Goal: Information Seeking & Learning: Check status

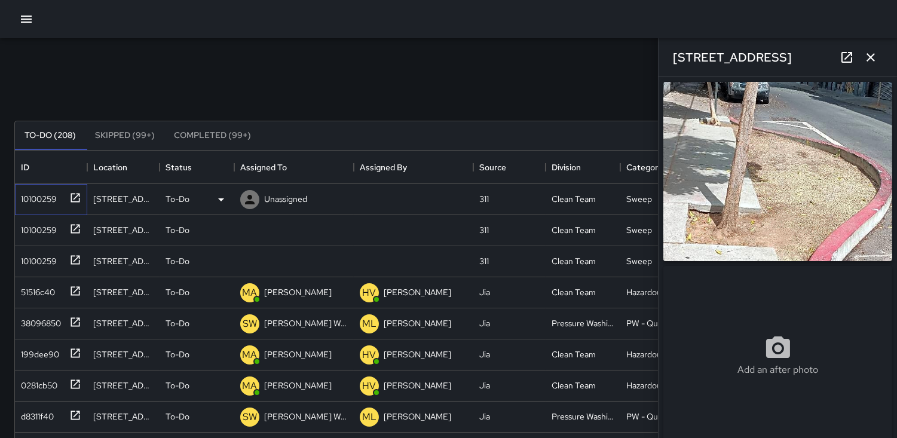
click at [42, 198] on div "10100259" at bounding box center [36, 196] width 41 height 17
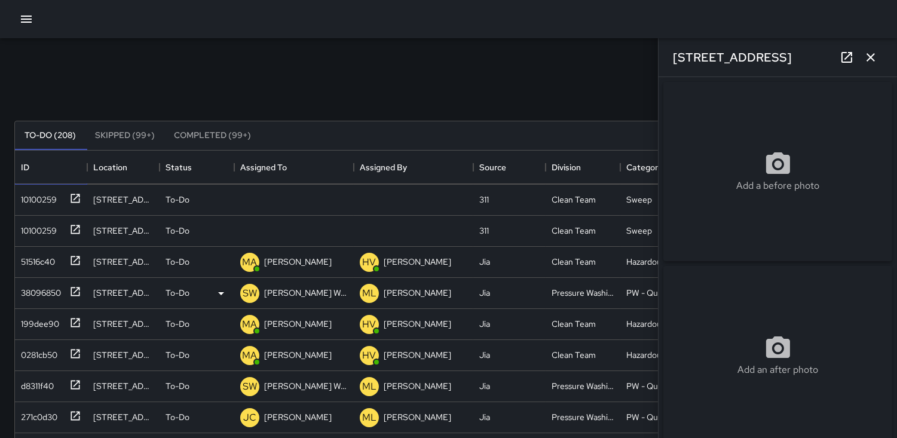
scroll to position [66, 0]
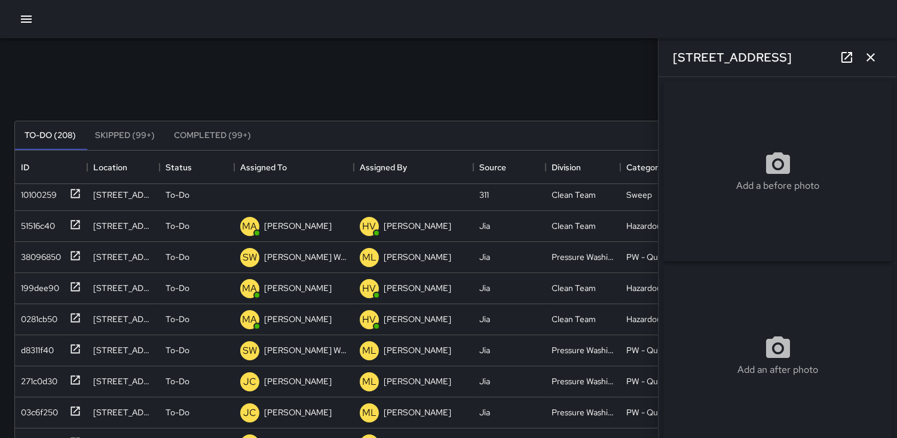
click at [873, 55] on icon "button" at bounding box center [871, 57] width 8 height 8
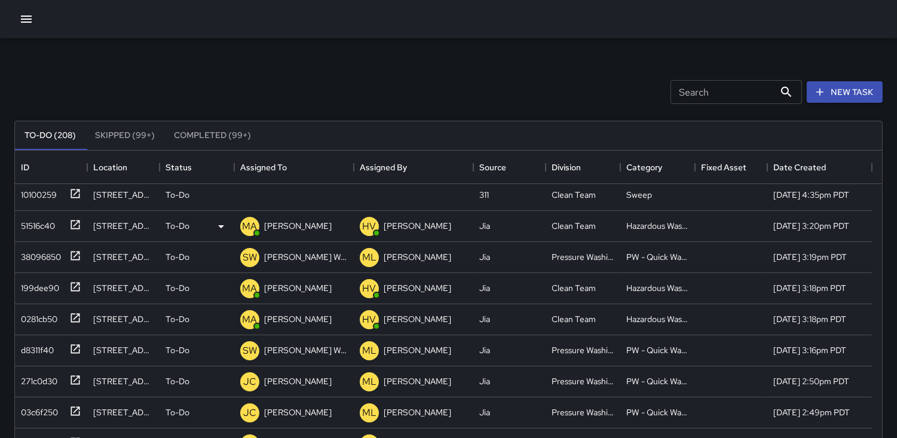
scroll to position [0, 0]
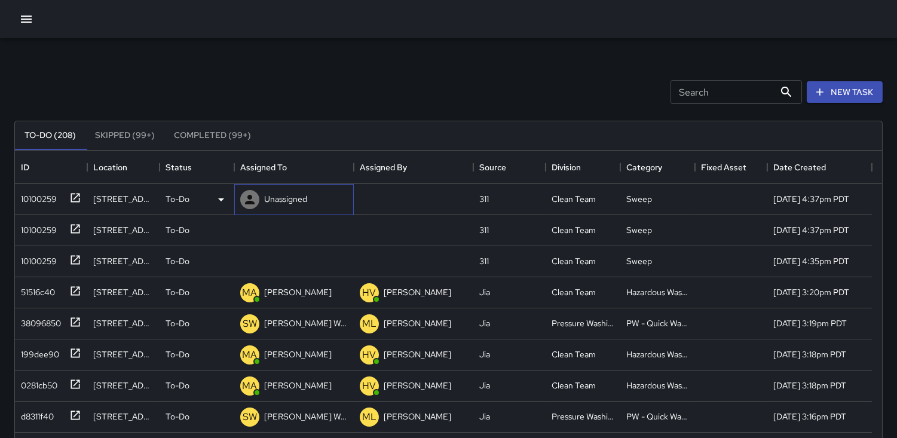
click at [252, 193] on icon at bounding box center [250, 199] width 14 height 14
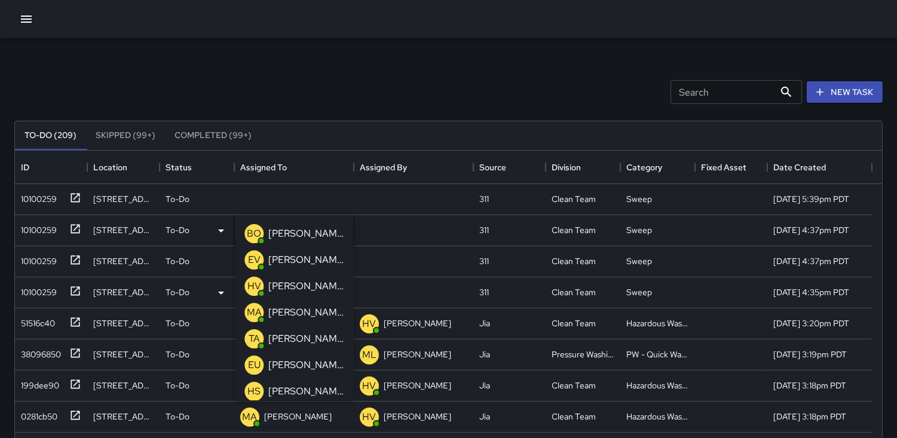
click at [256, 288] on p "HV" at bounding box center [254, 286] width 14 height 14
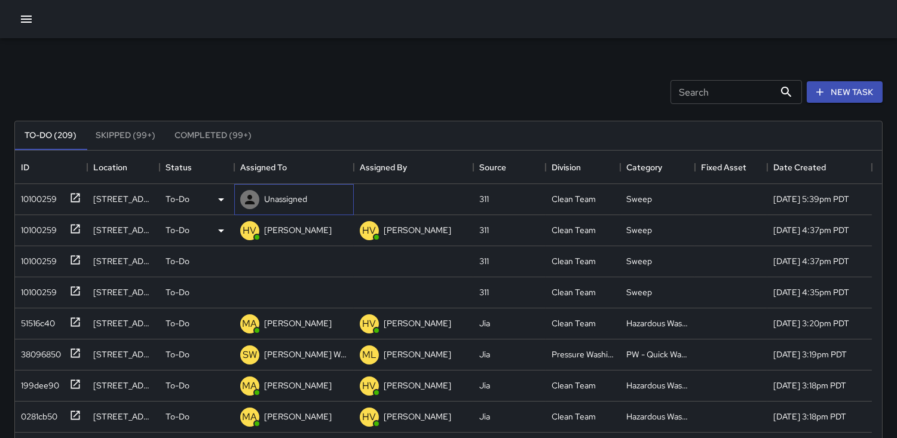
click at [243, 196] on icon at bounding box center [250, 199] width 14 height 14
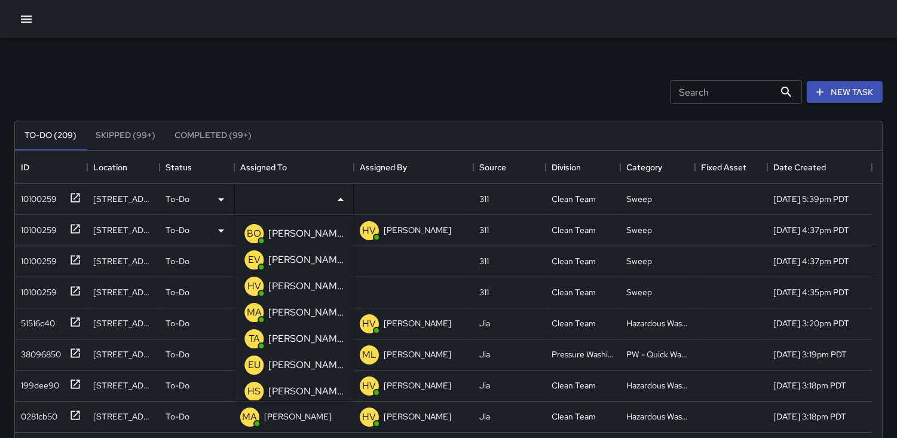
click at [259, 288] on p "HV" at bounding box center [254, 286] width 14 height 14
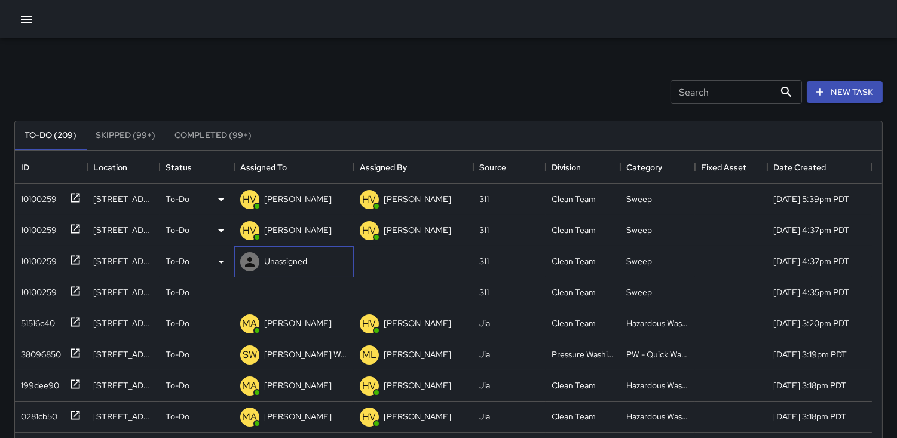
click at [249, 260] on icon at bounding box center [250, 262] width 10 height 10
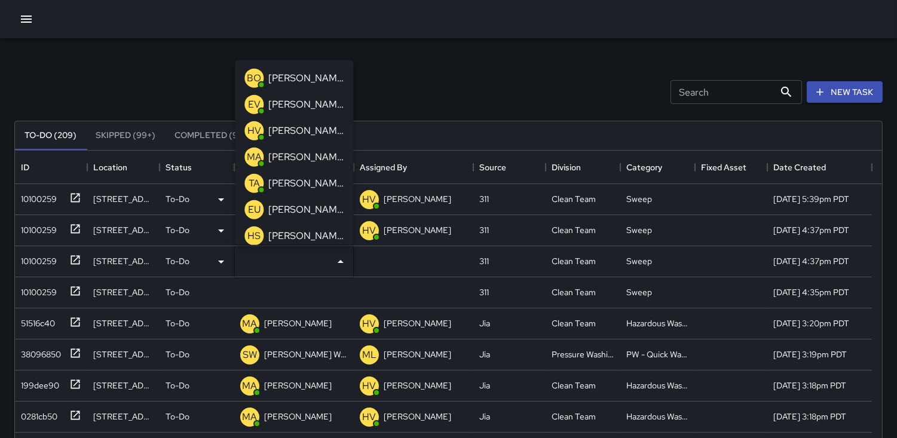
click at [255, 124] on p "HV" at bounding box center [254, 130] width 14 height 14
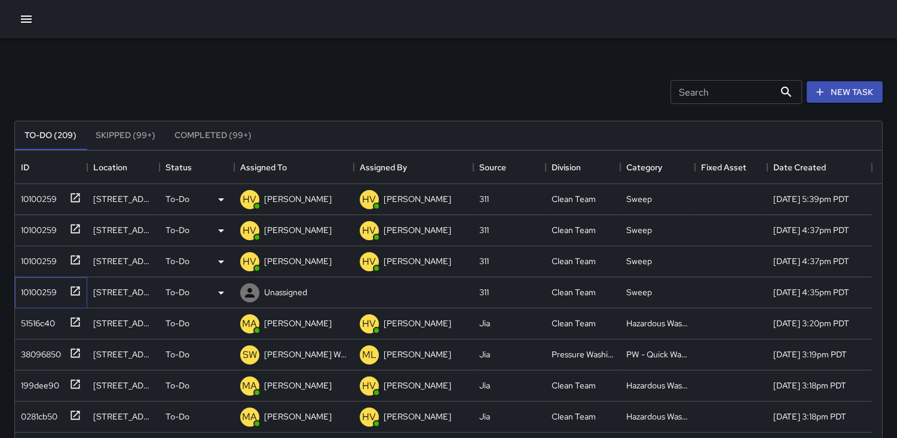
click at [38, 289] on div "10100259" at bounding box center [36, 290] width 41 height 17
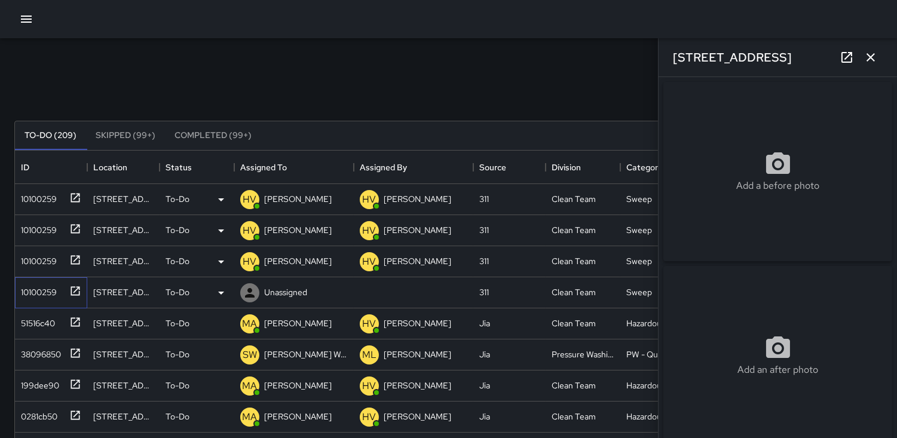
type input "**********"
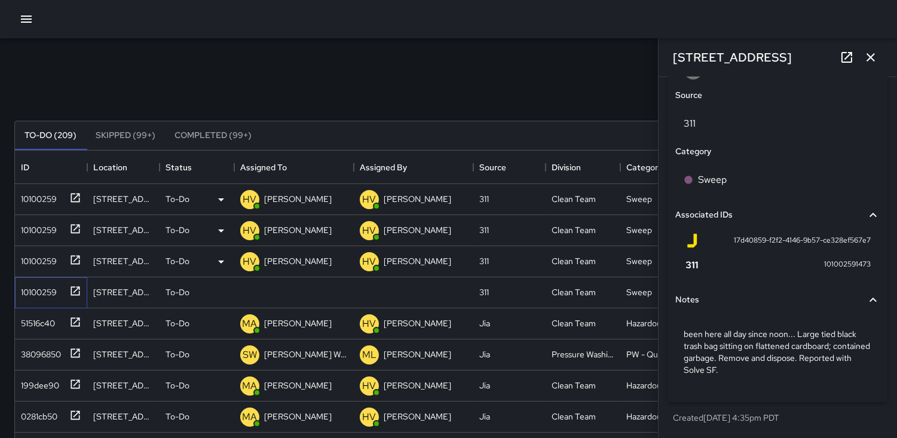
scroll to position [671, 0]
click at [224, 296] on icon at bounding box center [221, 293] width 14 height 14
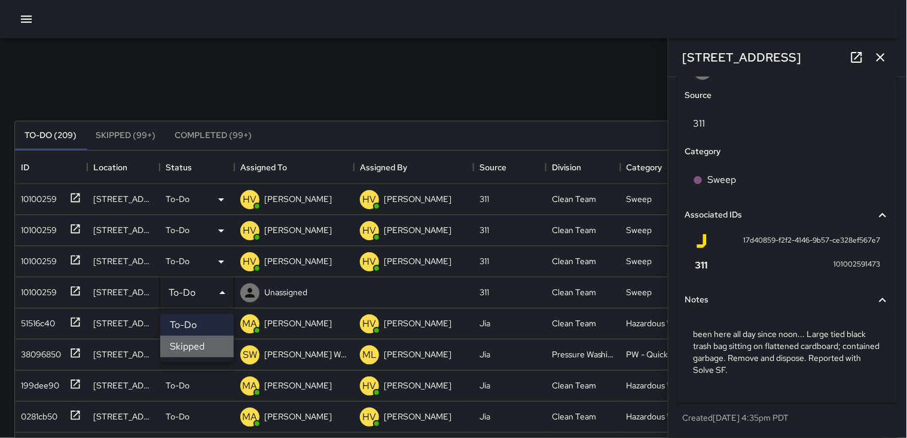
click at [188, 341] on li "Skipped" at bounding box center [197, 347] width 74 height 22
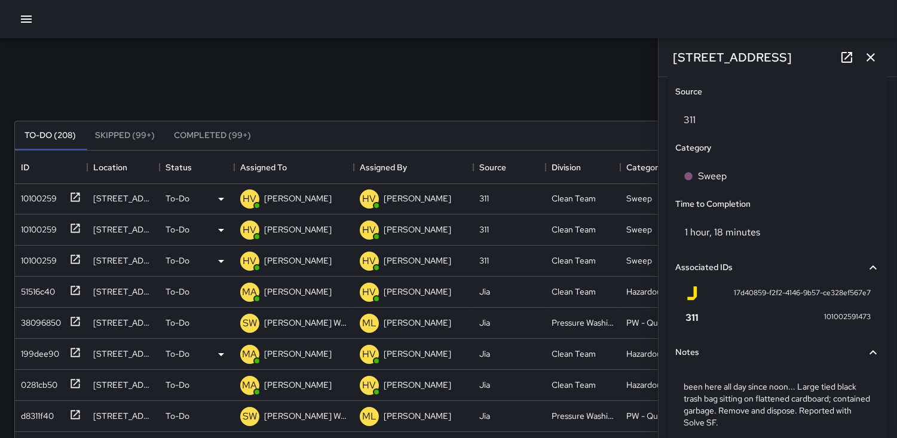
scroll to position [0, 0]
click at [871, 57] on icon "button" at bounding box center [871, 57] width 8 height 8
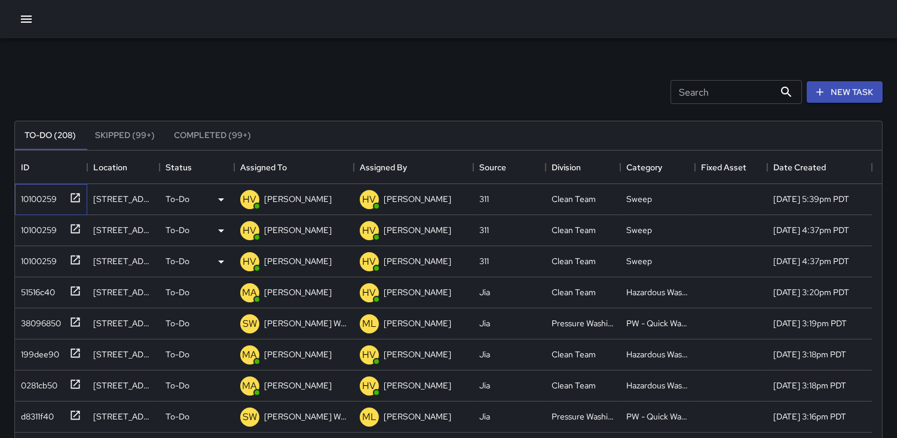
click at [47, 200] on div "10100259" at bounding box center [36, 196] width 41 height 17
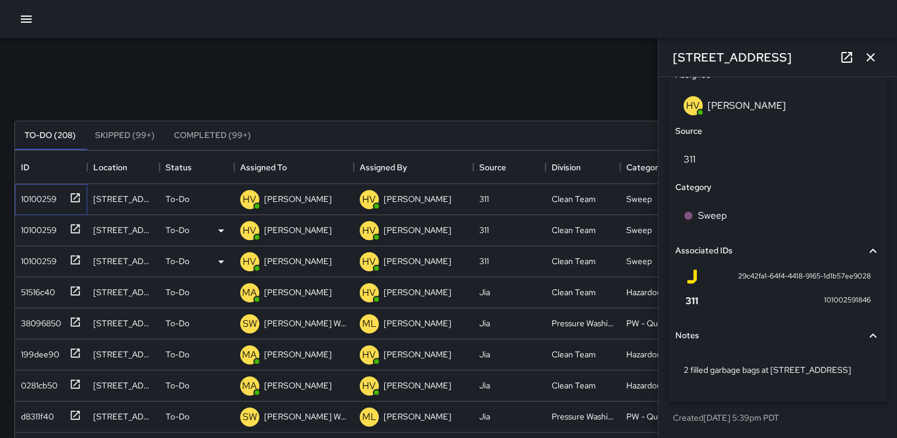
scroll to position [426, 0]
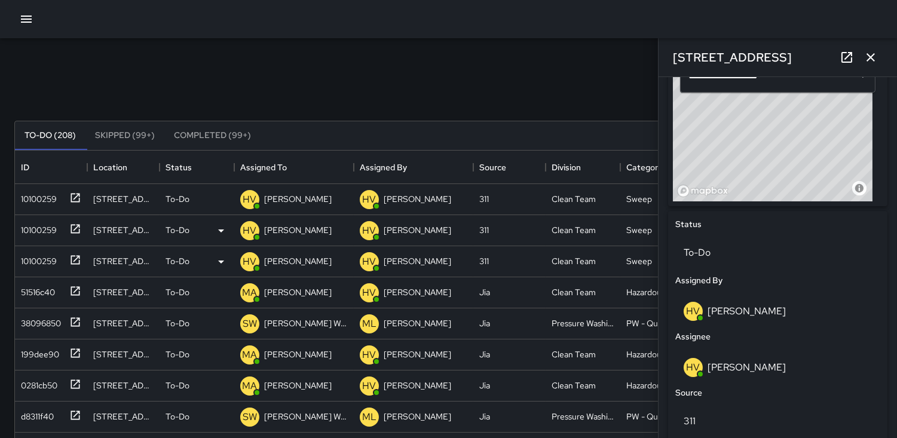
click at [870, 52] on icon "button" at bounding box center [871, 57] width 14 height 14
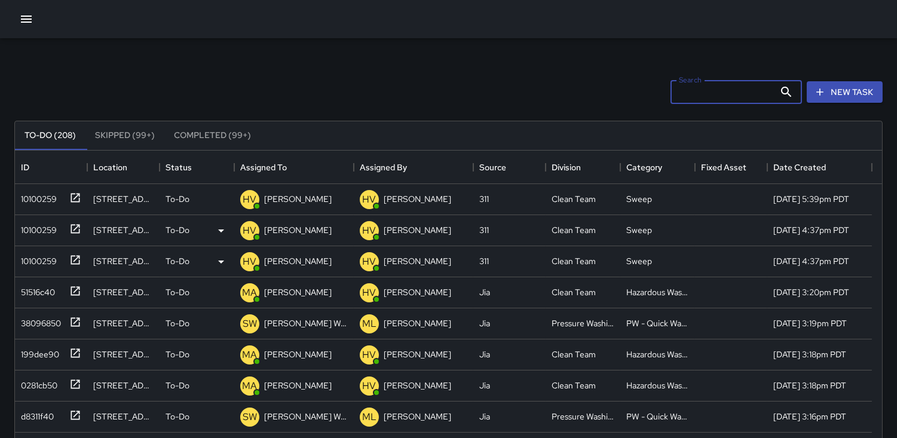
click at [680, 94] on input "Search" at bounding box center [723, 92] width 104 height 24
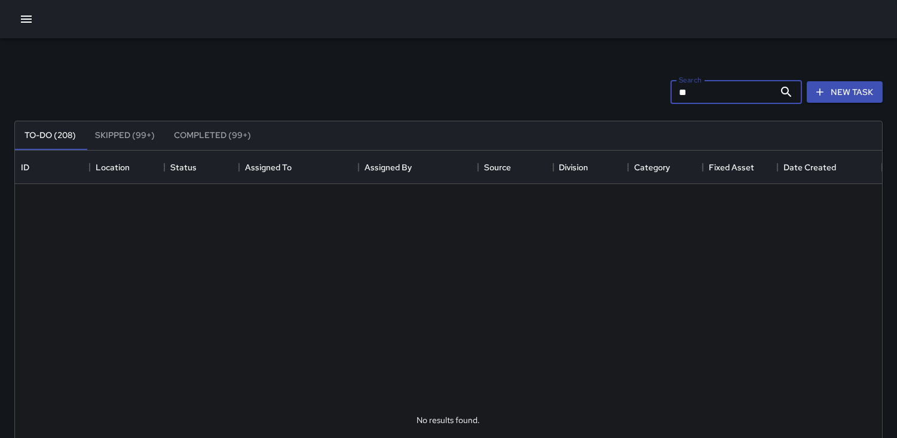
type input "*"
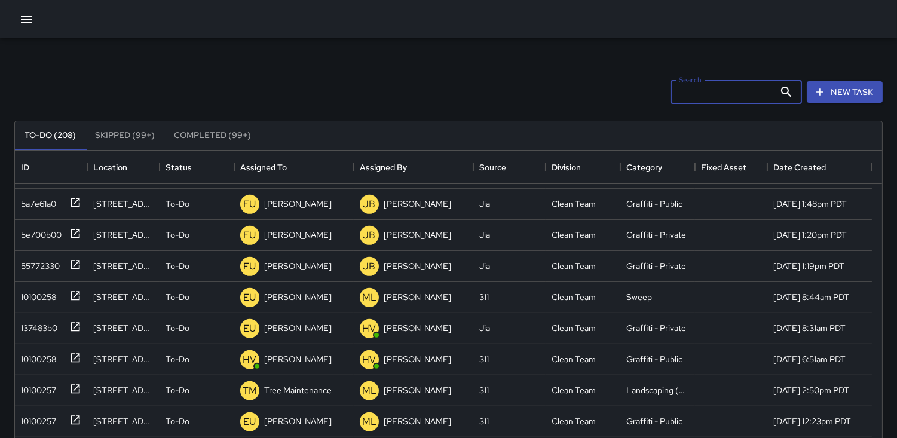
scroll to position [1395, 0]
click at [39, 261] on div "55772330" at bounding box center [38, 263] width 44 height 17
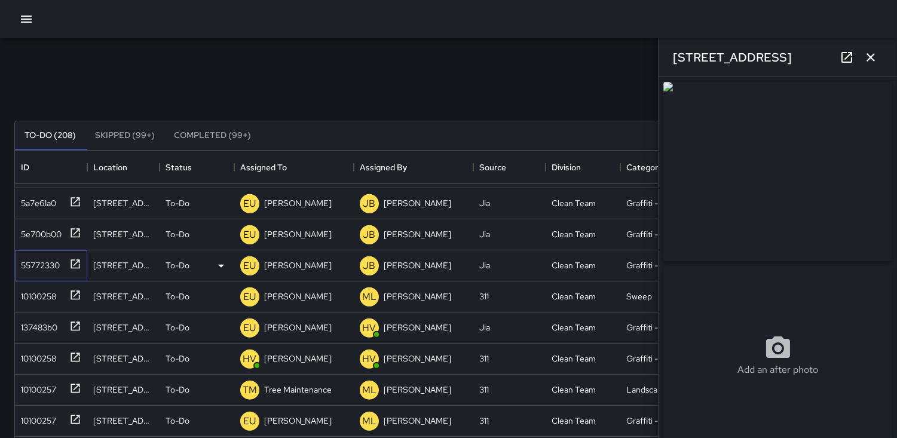
type input "**********"
click at [872, 51] on icon "button" at bounding box center [871, 57] width 14 height 14
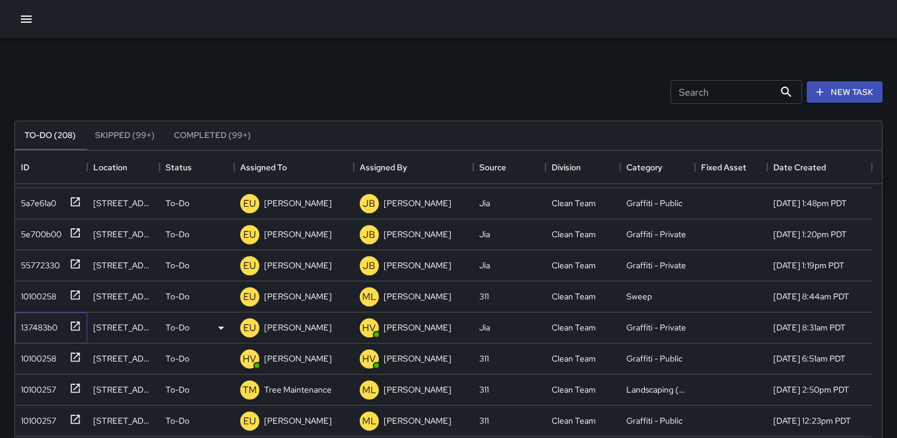
click at [49, 328] on div "137483b0" at bounding box center [36, 325] width 41 height 17
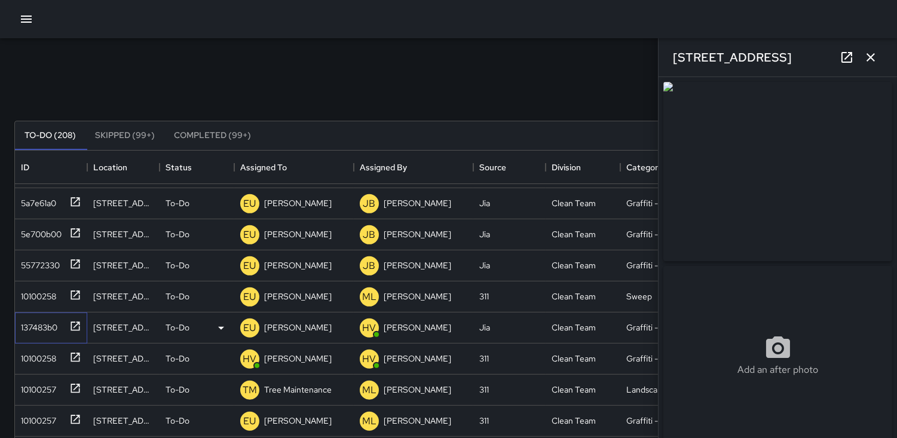
type input "**********"
click at [868, 58] on icon "button" at bounding box center [871, 57] width 14 height 14
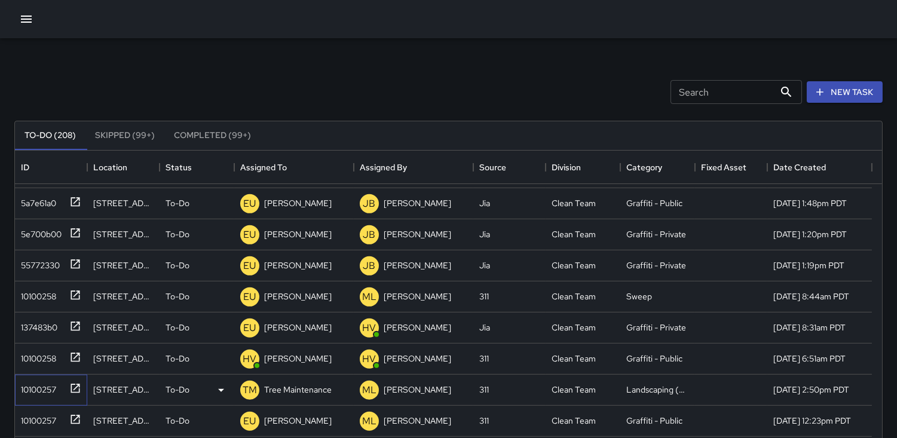
click at [45, 392] on div "10100257" at bounding box center [36, 387] width 40 height 17
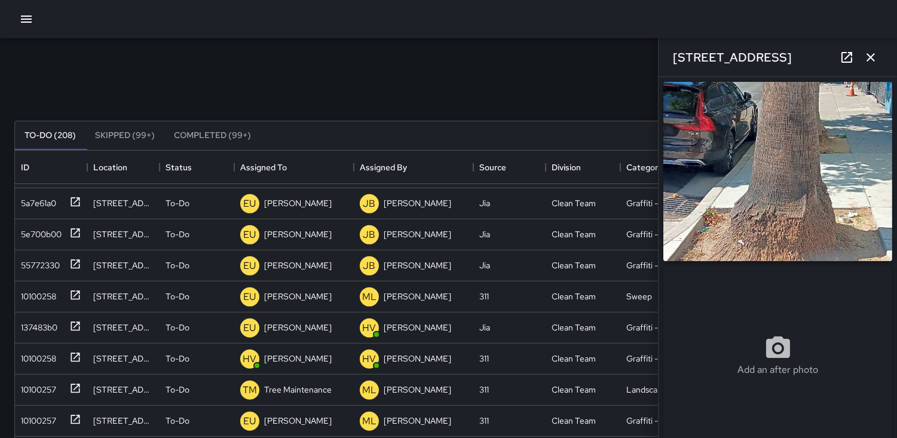
click at [760, 247] on img at bounding box center [778, 171] width 229 height 179
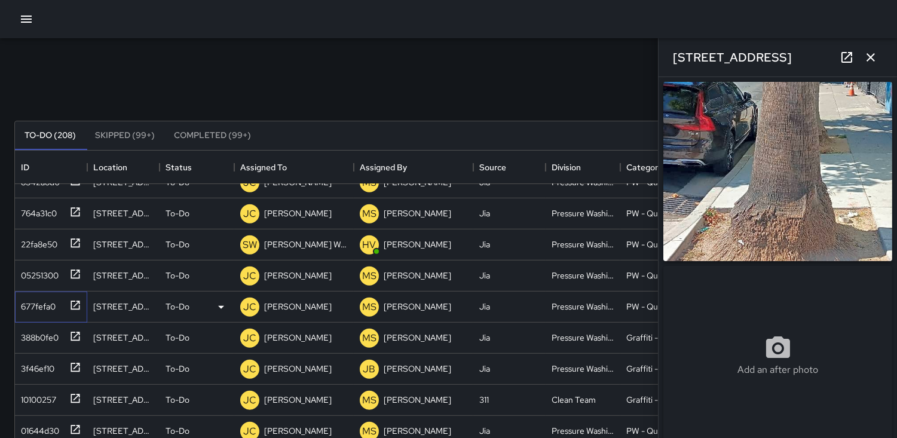
click at [38, 303] on div "677fefa0" at bounding box center [35, 304] width 39 height 17
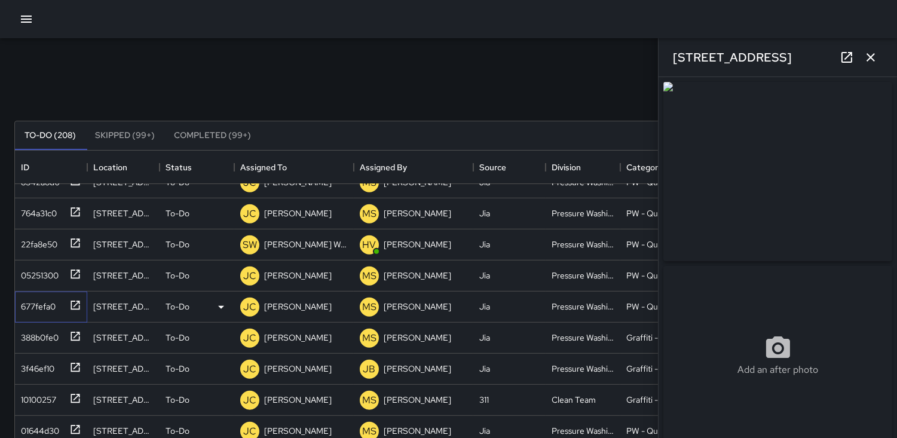
type input "**********"
click at [815, 197] on img at bounding box center [778, 171] width 229 height 179
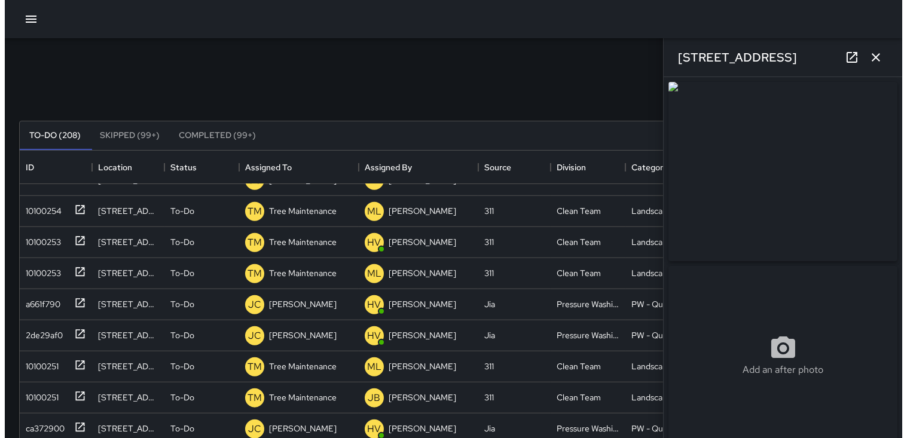
scroll to position [2324, 0]
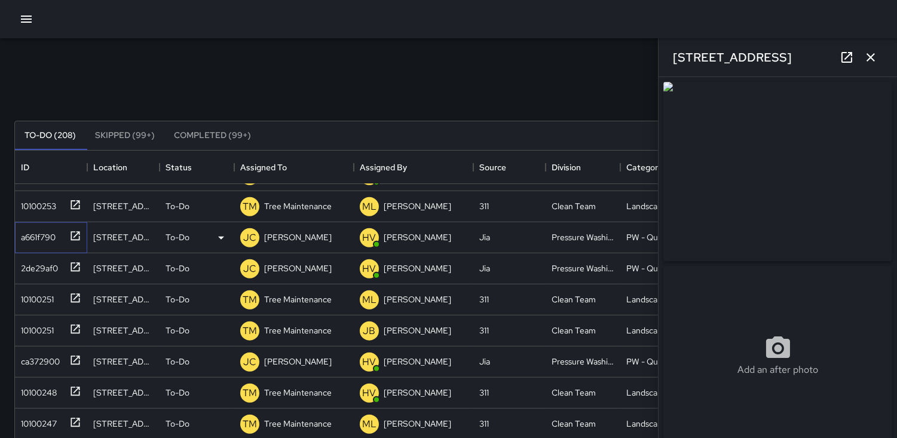
click at [36, 228] on div "a661f790" at bounding box center [35, 235] width 39 height 17
click at [877, 62] on icon "button" at bounding box center [871, 57] width 14 height 14
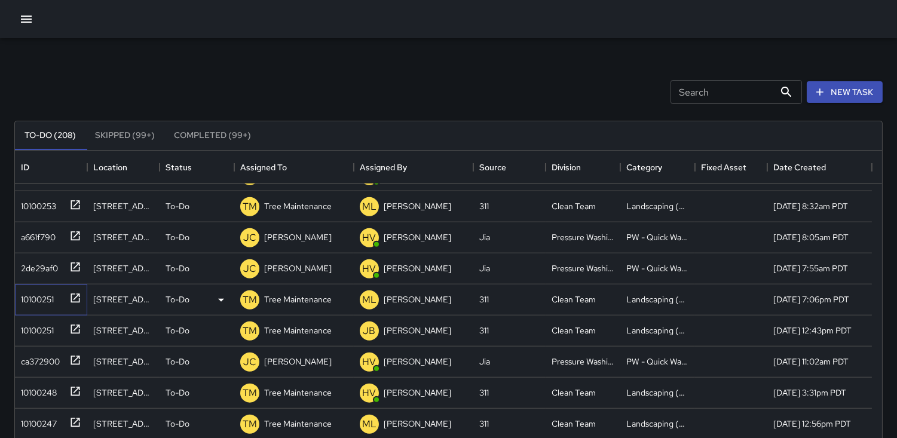
click at [38, 300] on div "10100251" at bounding box center [35, 297] width 38 height 17
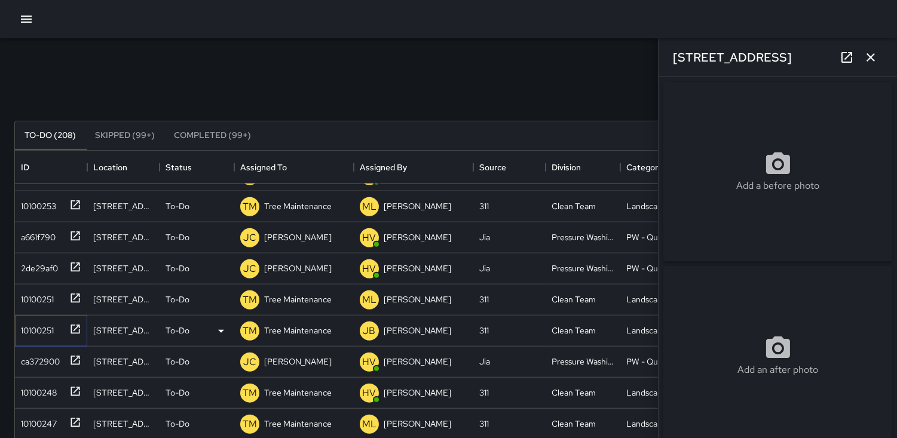
click at [45, 331] on div "10100251" at bounding box center [35, 328] width 38 height 17
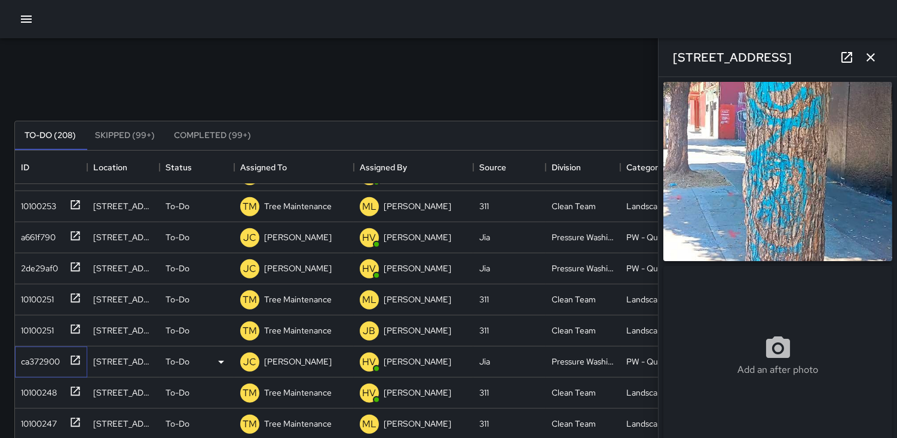
click at [40, 361] on div "ca372900" at bounding box center [38, 359] width 44 height 17
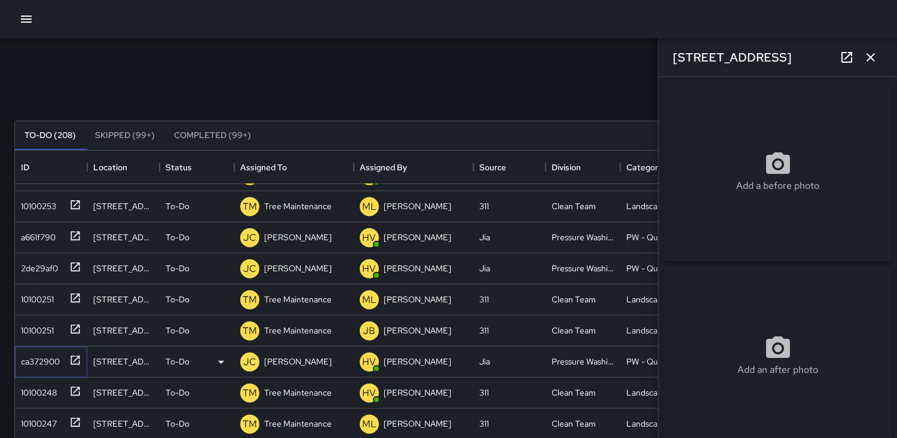
type input "**********"
click at [54, 232] on div "a661f790" at bounding box center [35, 235] width 39 height 17
click at [873, 54] on icon "button" at bounding box center [871, 57] width 14 height 14
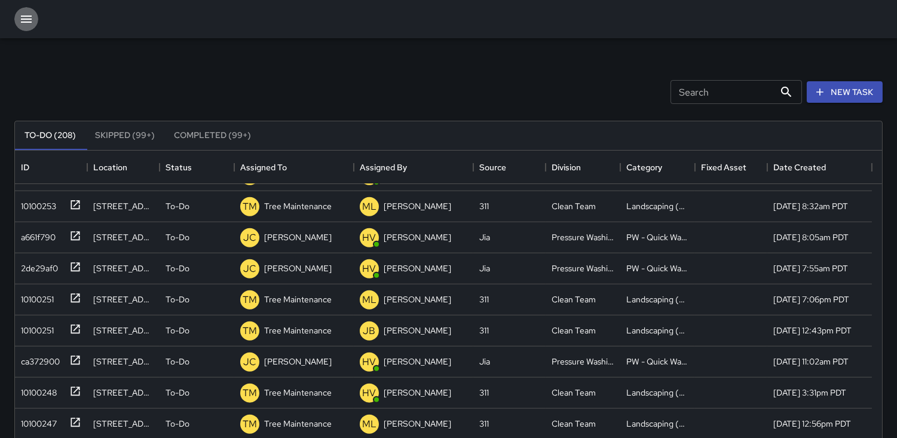
click at [26, 16] on icon "button" at bounding box center [26, 19] width 11 height 7
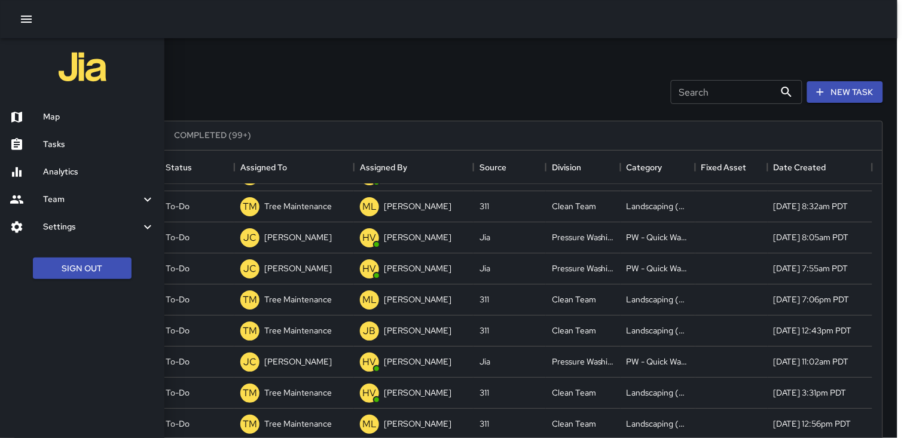
click at [58, 120] on h6 "Map" at bounding box center [99, 117] width 112 height 13
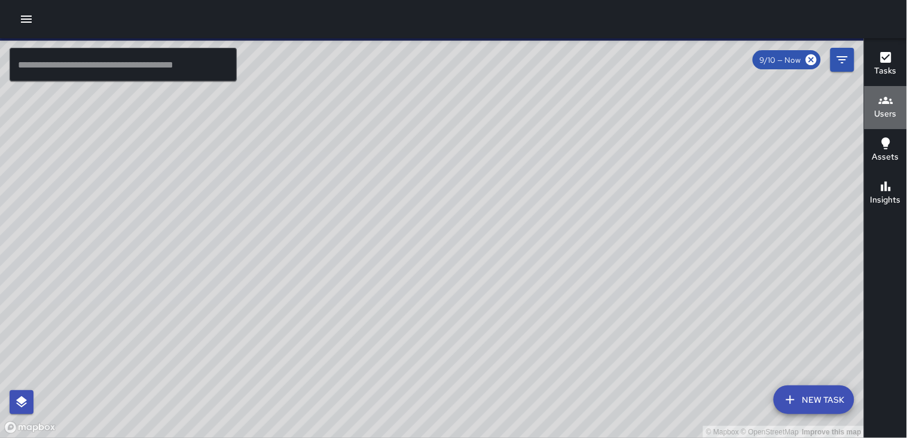
click at [889, 117] on h6 "Users" at bounding box center [886, 114] width 22 height 13
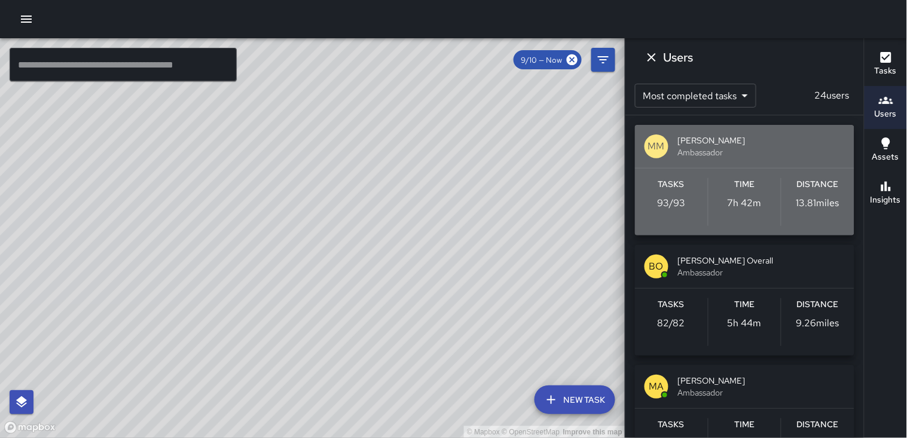
click at [823, 194] on div "Distance 13.81 miles" at bounding box center [817, 202] width 73 height 48
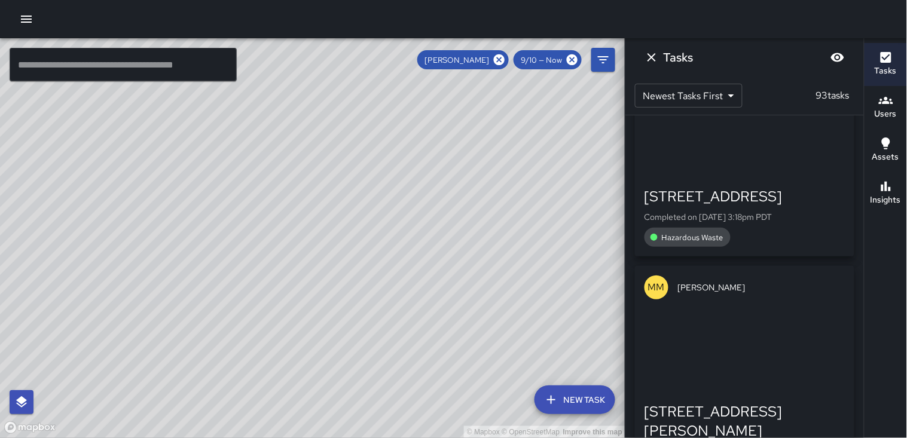
scroll to position [332, 0]
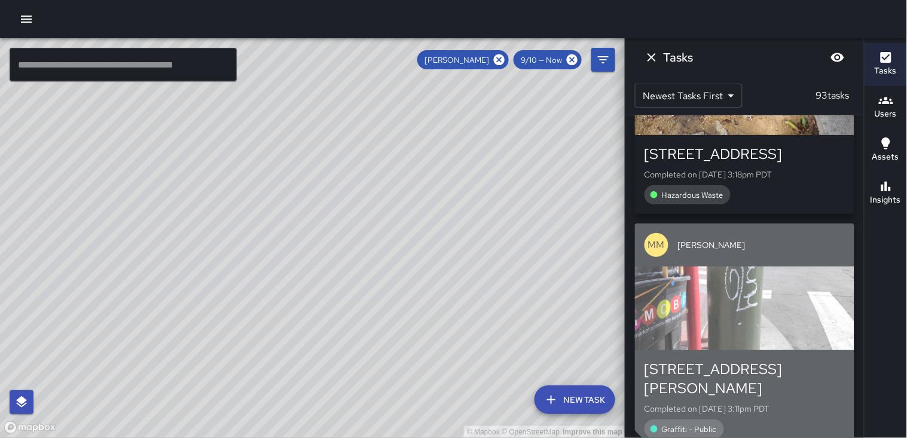
click at [790, 289] on div "button" at bounding box center [744, 309] width 219 height 84
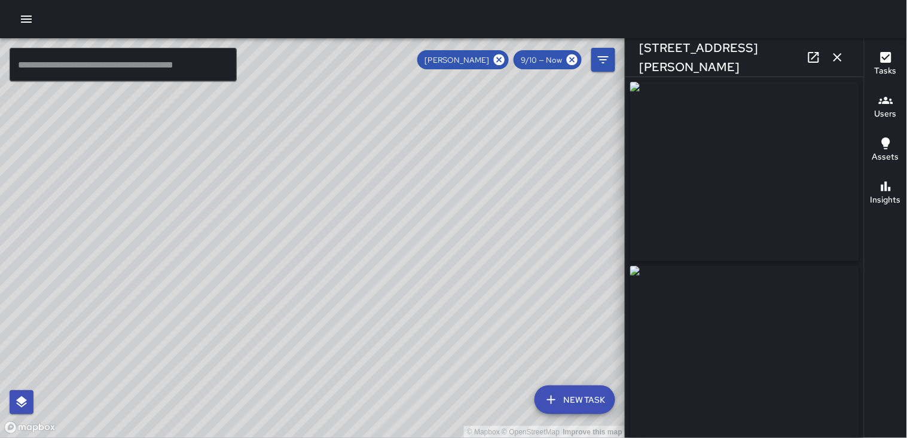
type input "**********"
click at [726, 177] on img at bounding box center [744, 171] width 229 height 179
click at [846, 61] on button "button" at bounding box center [838, 57] width 24 height 24
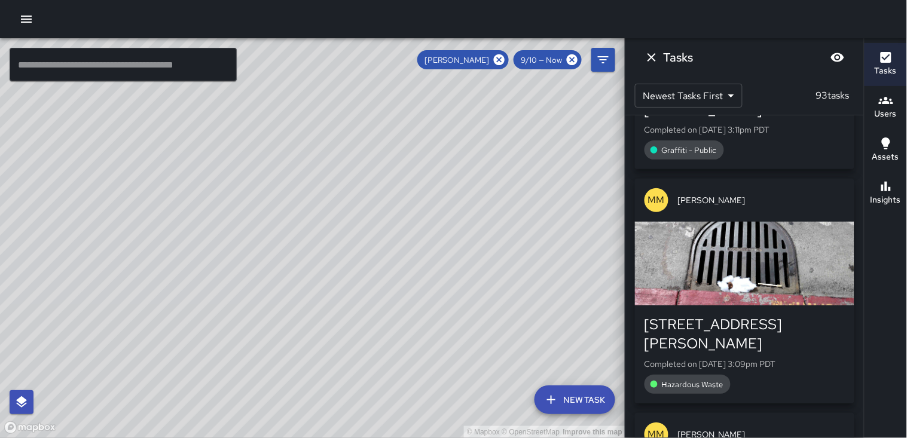
scroll to position [664, 0]
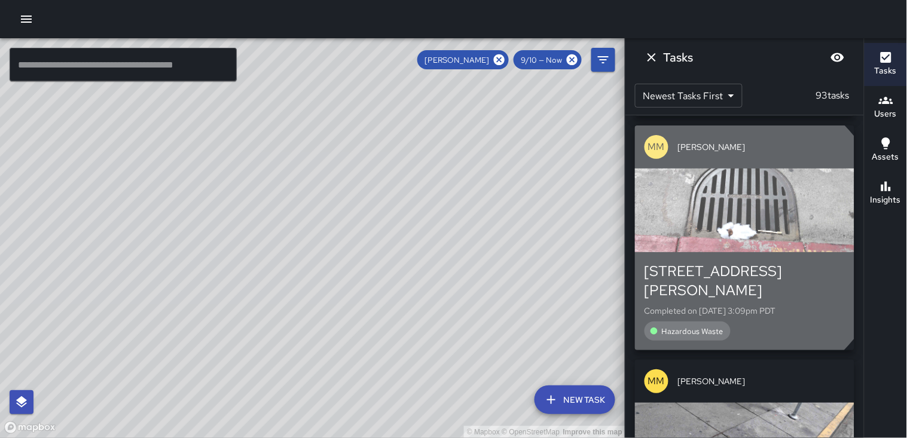
click at [730, 218] on div "button" at bounding box center [744, 211] width 219 height 84
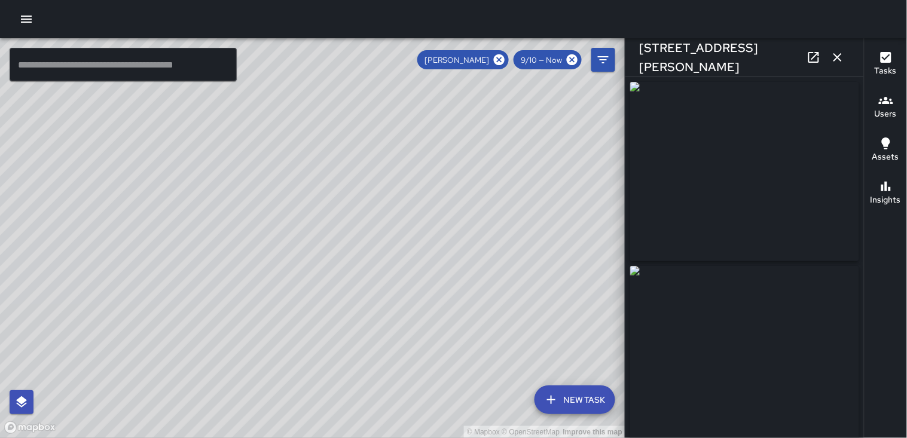
type input "**********"
drag, startPoint x: 732, startPoint y: 210, endPoint x: 840, endPoint y: 58, distance: 186.1
click at [840, 58] on icon "button" at bounding box center [837, 57] width 14 height 14
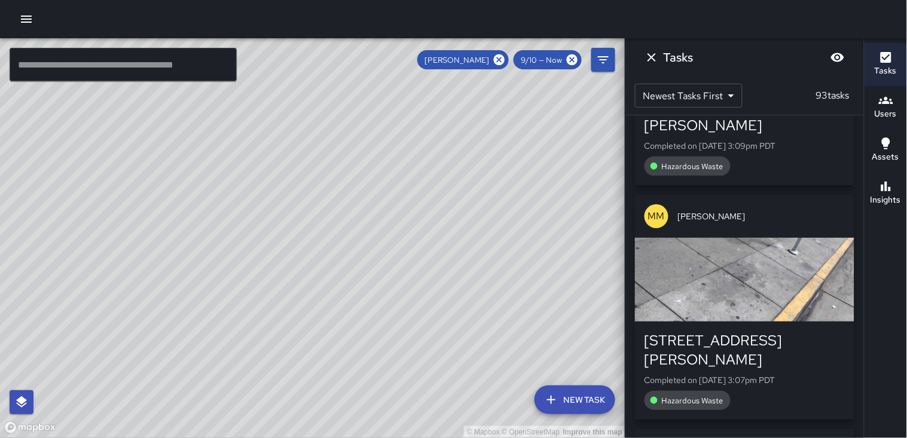
scroll to position [895, 0]
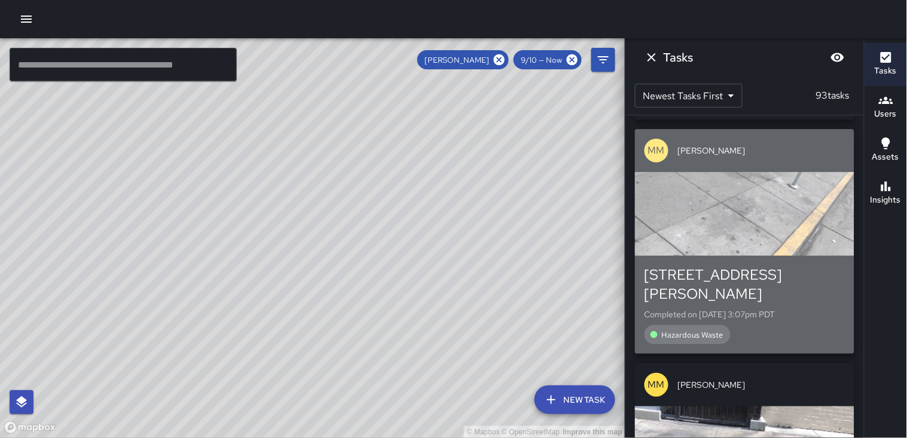
click at [759, 256] on div "30 Larkin Street Completed on 9/10/2025, 3:07pm PDT Hazardous Waste" at bounding box center [744, 305] width 219 height 98
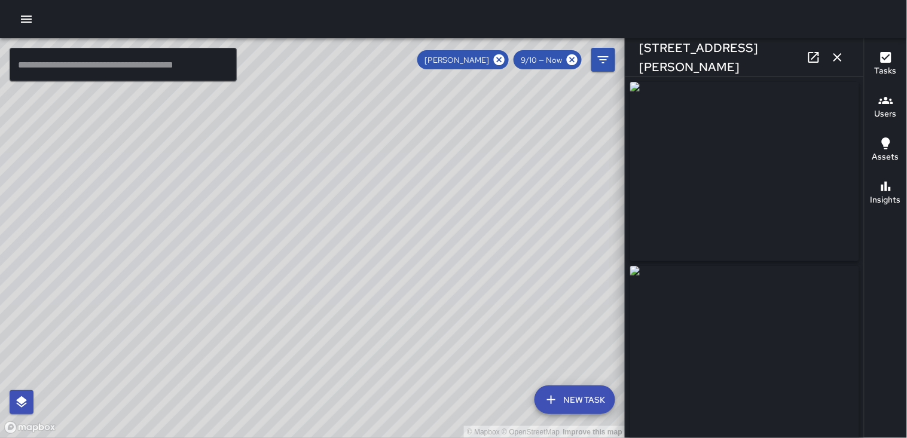
type input "**********"
click at [840, 62] on icon "button" at bounding box center [837, 57] width 14 height 14
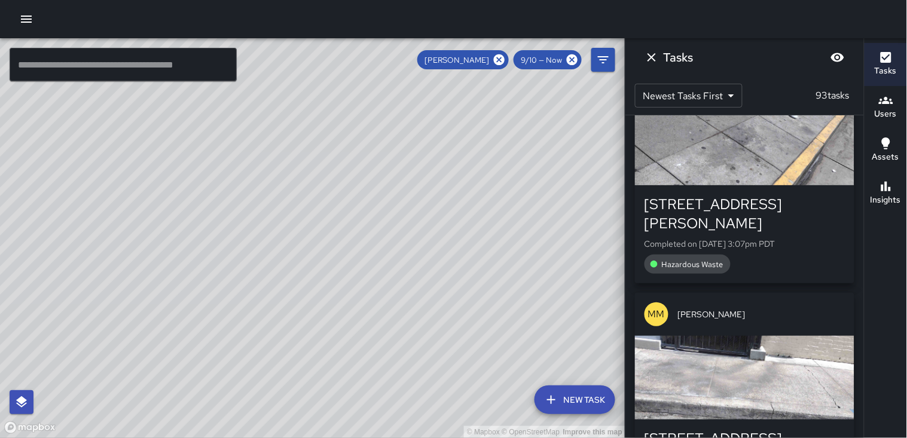
scroll to position [1028, 0]
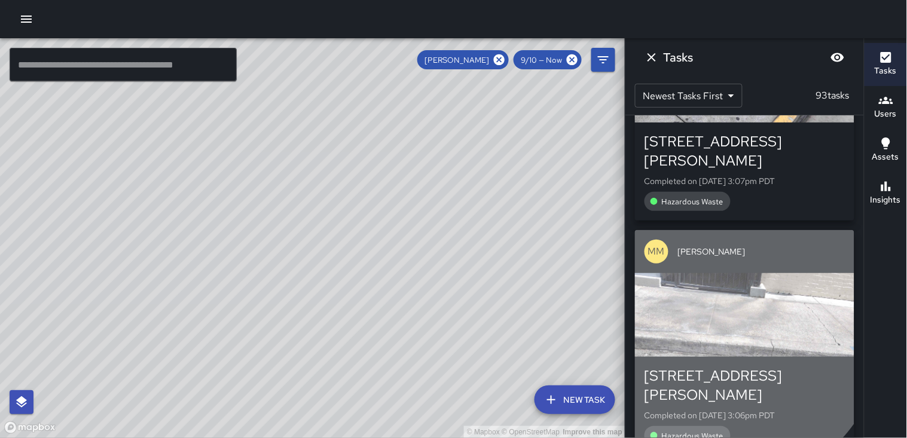
click at [713, 273] on div "button" at bounding box center [744, 315] width 219 height 84
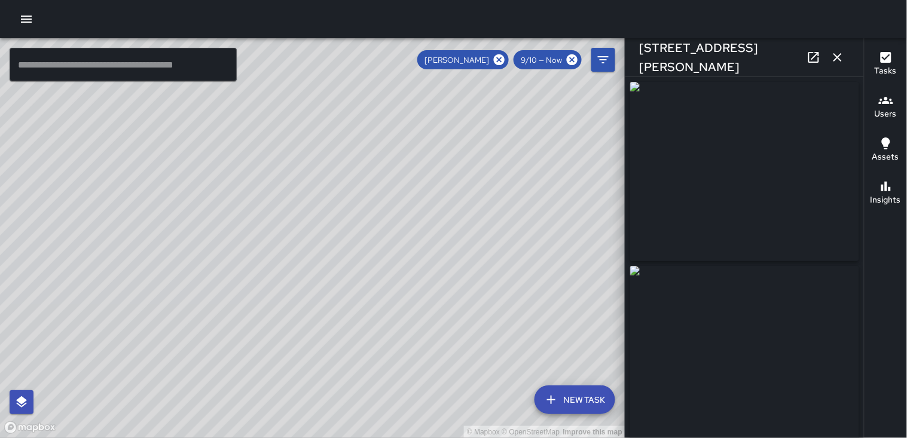
type input "**********"
click at [713, 199] on img at bounding box center [744, 171] width 229 height 179
click at [833, 61] on icon "button" at bounding box center [837, 57] width 14 height 14
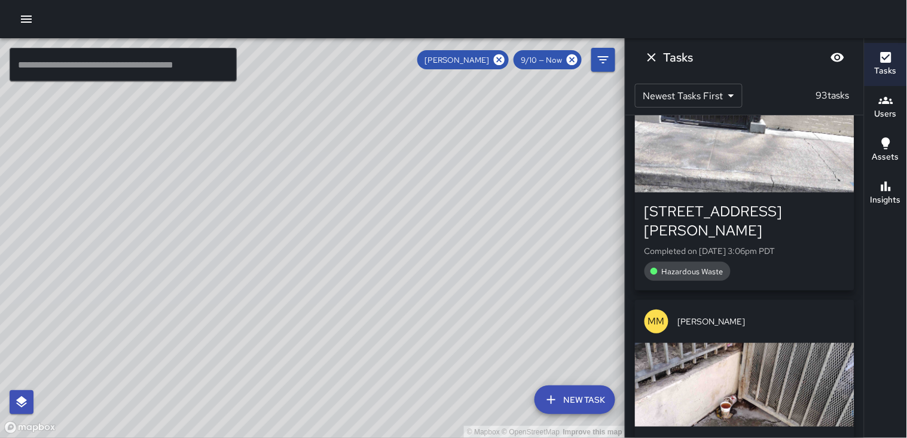
scroll to position [1227, 0]
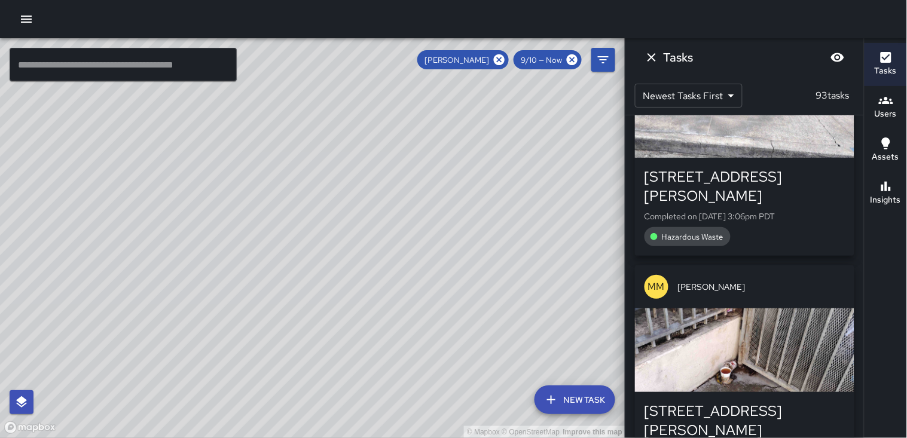
click at [762, 308] on div "button" at bounding box center [744, 350] width 219 height 84
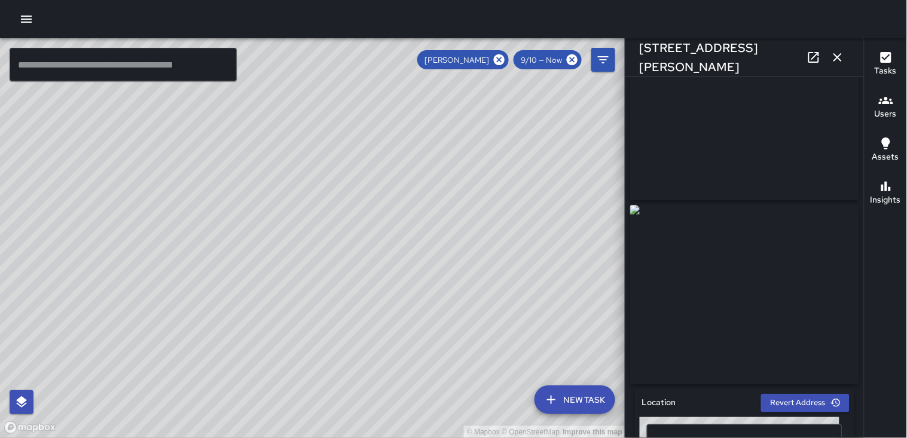
scroll to position [133, 0]
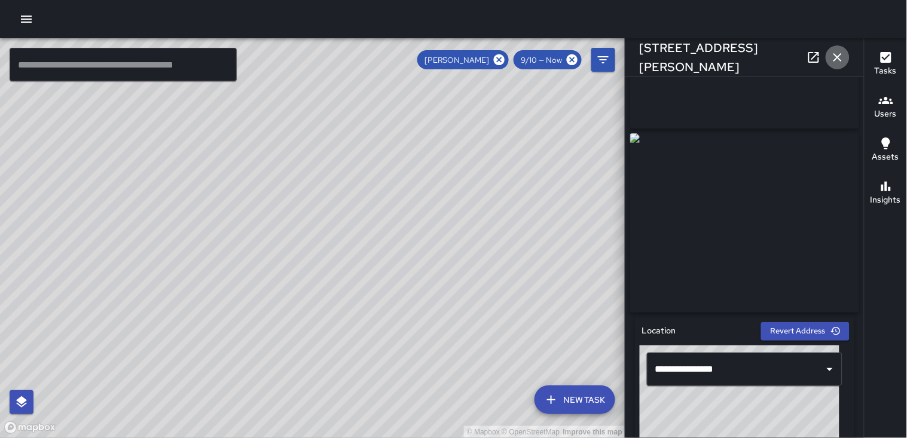
click at [839, 57] on icon "button" at bounding box center [837, 57] width 8 height 8
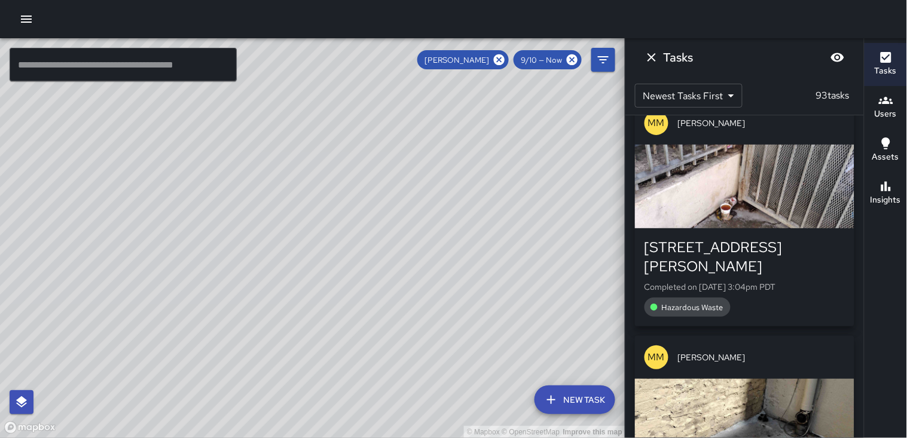
scroll to position [1426, 0]
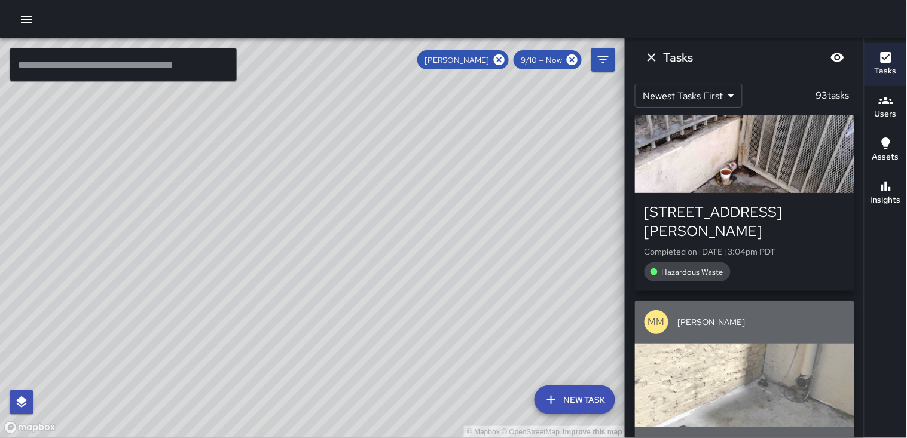
click at [734, 344] on div "button" at bounding box center [744, 386] width 219 height 84
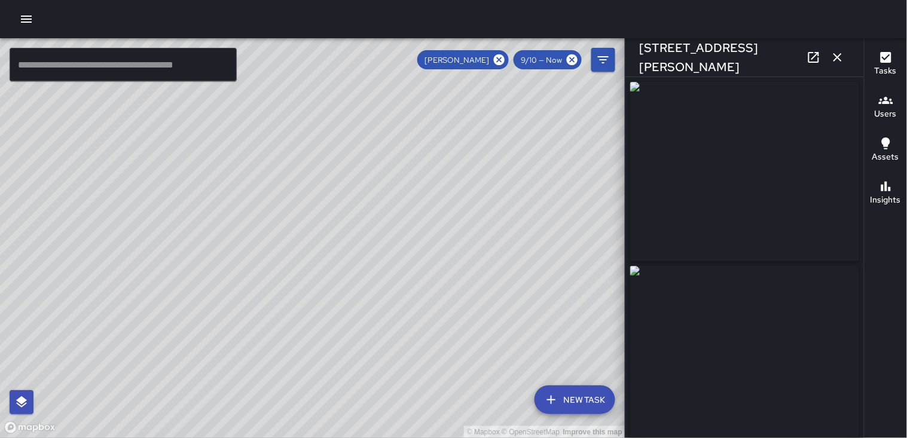
type input "**********"
click at [834, 58] on icon "button" at bounding box center [837, 57] width 14 height 14
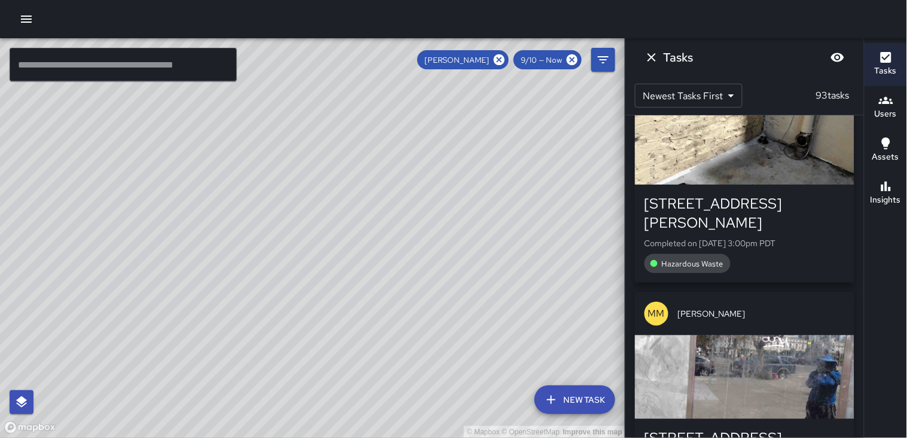
scroll to position [1692, 0]
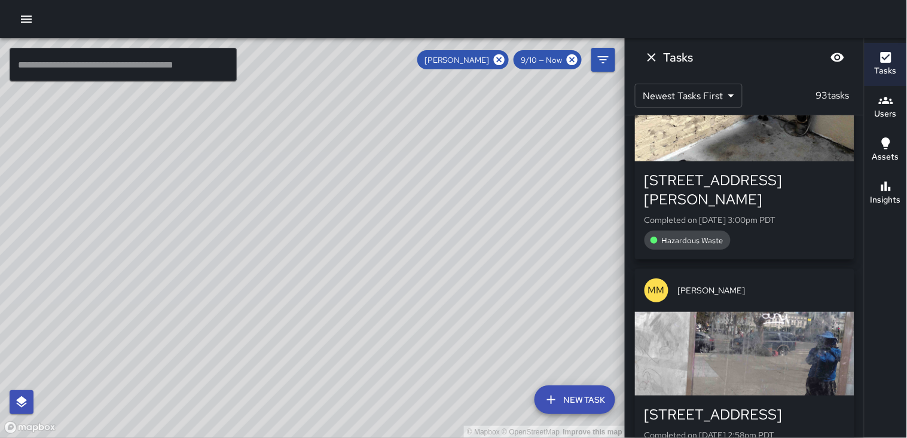
click at [720, 312] on div "button" at bounding box center [744, 354] width 219 height 84
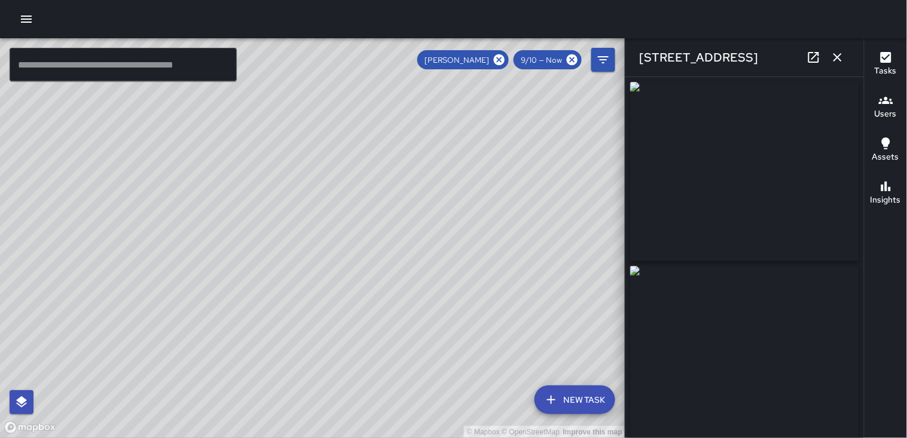
type input "**********"
click at [842, 54] on icon "button" at bounding box center [837, 57] width 14 height 14
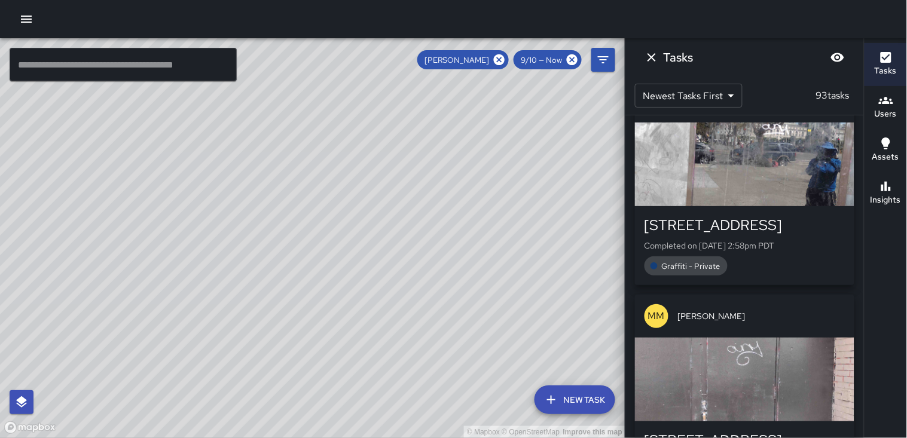
scroll to position [1891, 0]
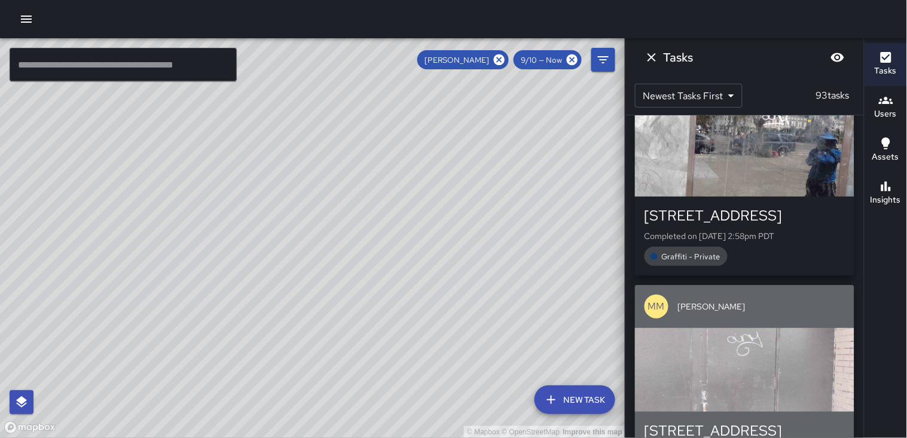
click at [766, 328] on div "button" at bounding box center [744, 370] width 219 height 84
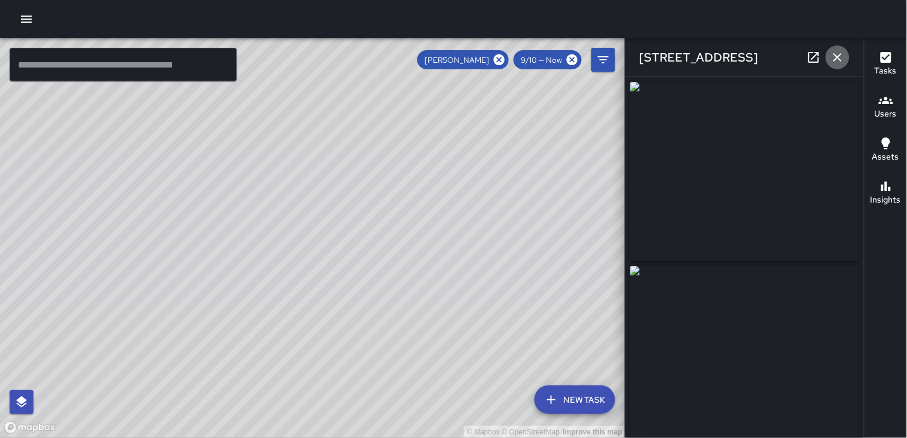
click at [835, 64] on icon "button" at bounding box center [837, 57] width 14 height 14
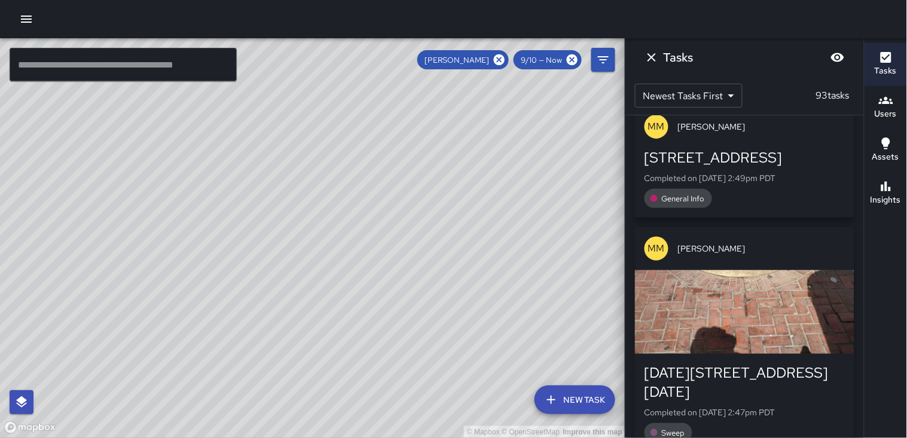
scroll to position [2290, 0]
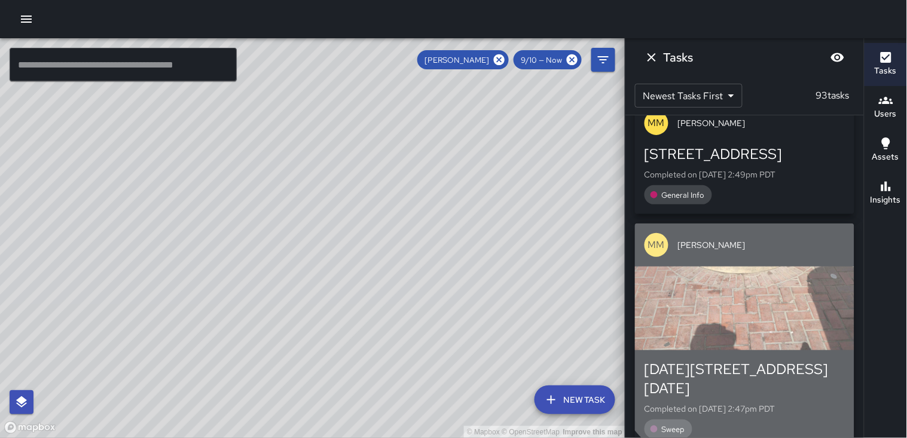
click at [761, 267] on div "button" at bounding box center [744, 309] width 219 height 84
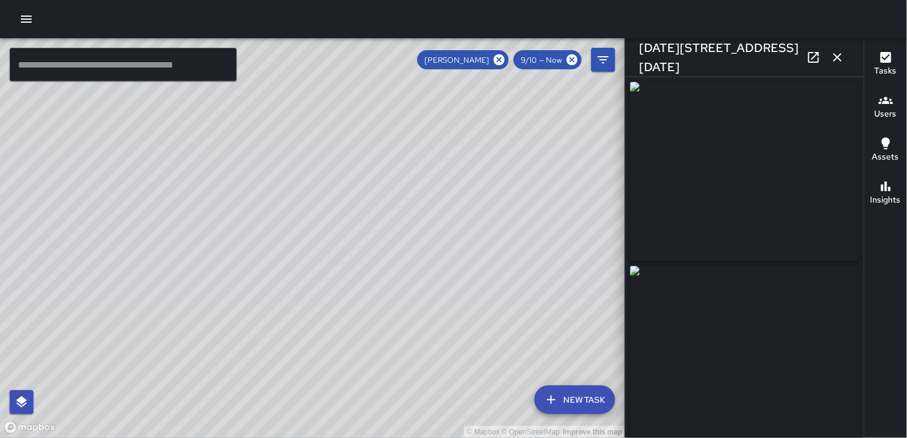
type input "**********"
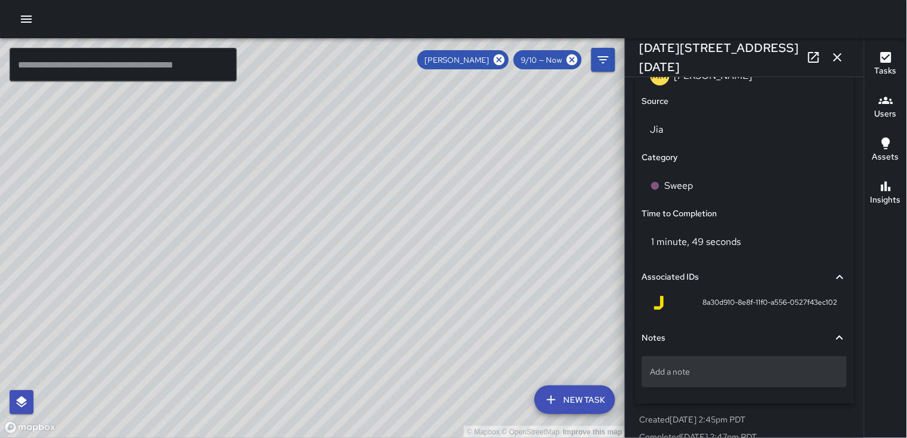
scroll to position [797, 0]
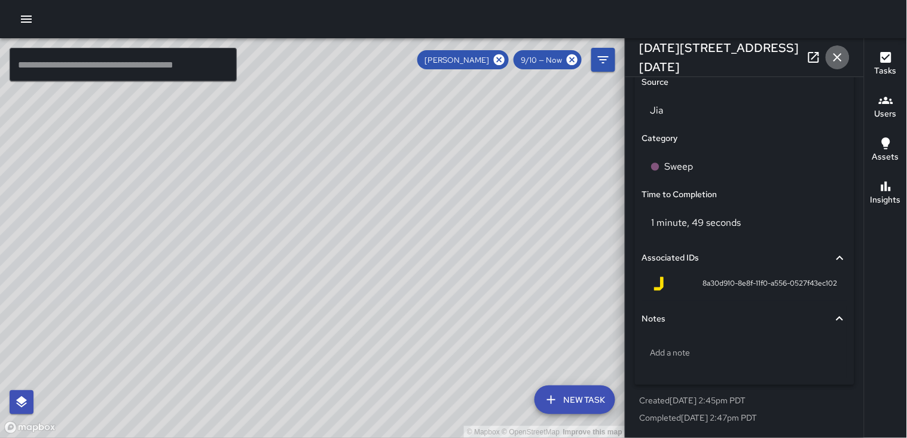
click at [833, 57] on icon "button" at bounding box center [837, 57] width 14 height 14
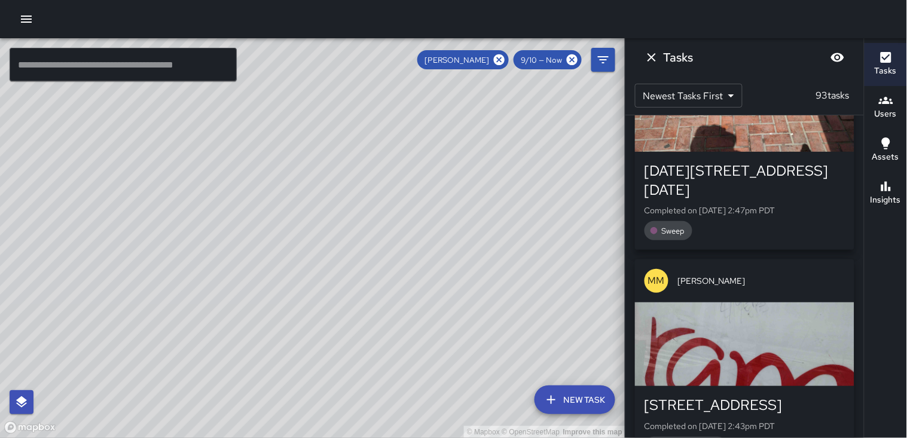
scroll to position [2489, 0]
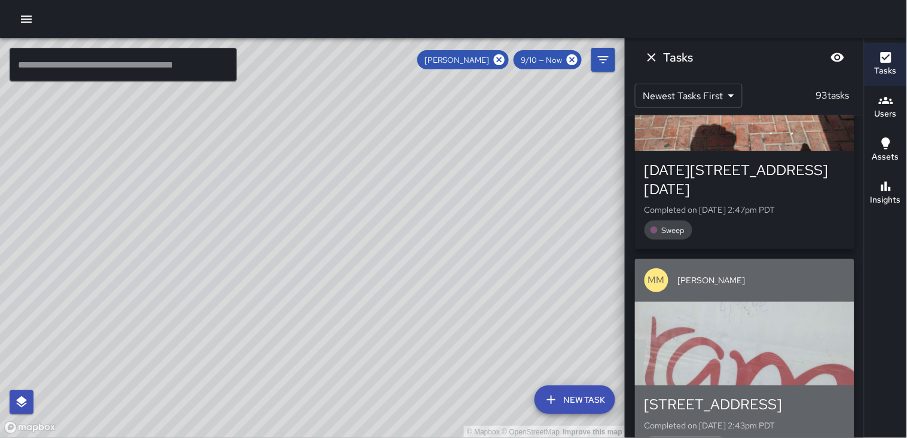
click at [789, 302] on div "button" at bounding box center [744, 344] width 219 height 84
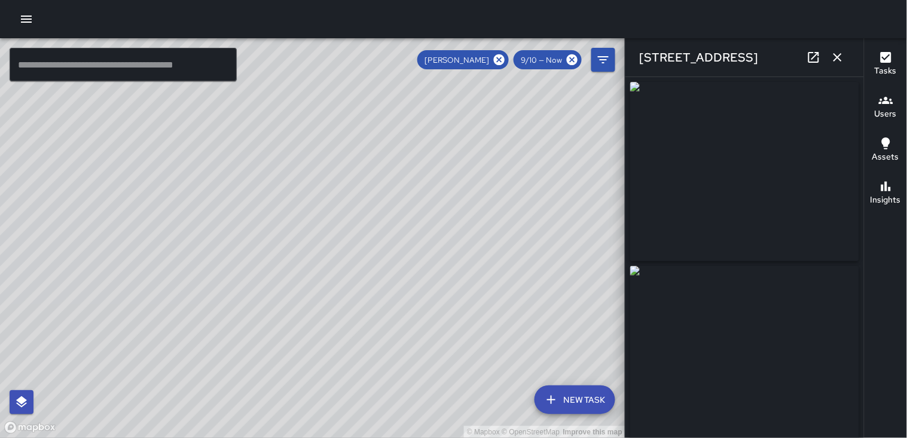
type input "**********"
click at [842, 57] on icon "button" at bounding box center [837, 57] width 14 height 14
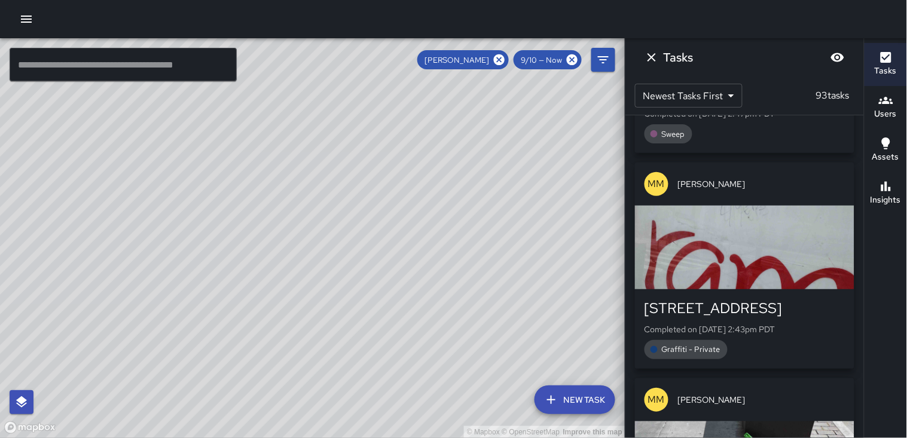
scroll to position [2622, 0]
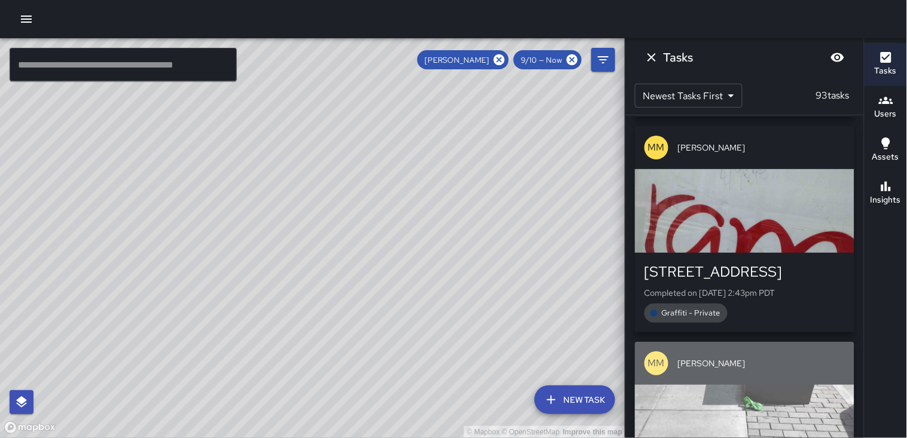
click at [703, 385] on div "button" at bounding box center [744, 427] width 219 height 84
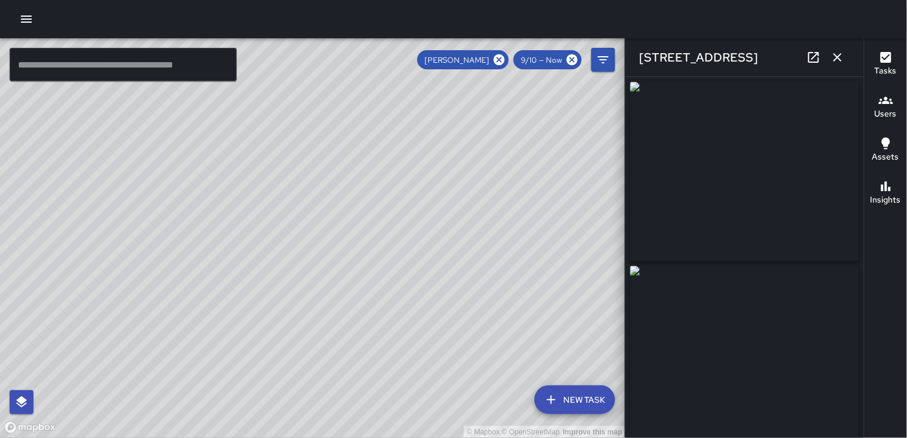
type input "**********"
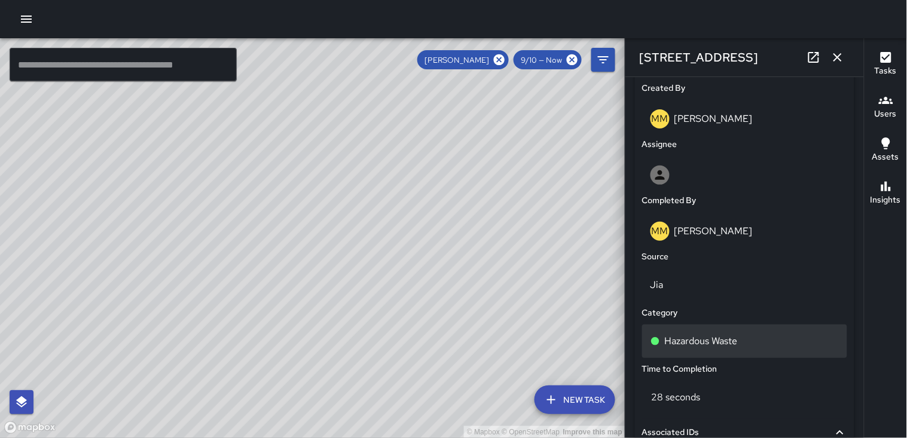
scroll to position [664, 0]
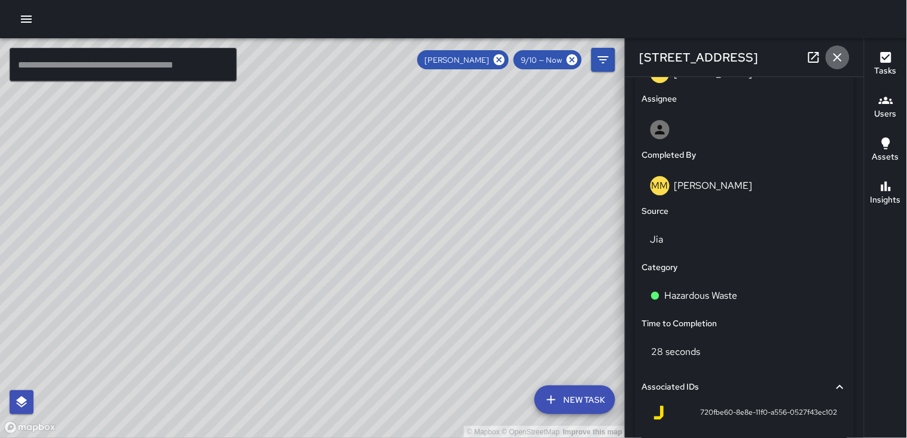
click at [835, 59] on icon "button" at bounding box center [837, 57] width 8 height 8
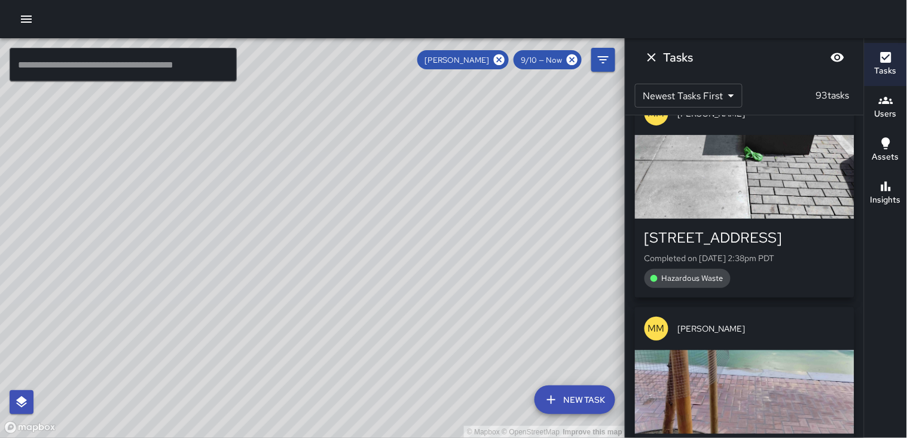
scroll to position [2887, 0]
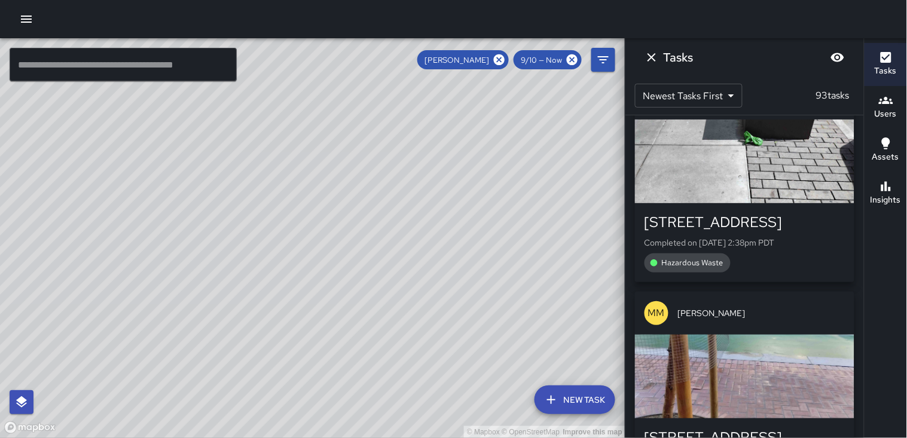
click at [741, 335] on div "button" at bounding box center [744, 377] width 219 height 84
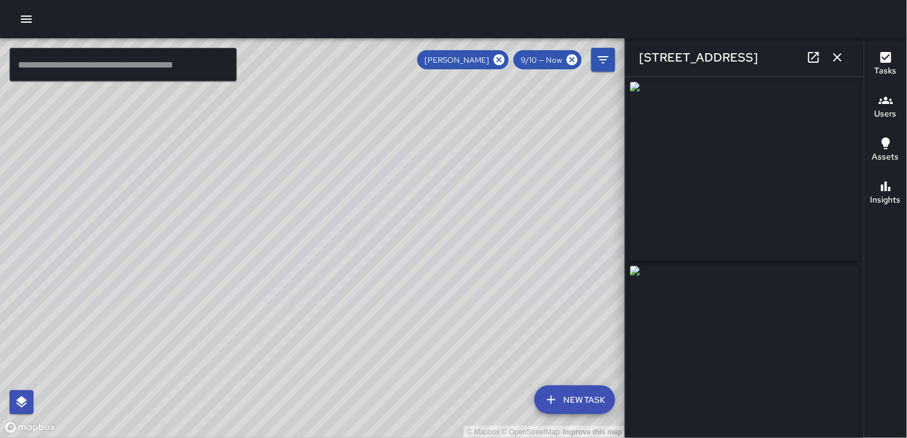
type input "**********"
drag, startPoint x: 741, startPoint y: 257, endPoint x: 785, endPoint y: 218, distance: 58.8
click at [785, 218] on img at bounding box center [744, 171] width 229 height 179
click at [683, 216] on img at bounding box center [744, 171] width 229 height 179
click at [838, 59] on icon "button" at bounding box center [837, 57] width 14 height 14
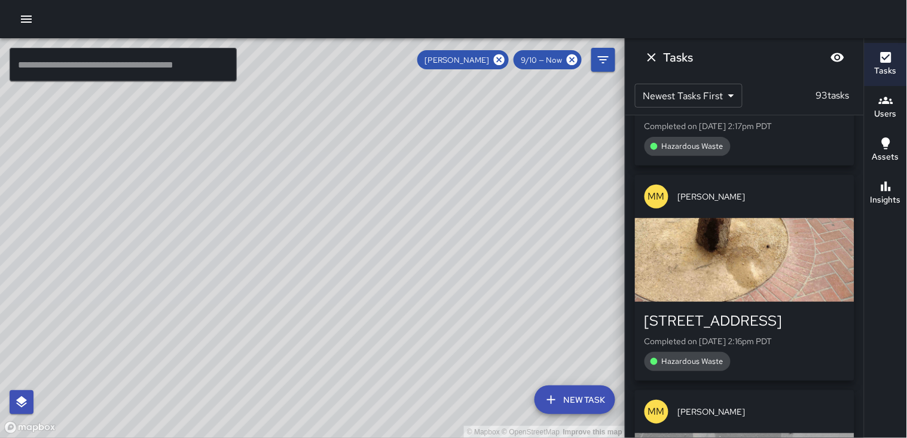
scroll to position [3285, 0]
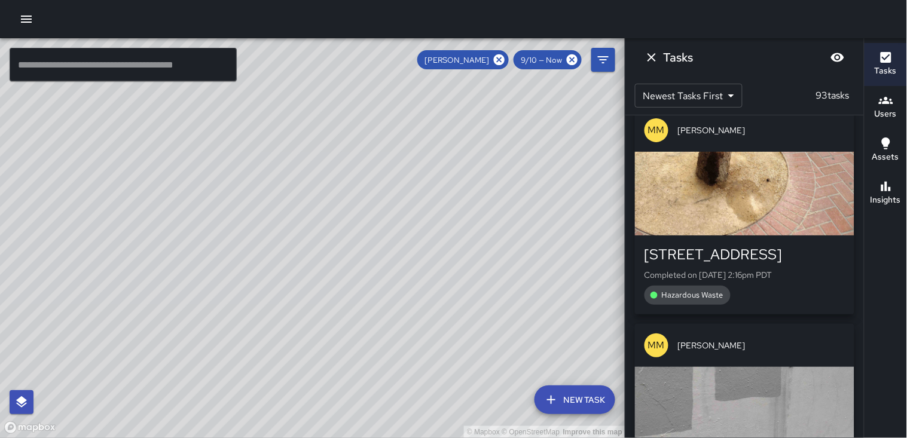
click at [721, 367] on div "button" at bounding box center [744, 409] width 219 height 84
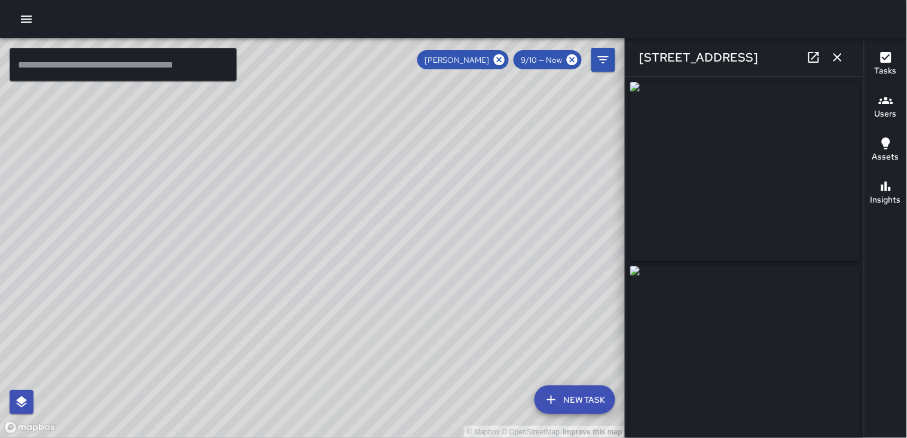
click at [750, 278] on img at bounding box center [744, 355] width 229 height 179
click at [836, 58] on icon "button" at bounding box center [837, 57] width 8 height 8
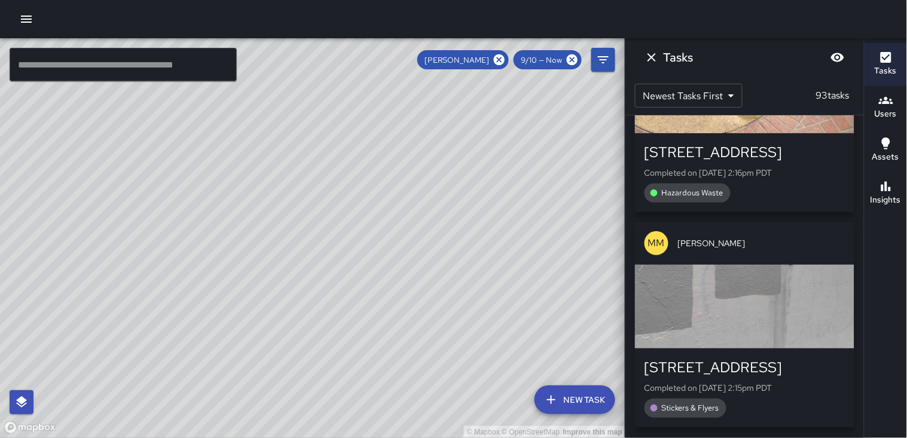
scroll to position [3485, 0]
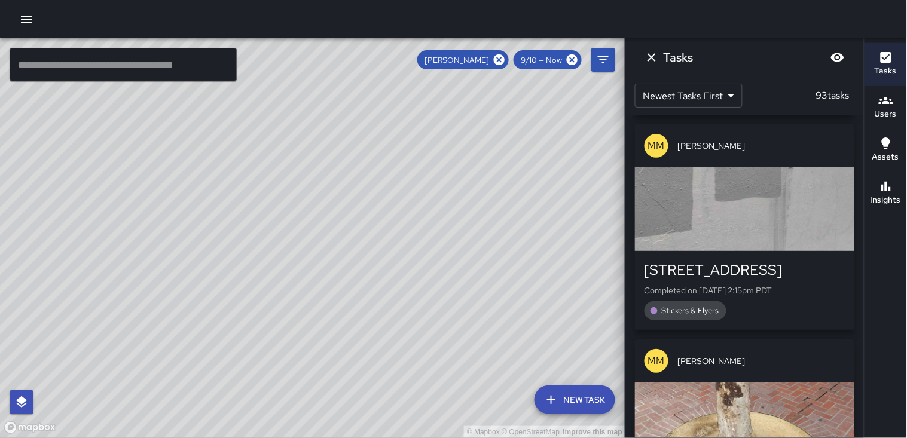
click at [734, 383] on div "button" at bounding box center [744, 425] width 219 height 84
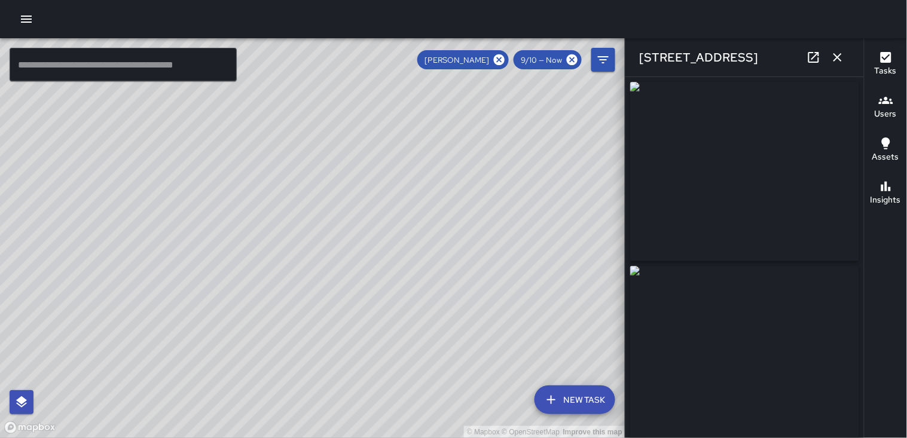
type input "**********"
click at [839, 53] on icon "button" at bounding box center [837, 57] width 14 height 14
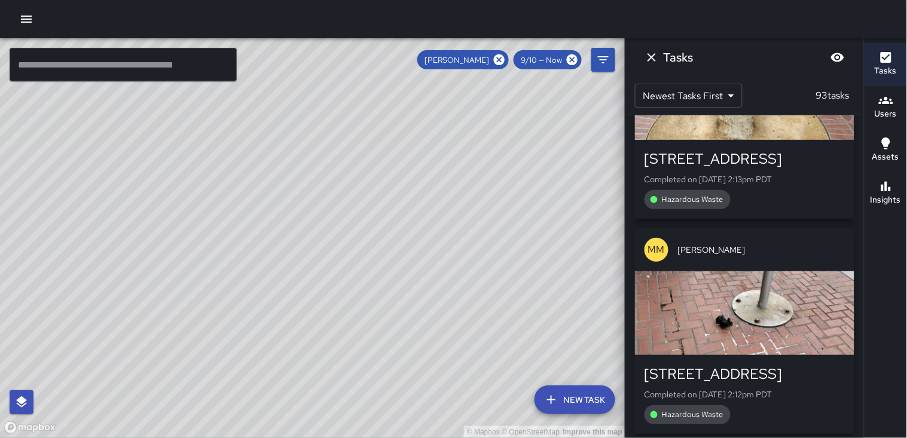
scroll to position [3817, 0]
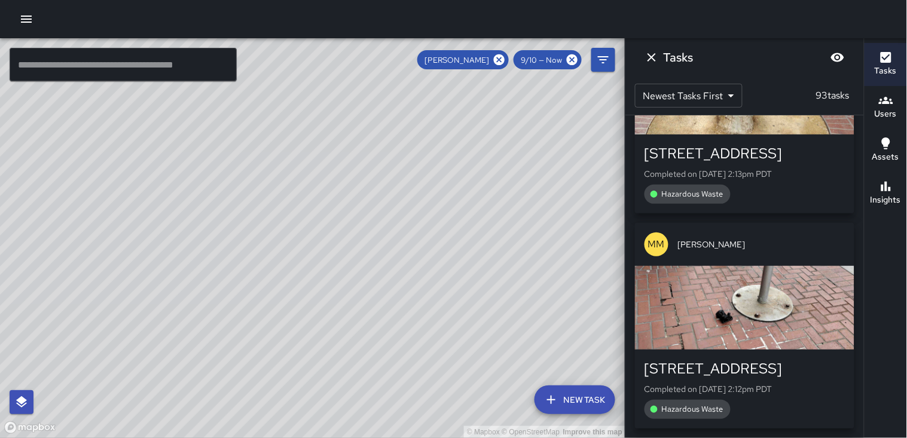
click at [736, 266] on div "button" at bounding box center [744, 308] width 219 height 84
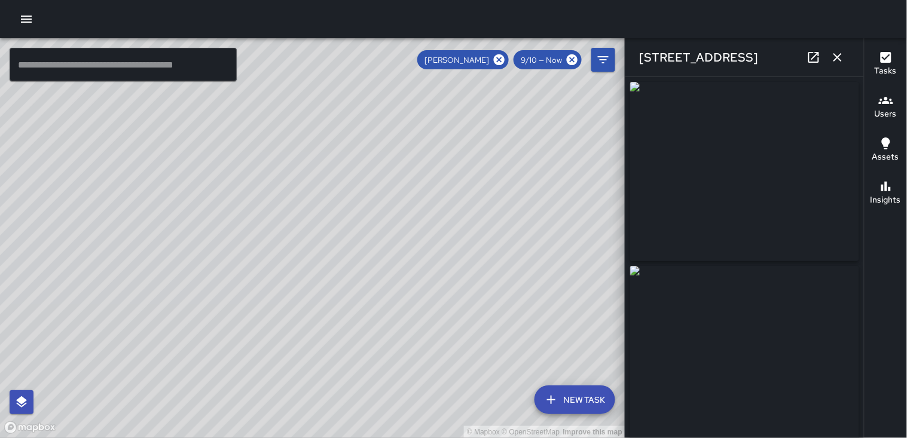
type input "**********"
click at [840, 60] on icon "button" at bounding box center [837, 57] width 8 height 8
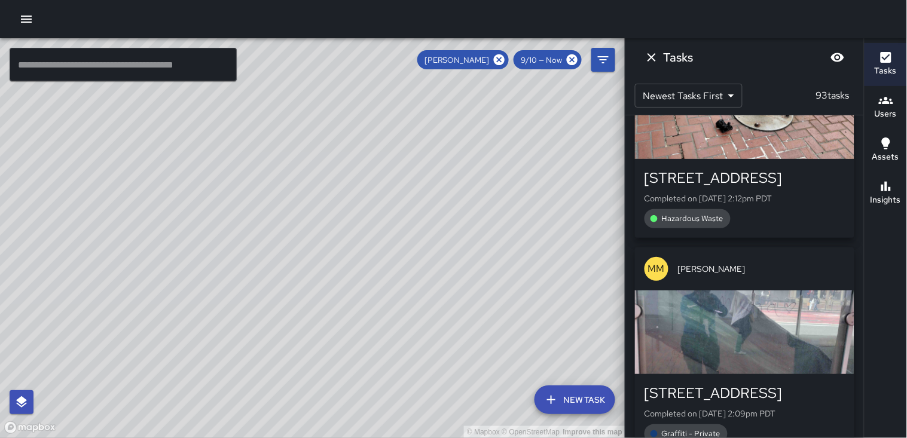
scroll to position [4016, 0]
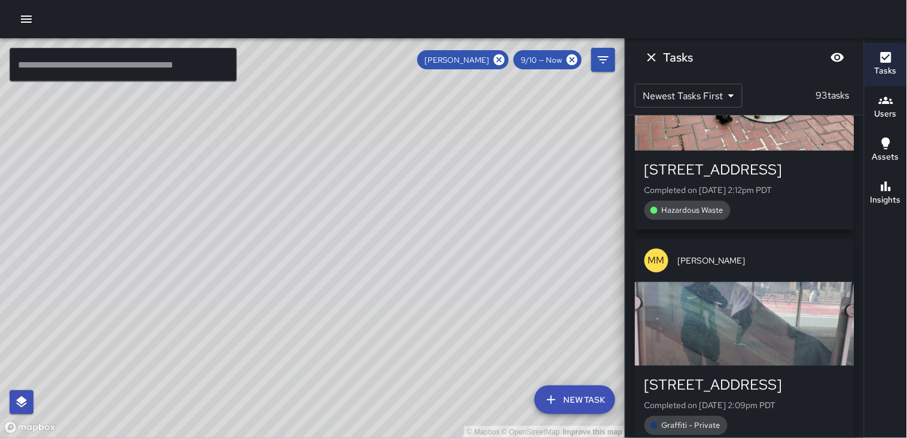
click at [739, 282] on div "button" at bounding box center [744, 324] width 219 height 84
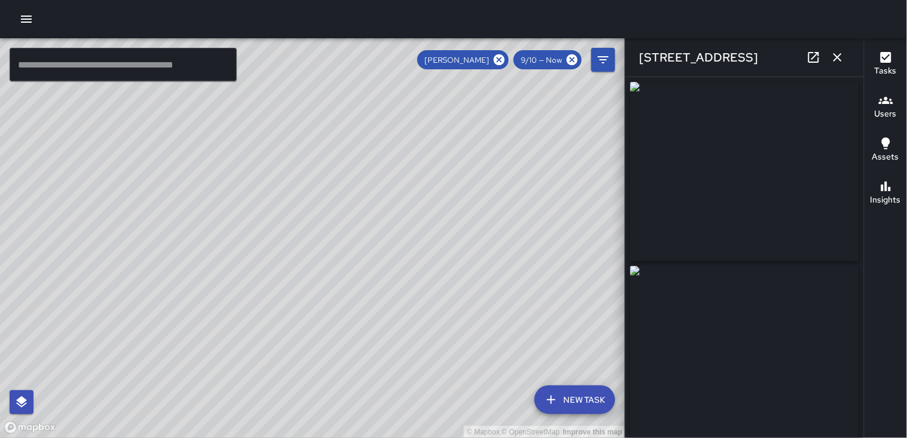
type input "**********"
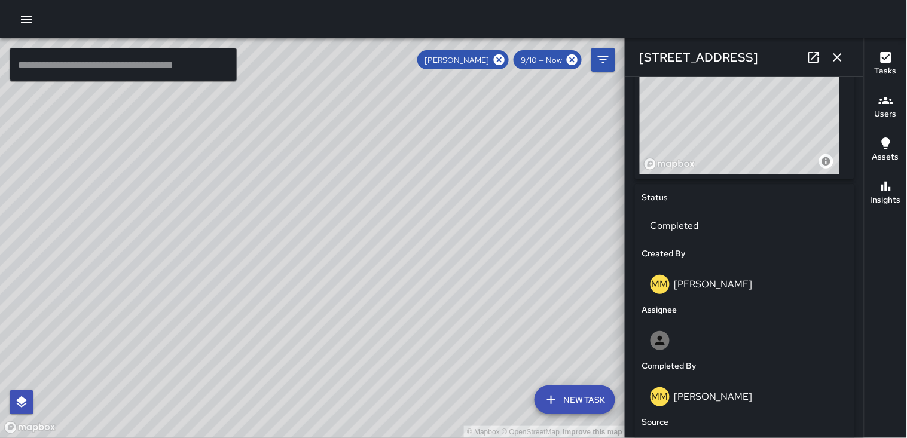
scroll to position [464, 0]
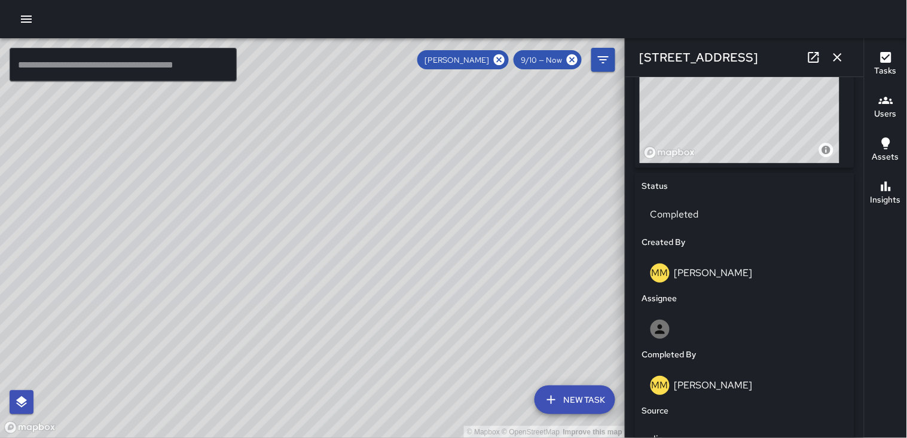
click at [841, 57] on icon "button" at bounding box center [837, 57] width 14 height 14
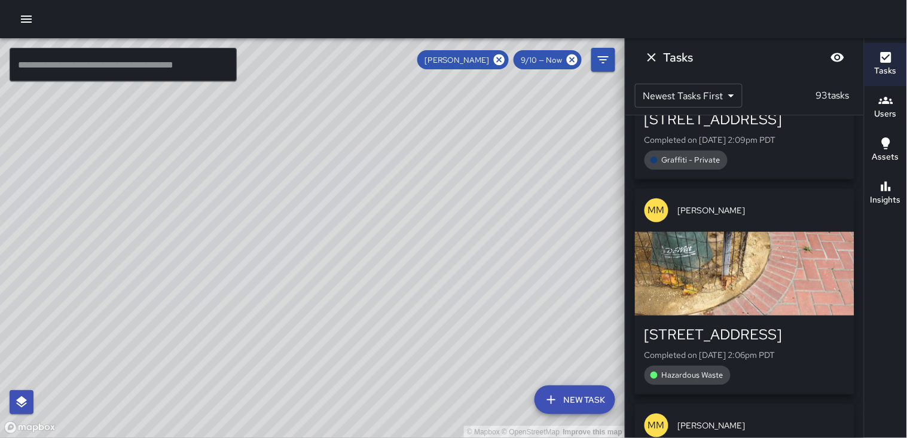
scroll to position [4282, 0]
click at [777, 231] on div "button" at bounding box center [744, 273] width 219 height 84
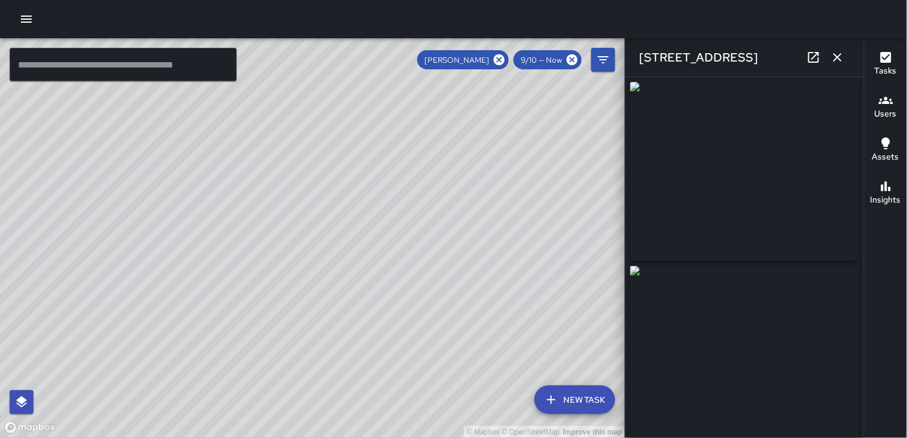
type input "**********"
drag, startPoint x: 768, startPoint y: 195, endPoint x: 833, endPoint y: 59, distance: 151.9
click at [833, 59] on icon "button" at bounding box center [837, 57] width 14 height 14
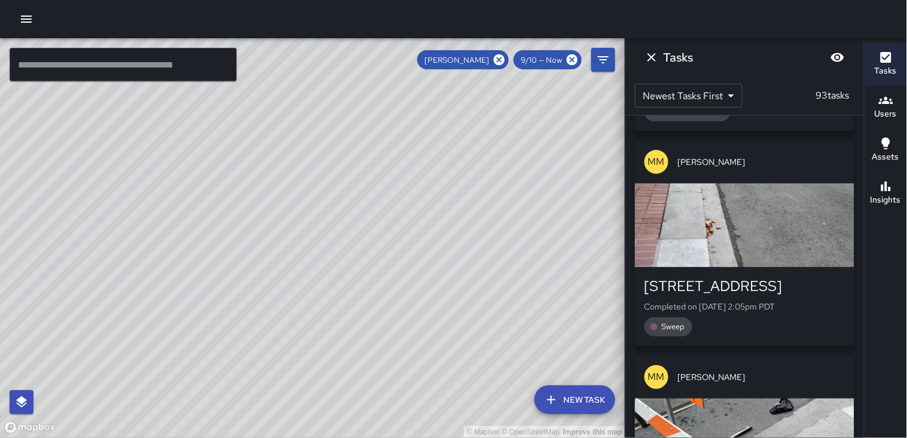
scroll to position [4547, 0]
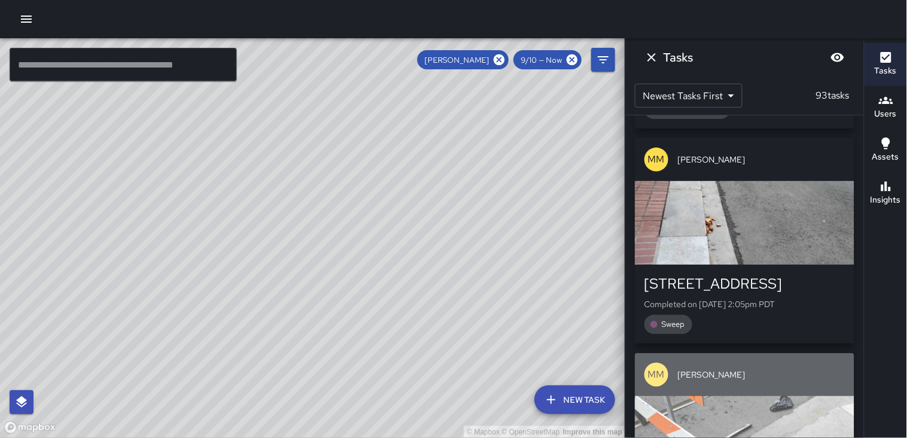
click at [706, 396] on div "button" at bounding box center [744, 438] width 219 height 84
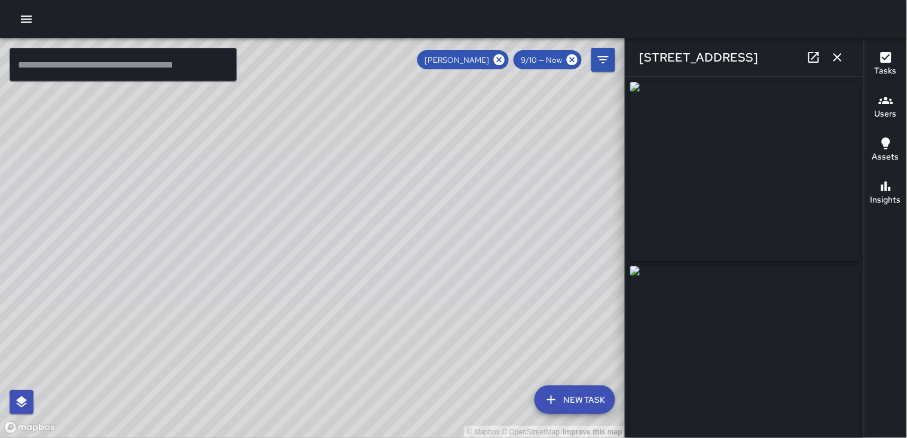
type input "**********"
click at [839, 59] on icon "button" at bounding box center [837, 57] width 8 height 8
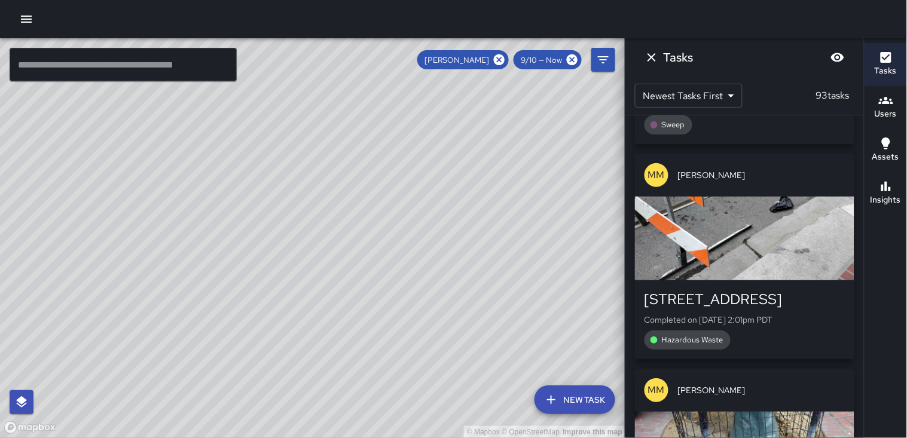
scroll to position [4813, 0]
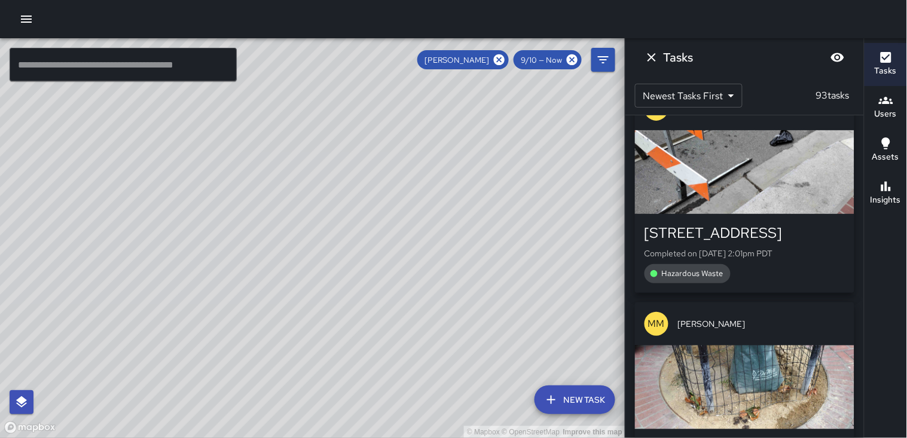
click at [713, 346] on div "button" at bounding box center [744, 388] width 219 height 84
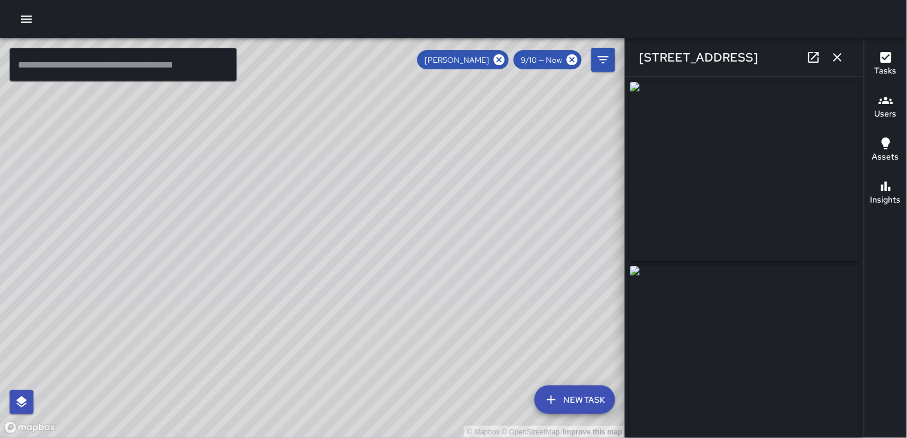
type input "**********"
click at [841, 50] on icon "button" at bounding box center [837, 57] width 14 height 14
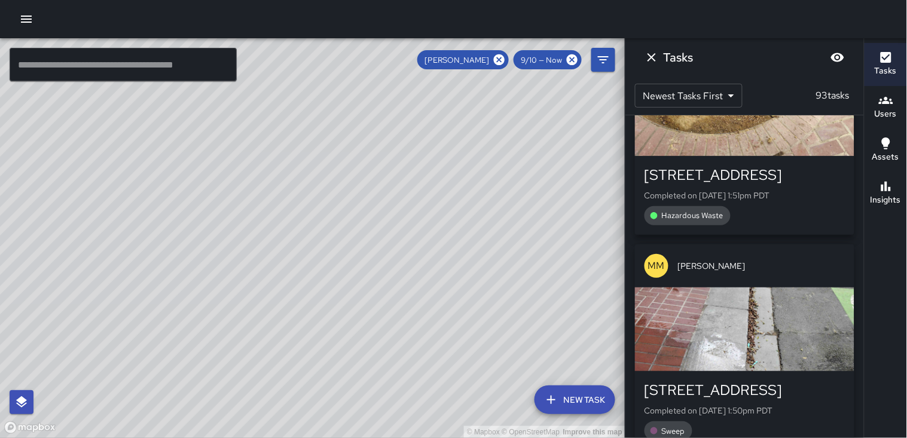
scroll to position [5876, 0]
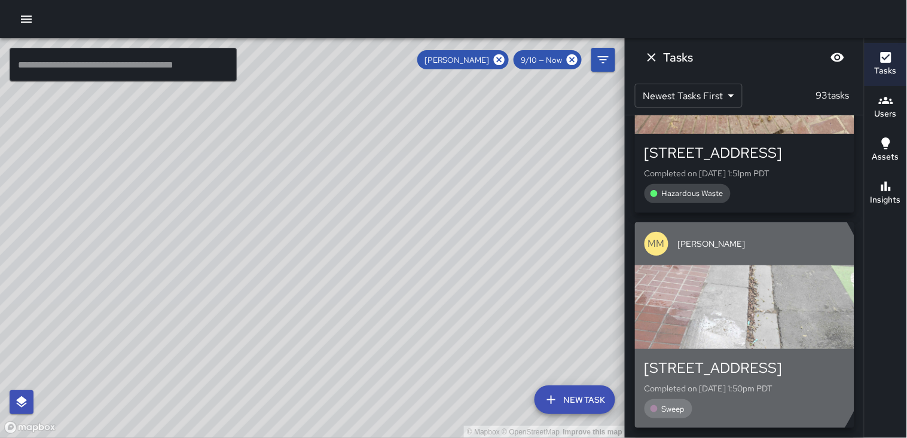
click at [675, 265] on div "button" at bounding box center [744, 307] width 219 height 84
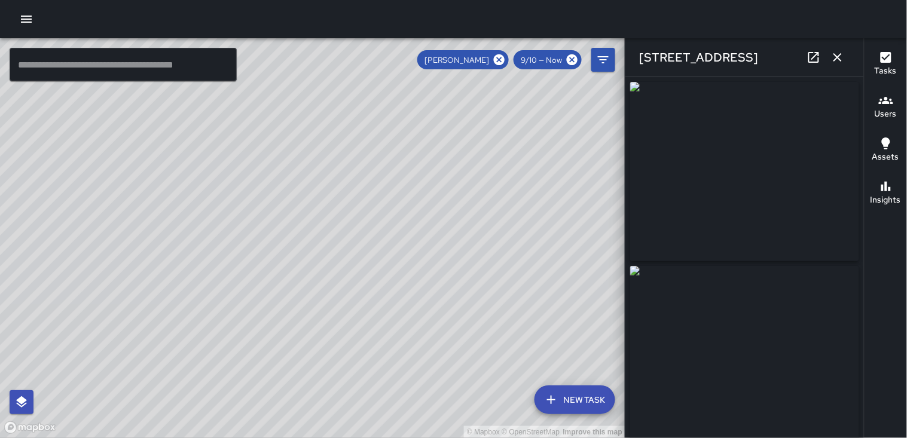
type input "**********"
click at [831, 58] on icon "button" at bounding box center [837, 57] width 14 height 14
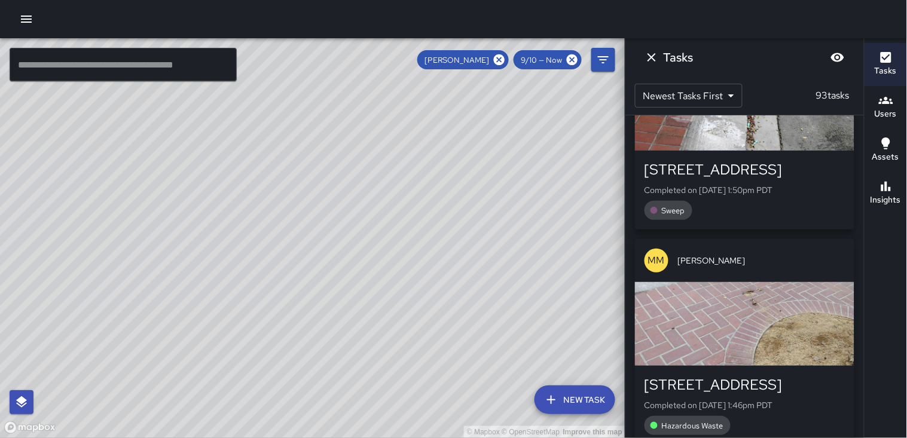
scroll to position [6075, 0]
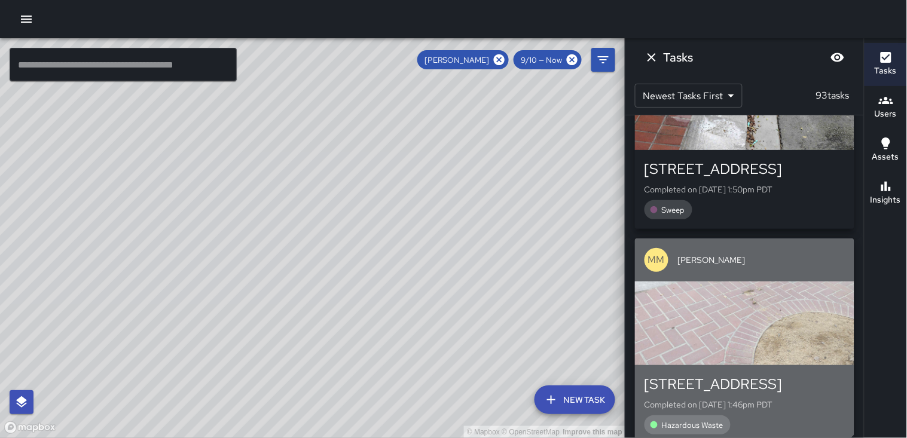
click at [732, 282] on div "button" at bounding box center [744, 324] width 219 height 84
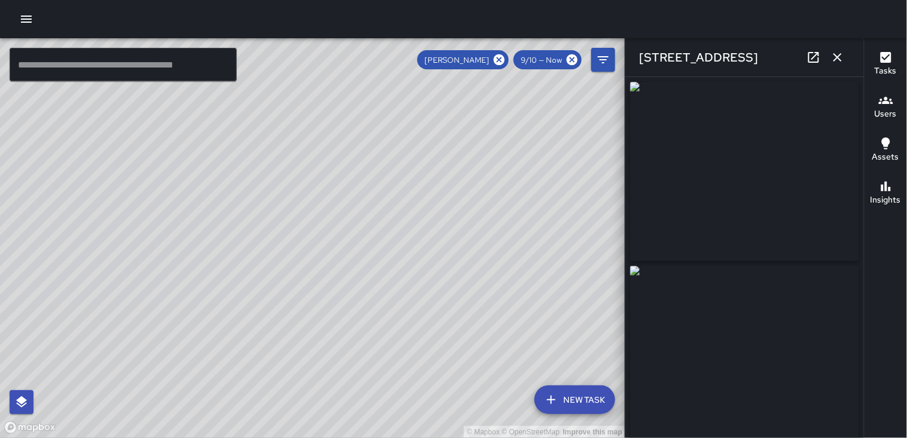
type input "**********"
click at [834, 63] on icon "button" at bounding box center [837, 57] width 14 height 14
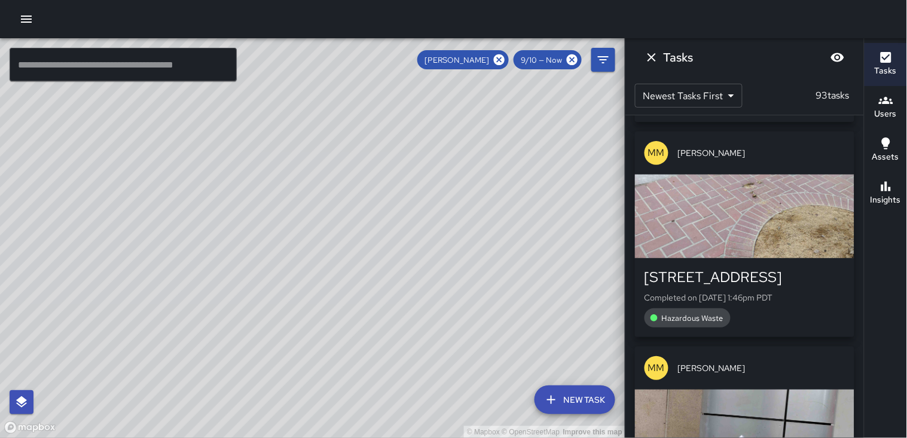
scroll to position [6208, 0]
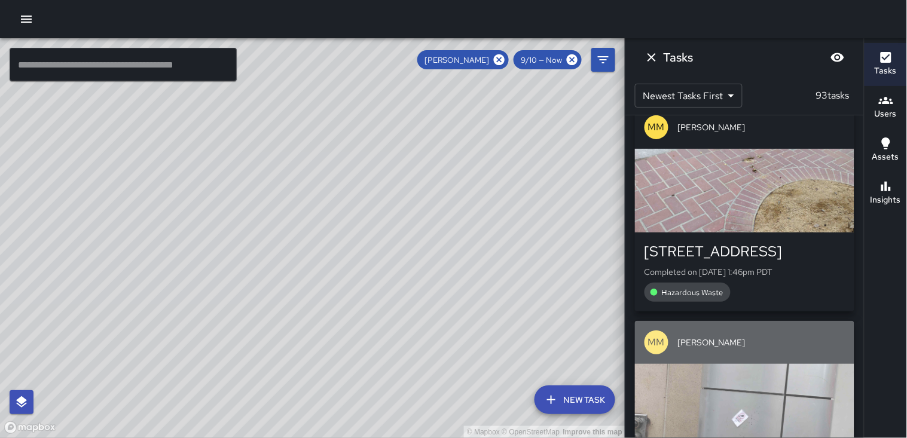
drag, startPoint x: 770, startPoint y: 287, endPoint x: 775, endPoint y: 269, distance: 18.6
click at [770, 364] on div "button" at bounding box center [744, 406] width 219 height 84
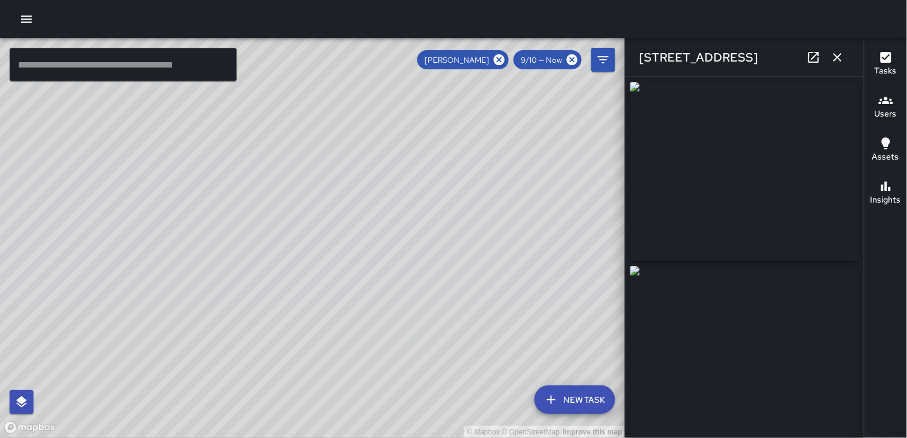
type input "**********"
drag, startPoint x: 759, startPoint y: 216, endPoint x: 837, endPoint y: 56, distance: 177.8
click at [837, 56] on icon "button" at bounding box center [837, 57] width 8 height 8
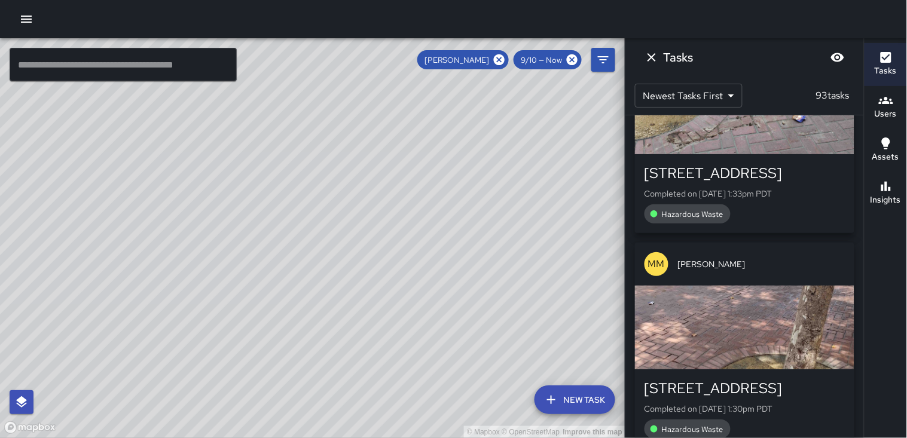
scroll to position [7403, 0]
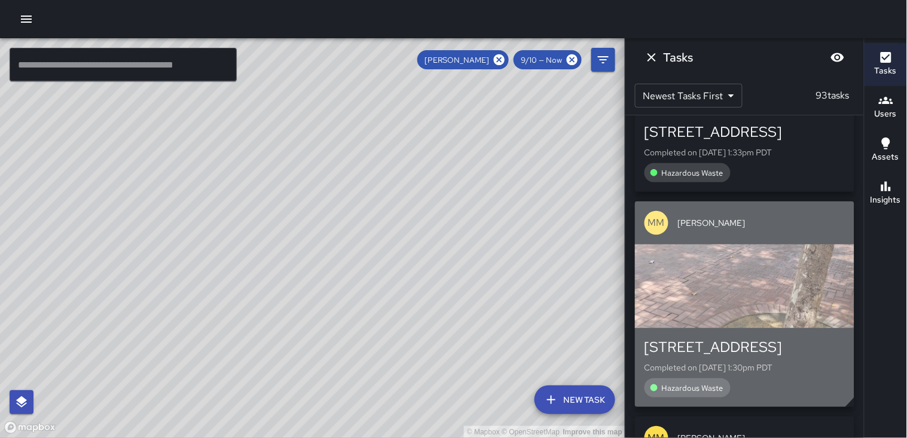
click at [737, 244] on div "button" at bounding box center [744, 286] width 219 height 84
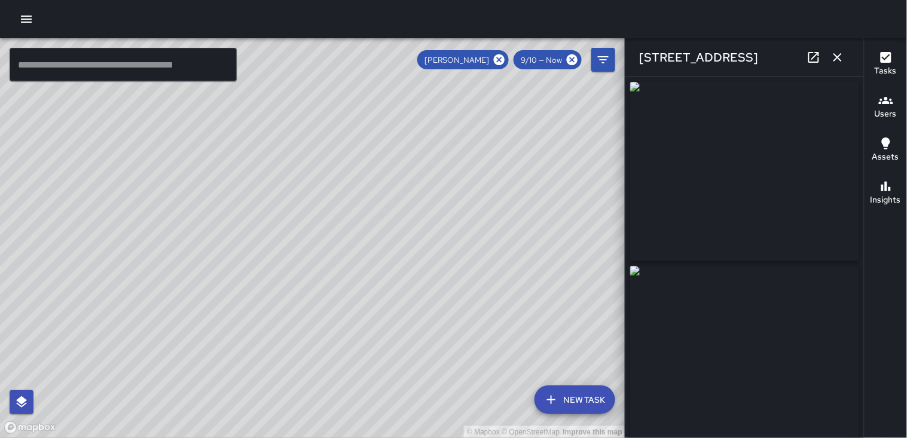
type input "**********"
click at [838, 56] on icon "button" at bounding box center [837, 57] width 8 height 8
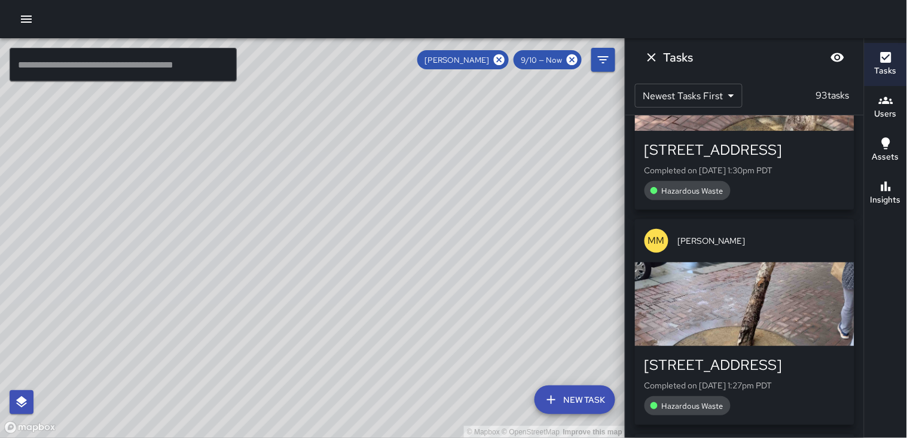
scroll to position [7602, 0]
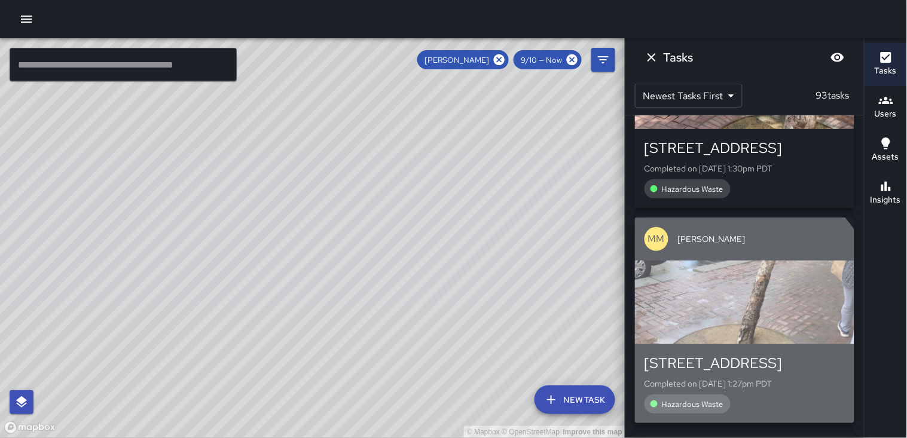
click at [710, 261] on div "button" at bounding box center [744, 303] width 219 height 84
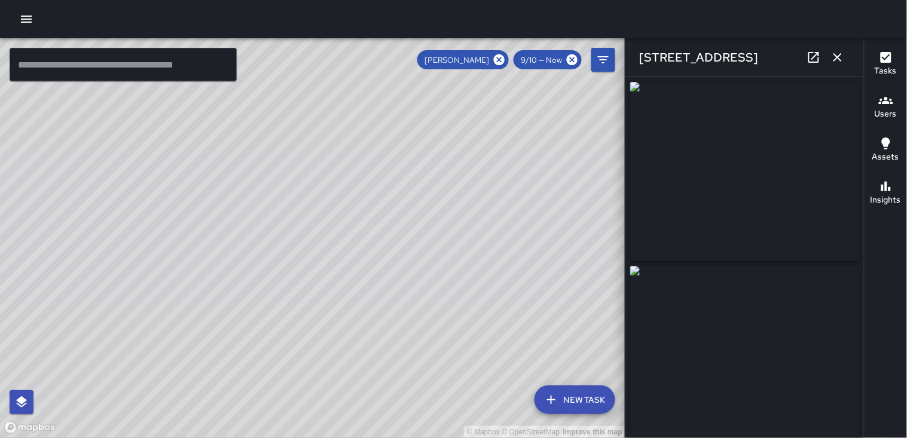
type input "**********"
click at [834, 62] on icon "button" at bounding box center [837, 57] width 14 height 14
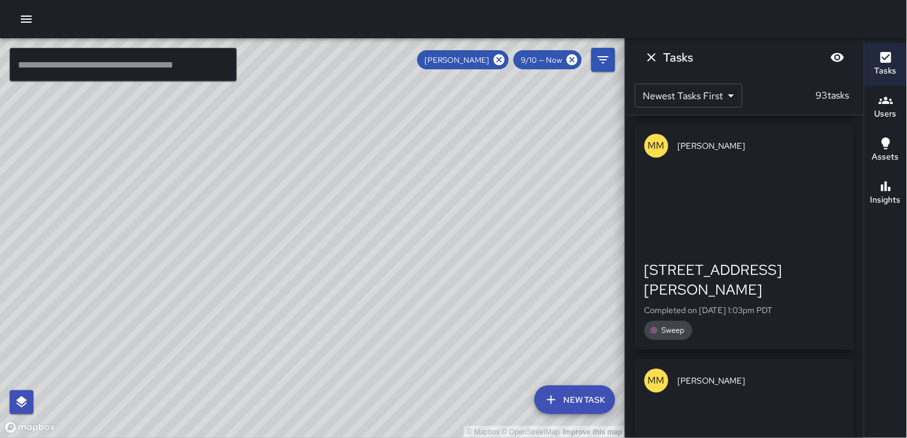
scroll to position [9463, 0]
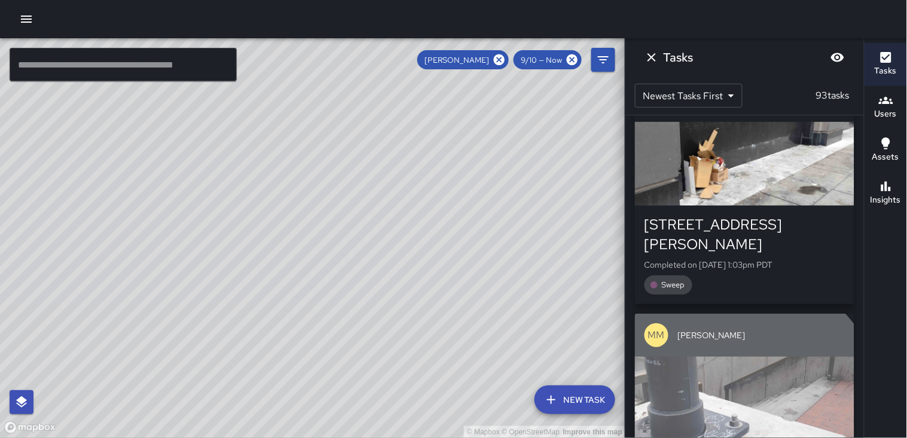
click at [718, 357] on div "button" at bounding box center [744, 399] width 219 height 84
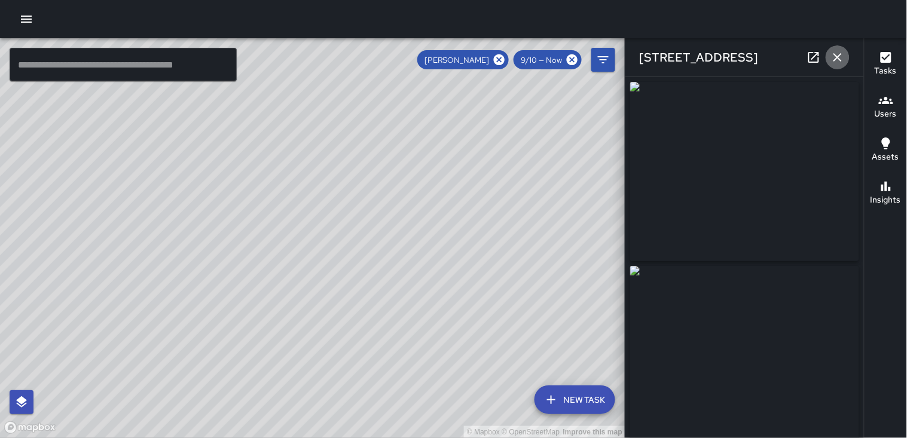
click at [835, 55] on icon "button" at bounding box center [837, 57] width 8 height 8
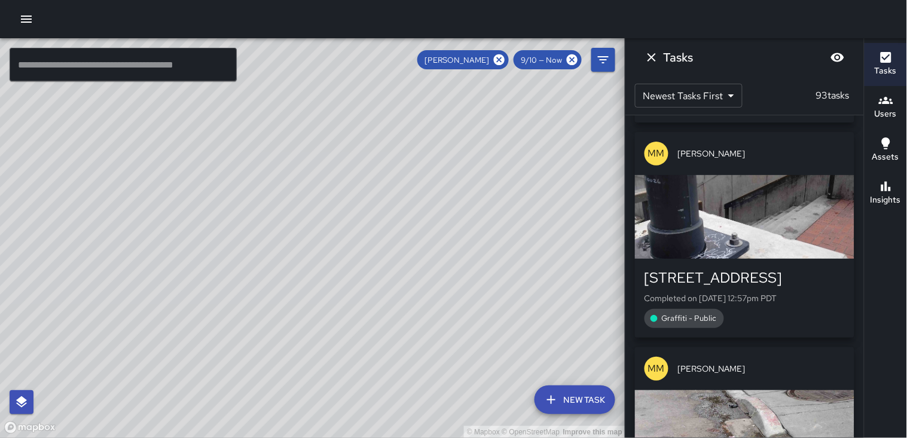
scroll to position [9662, 0]
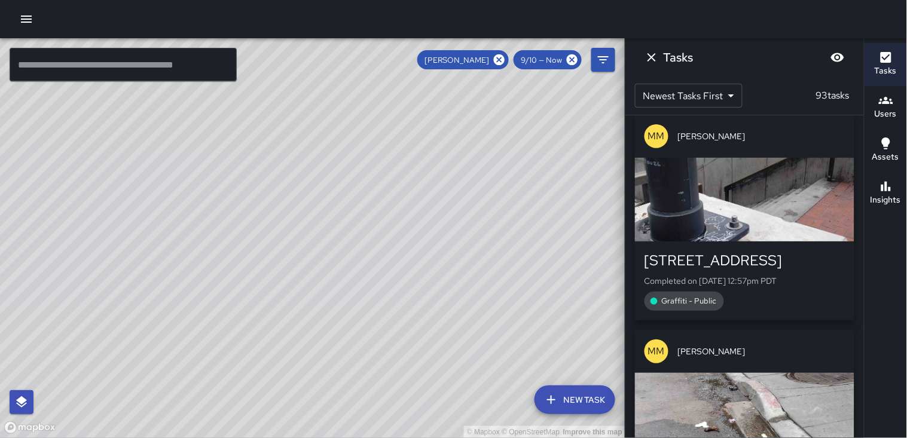
click at [762, 373] on div "button" at bounding box center [744, 415] width 219 height 84
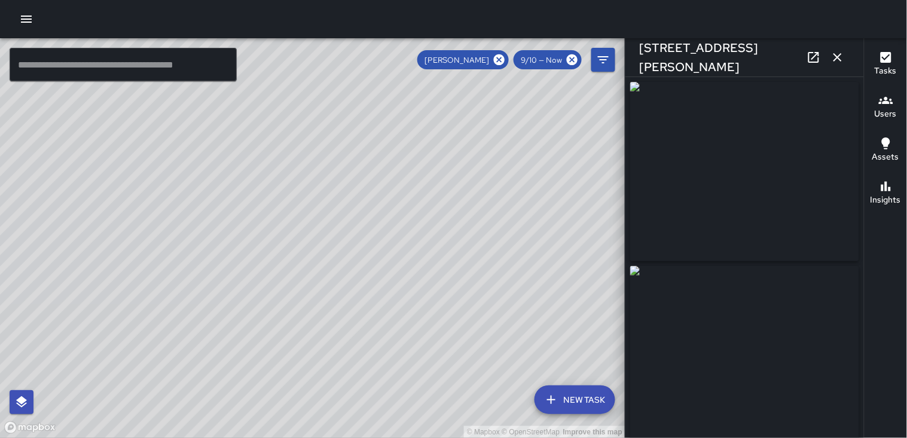
type input "**********"
click at [840, 58] on icon "button" at bounding box center [837, 57] width 14 height 14
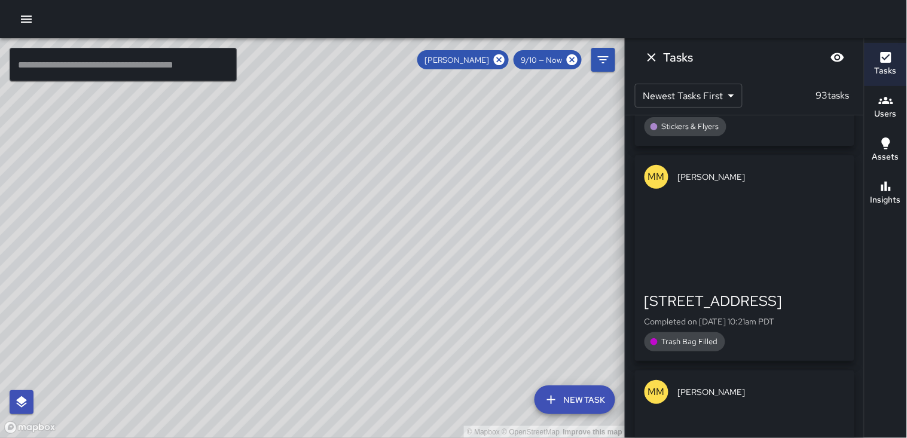
scroll to position [11189, 0]
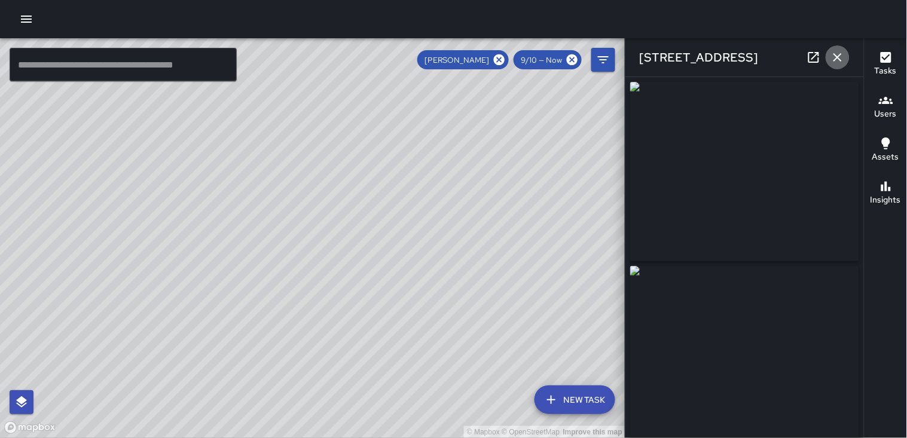
click at [835, 66] on button "button" at bounding box center [838, 57] width 24 height 24
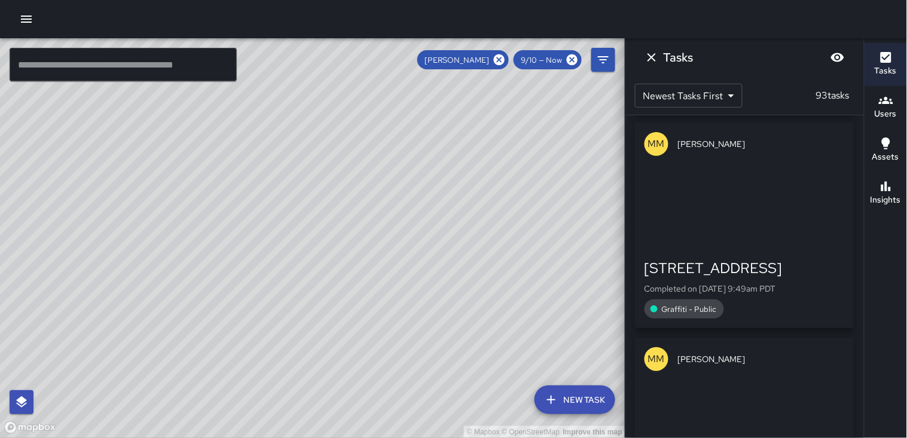
scroll to position [13647, 0]
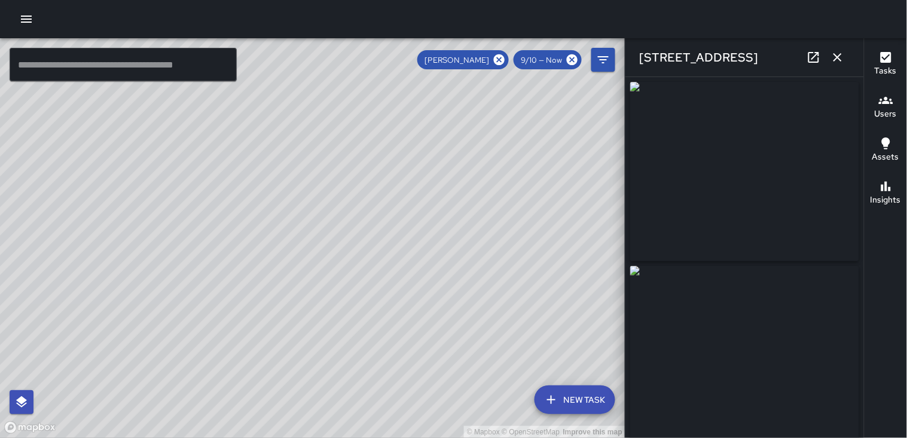
type input "**********"
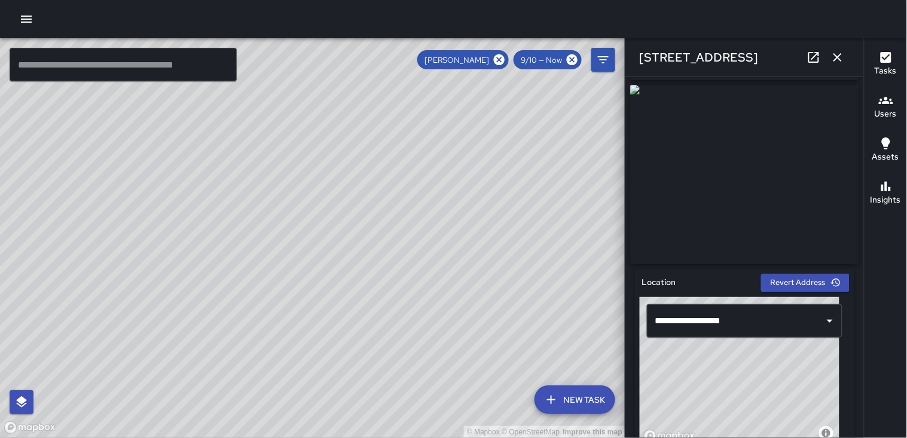
scroll to position [199, 0]
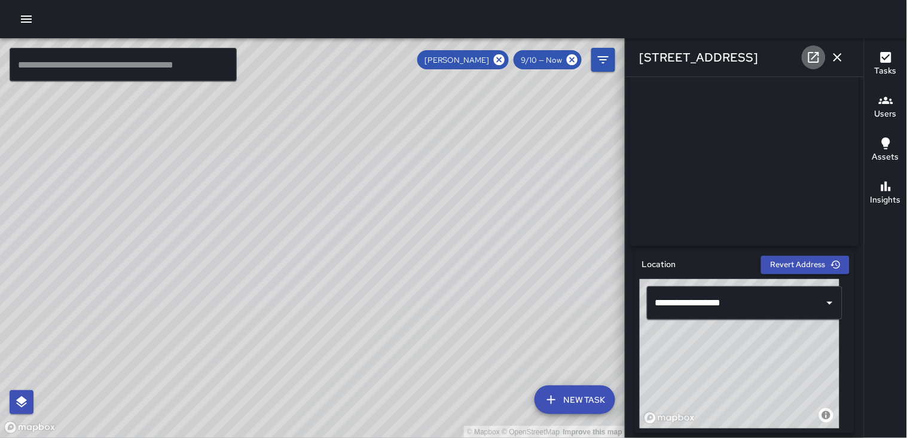
click at [819, 66] on link at bounding box center [814, 57] width 24 height 24
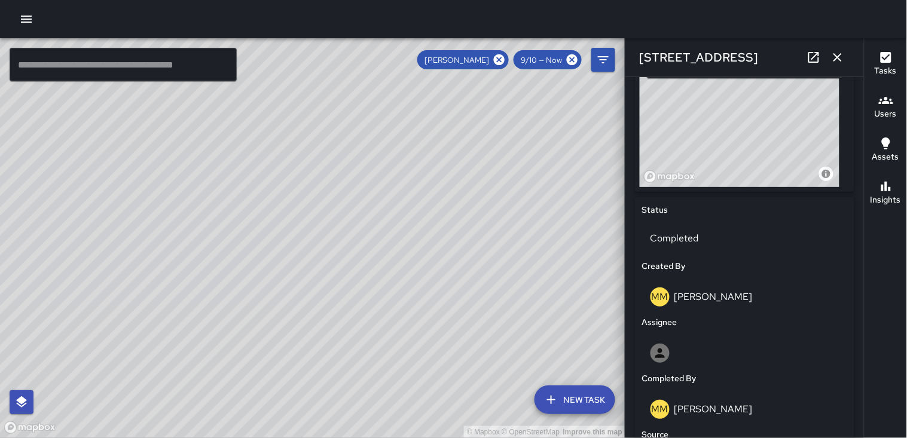
scroll to position [464, 0]
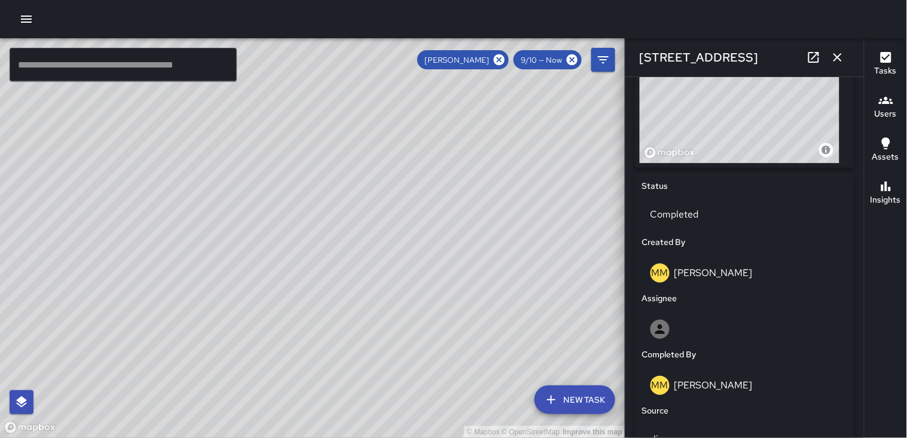
click at [831, 56] on icon "button" at bounding box center [837, 57] width 14 height 14
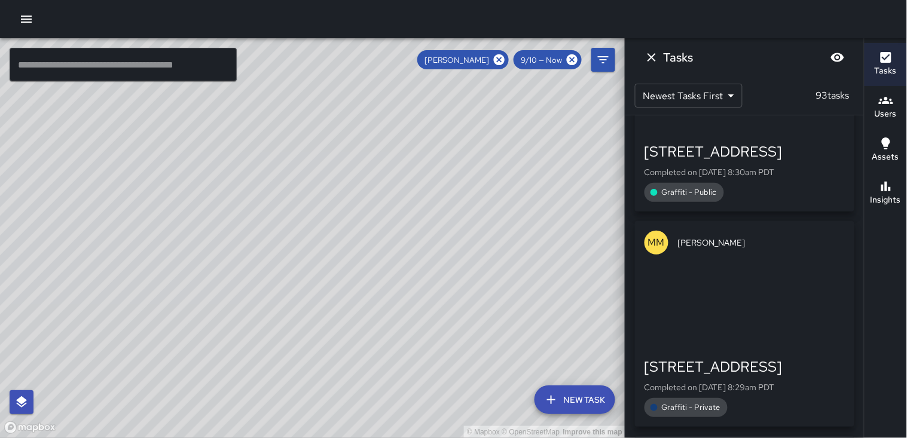
scroll to position [18562, 0]
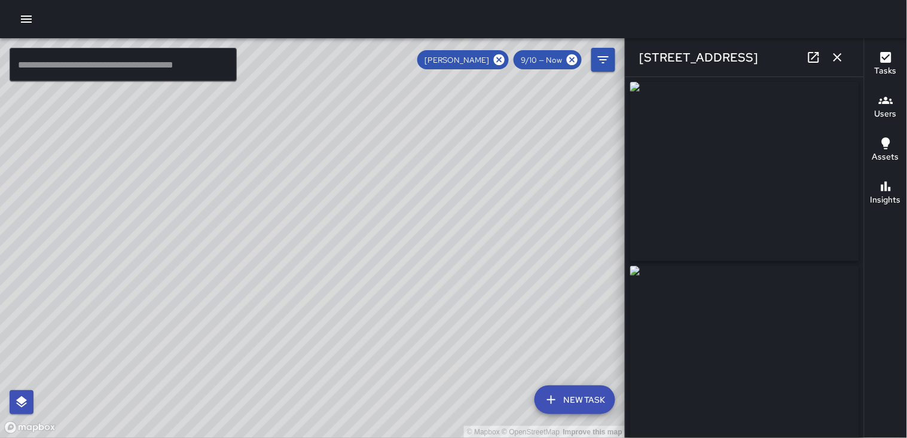
type input "**********"
click at [839, 64] on icon "button" at bounding box center [837, 57] width 14 height 14
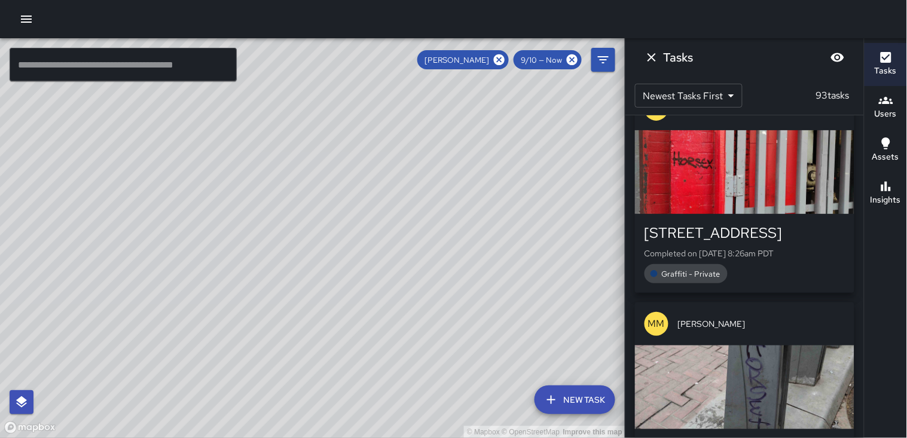
scroll to position [18923, 0]
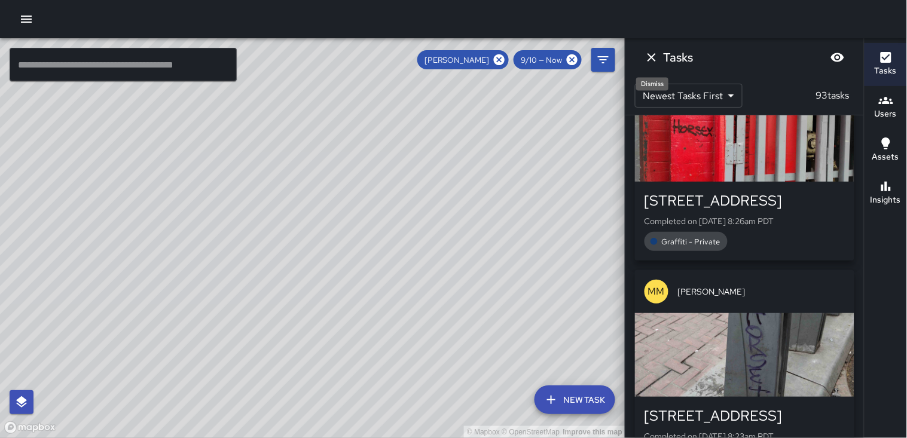
click at [649, 62] on icon "Dismiss" at bounding box center [651, 57] width 14 height 14
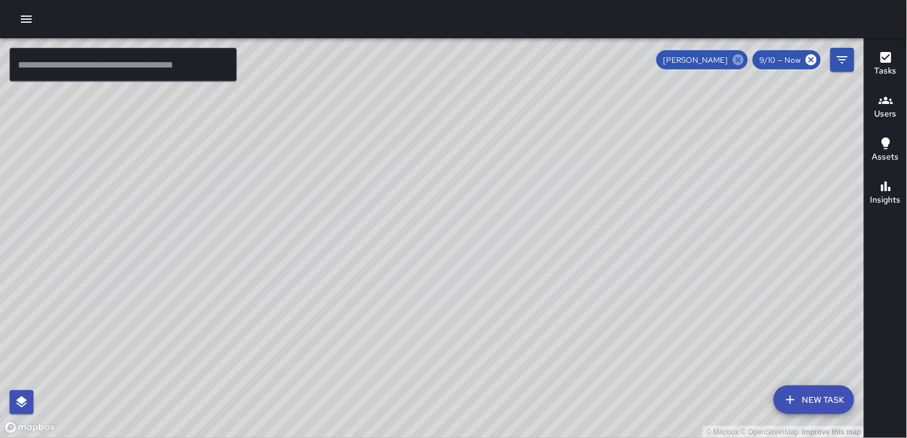
click at [738, 57] on icon at bounding box center [738, 59] width 11 height 11
click at [889, 114] on h6 "Users" at bounding box center [886, 114] width 22 height 13
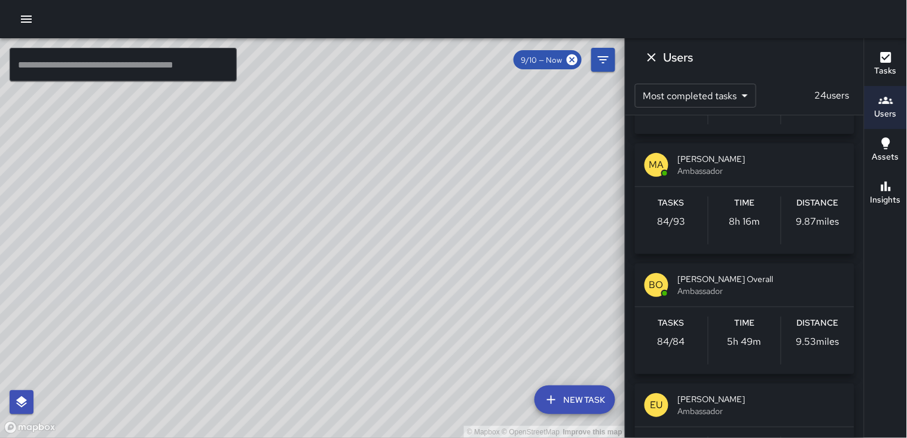
scroll to position [66, 0]
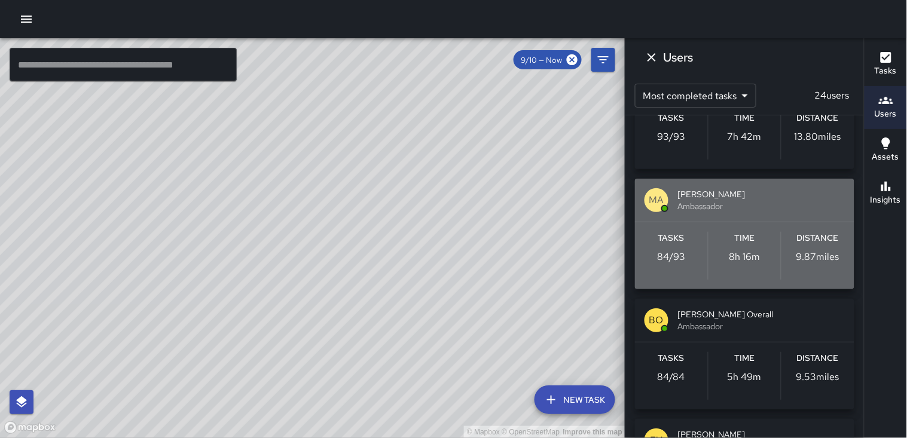
click at [828, 238] on h6 "Distance" at bounding box center [818, 238] width 42 height 13
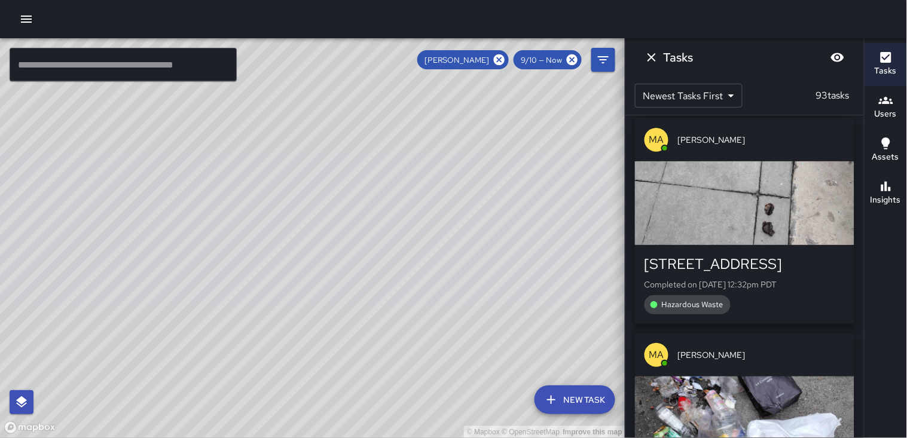
scroll to position [11782, 0]
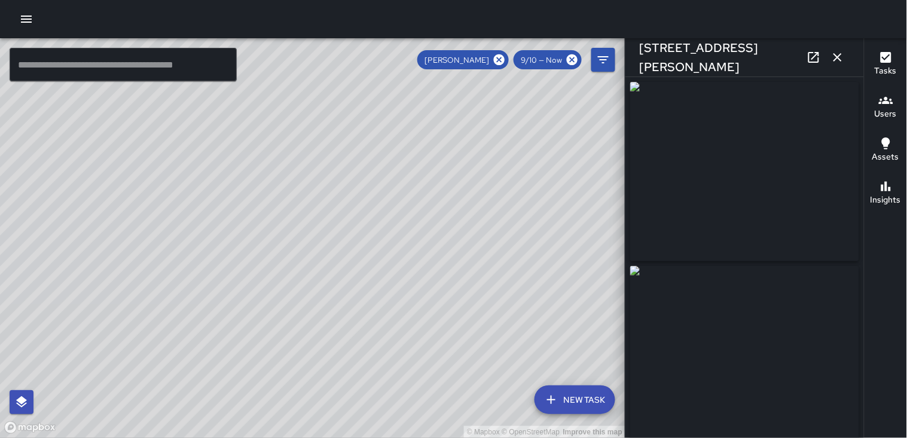
type input "**********"
drag, startPoint x: 686, startPoint y: 295, endPoint x: 832, endPoint y: 58, distance: 278.9
click at [833, 59] on icon "button" at bounding box center [837, 57] width 14 height 14
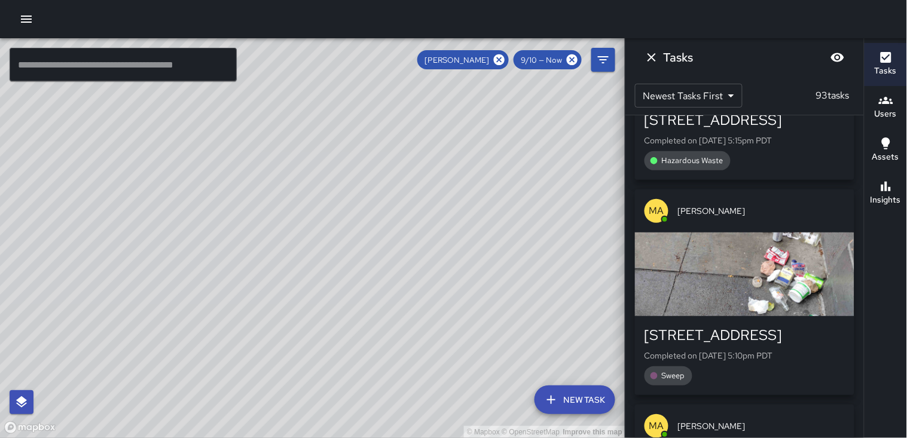
scroll to position [4210, 0]
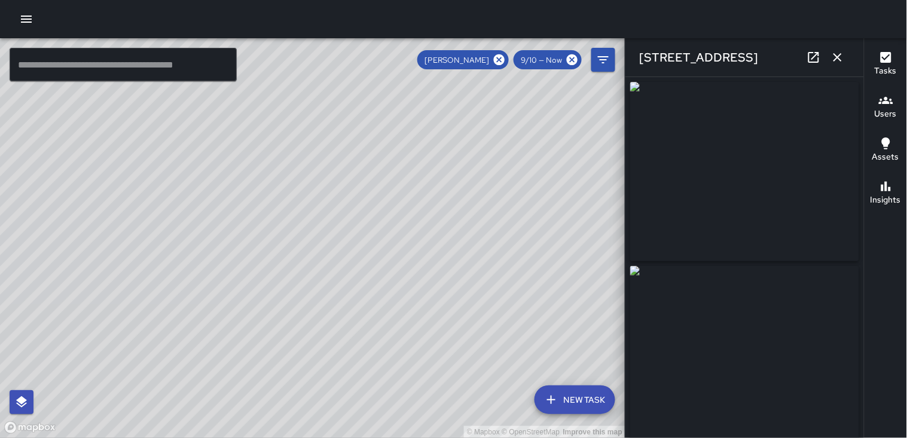
type input "**********"
click at [844, 56] on icon "button" at bounding box center [837, 57] width 14 height 14
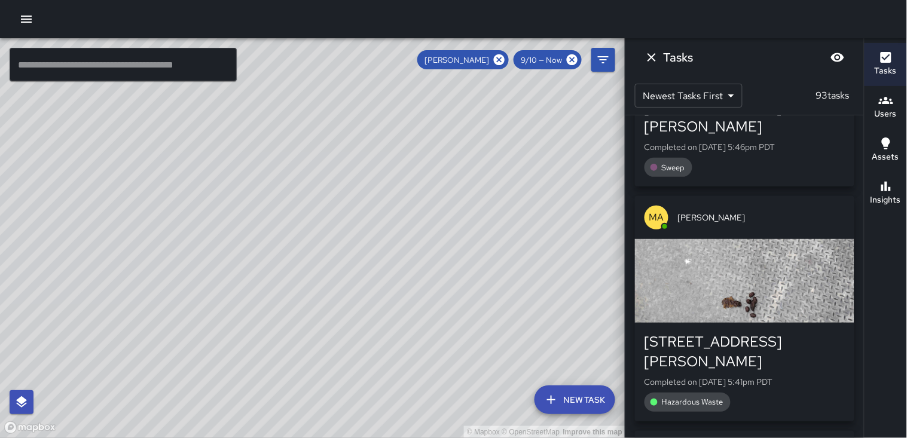
scroll to position [2417, 0]
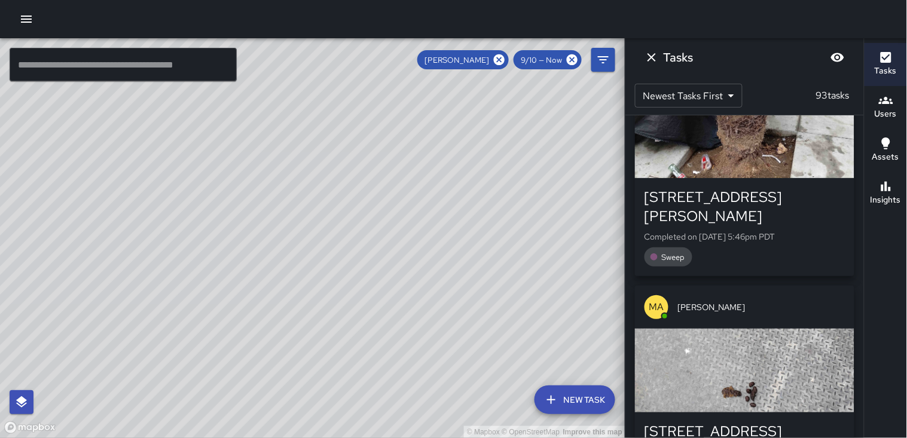
drag, startPoint x: 698, startPoint y: 379, endPoint x: 701, endPoint y: 351, distance: 28.2
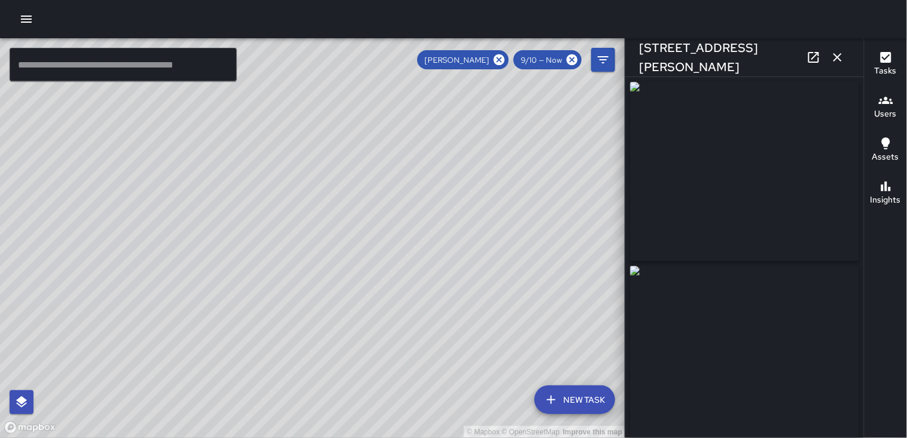
type input "**********"
click at [834, 58] on icon "button" at bounding box center [837, 57] width 14 height 14
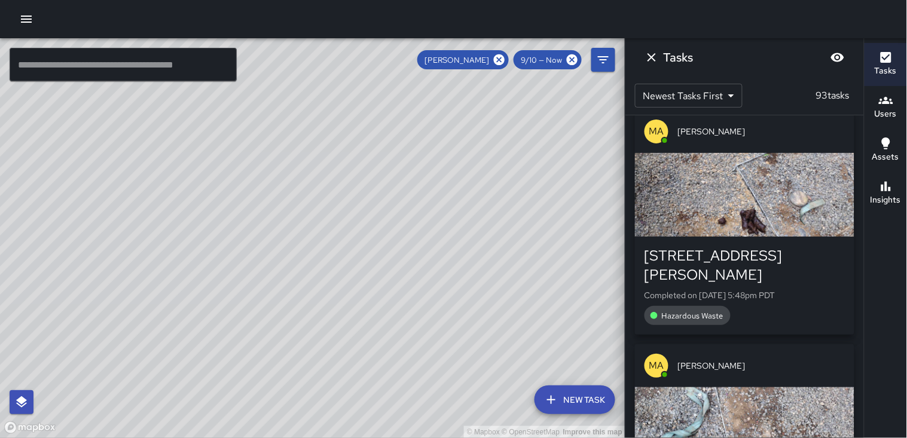
scroll to position [1885, 0]
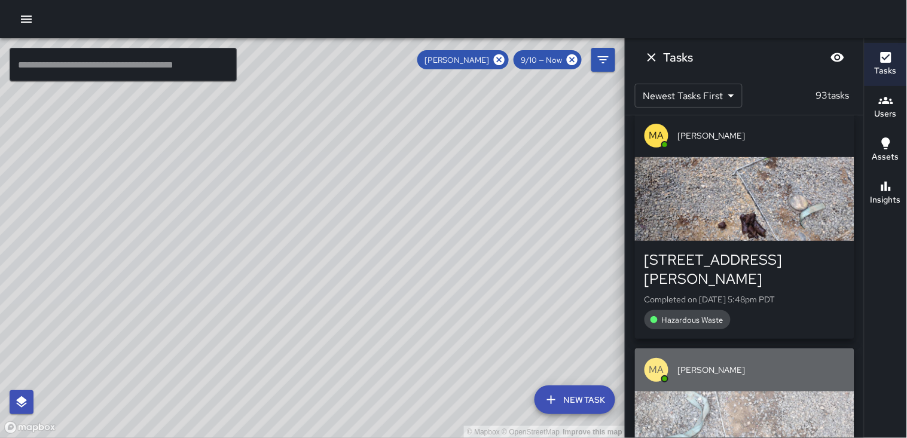
click at [702, 392] on div "button" at bounding box center [744, 434] width 219 height 84
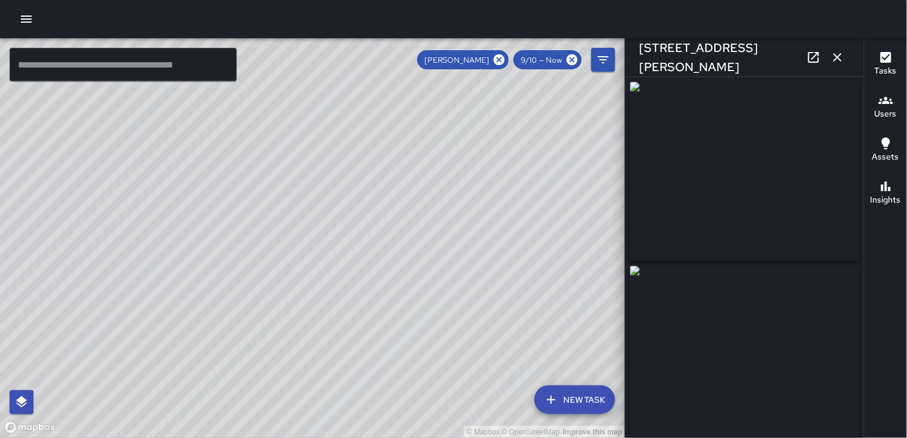
type input "**********"
click at [837, 56] on icon "button" at bounding box center [837, 57] width 14 height 14
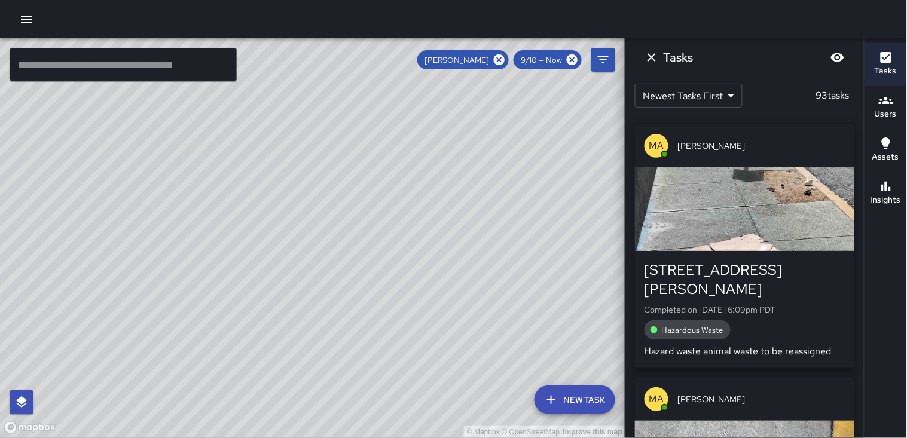
scroll to position [0, 0]
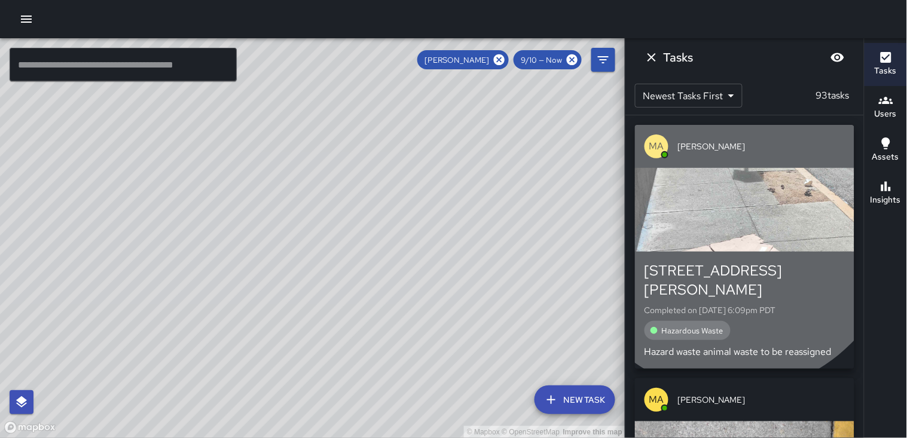
click at [731, 224] on div "button" at bounding box center [744, 210] width 219 height 84
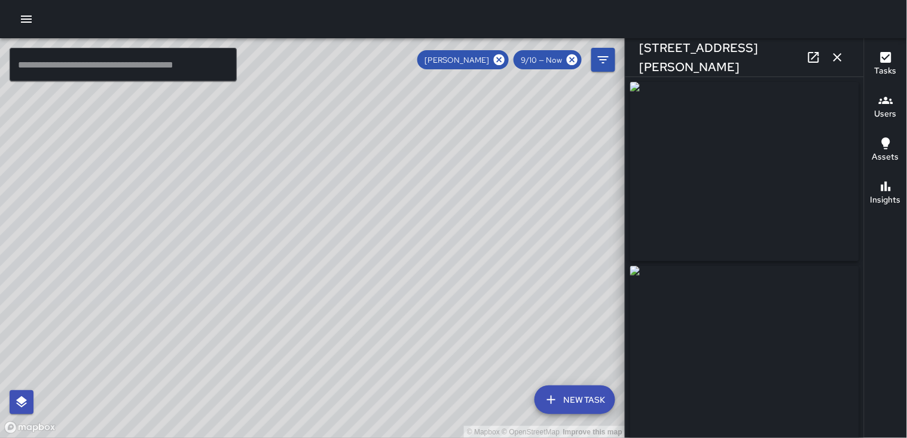
type input "**********"
click at [28, 19] on icon "button" at bounding box center [26, 19] width 11 height 7
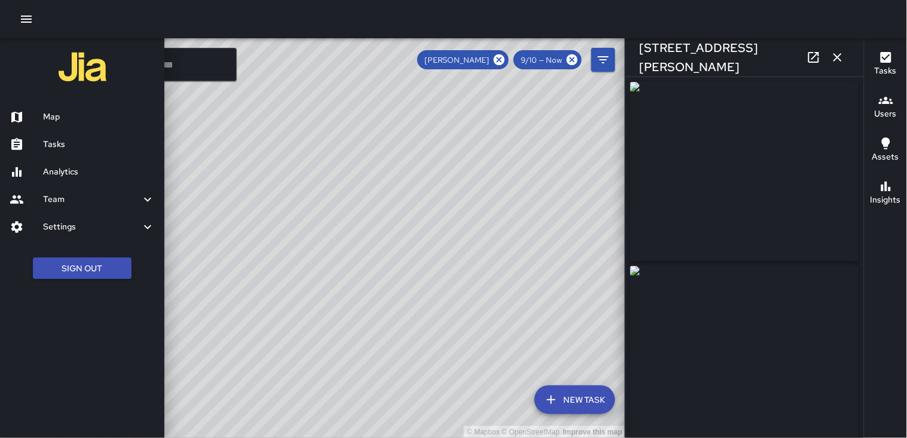
click at [504, 60] on div at bounding box center [453, 219] width 907 height 438
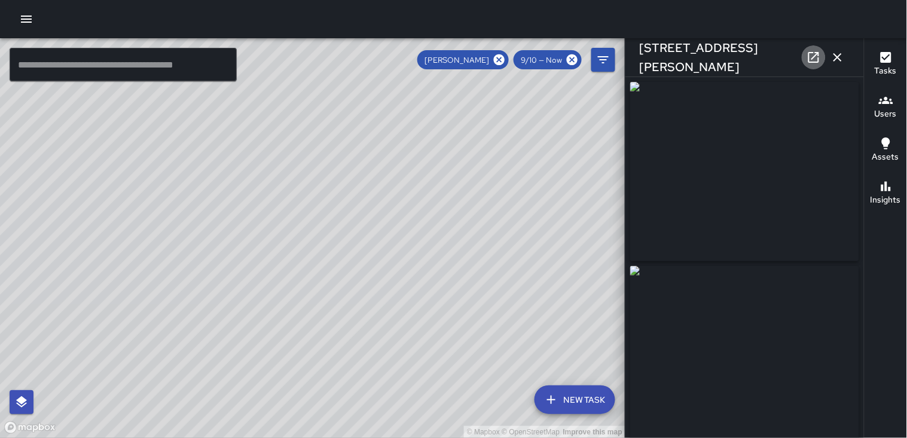
click at [826, 59] on link at bounding box center [814, 57] width 24 height 24
click at [830, 62] on icon "button" at bounding box center [837, 57] width 14 height 14
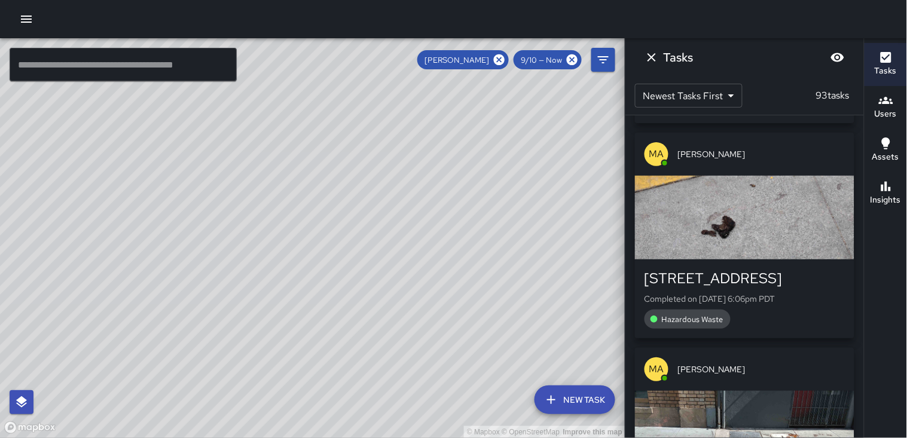
scroll to position [863, 0]
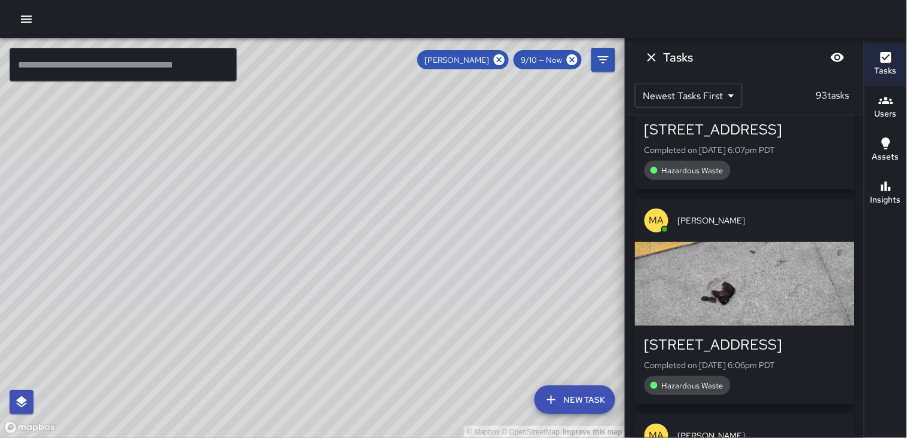
click at [496, 57] on icon at bounding box center [499, 59] width 11 height 11
click at [500, 57] on div "© Mapbox © OpenStreetMap Improve this map" at bounding box center [312, 238] width 625 height 400
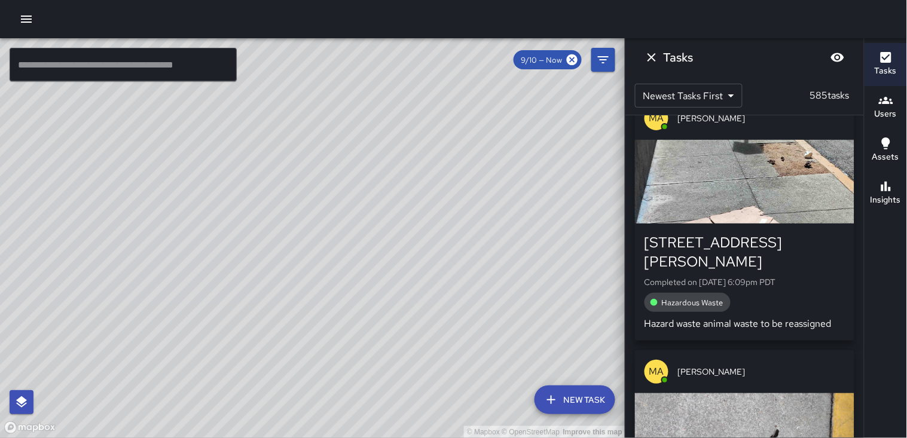
scroll to position [0, 0]
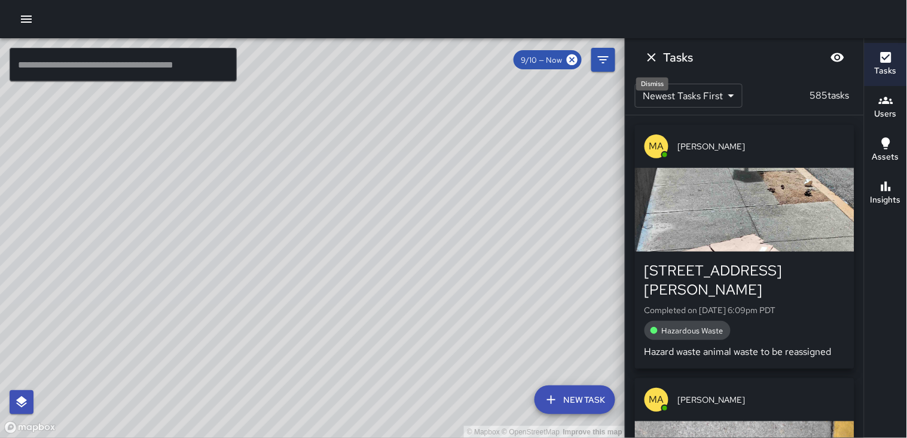
click at [649, 56] on icon "Dismiss" at bounding box center [651, 57] width 14 height 14
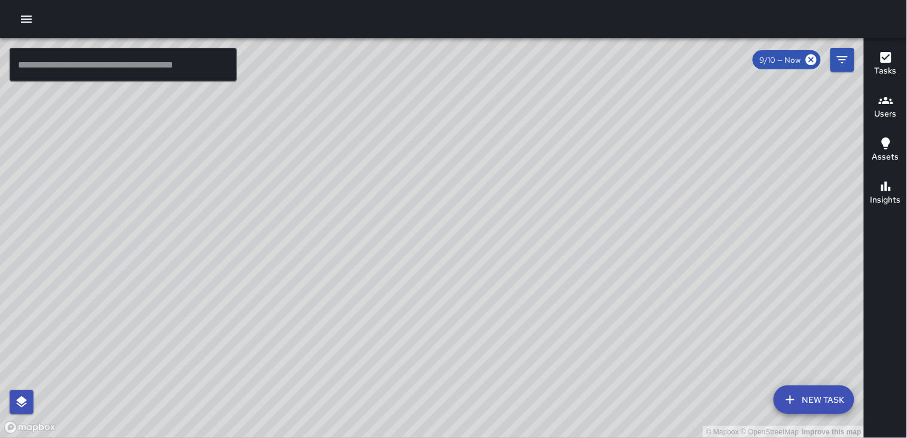
click at [889, 112] on h6 "Users" at bounding box center [886, 114] width 22 height 13
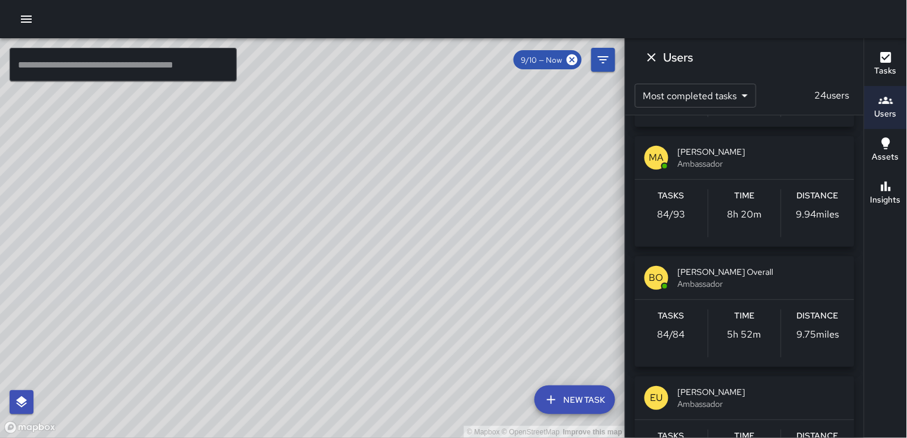
scroll to position [133, 0]
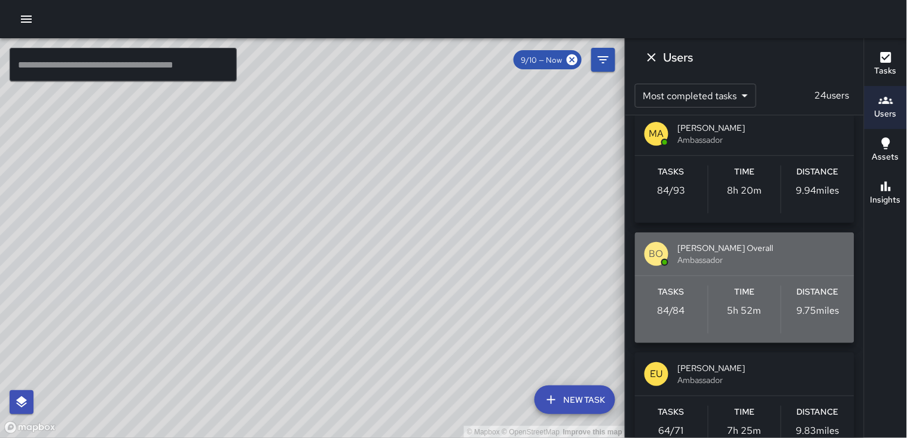
click at [815, 305] on p "9.75 miles" at bounding box center [818, 311] width 42 height 14
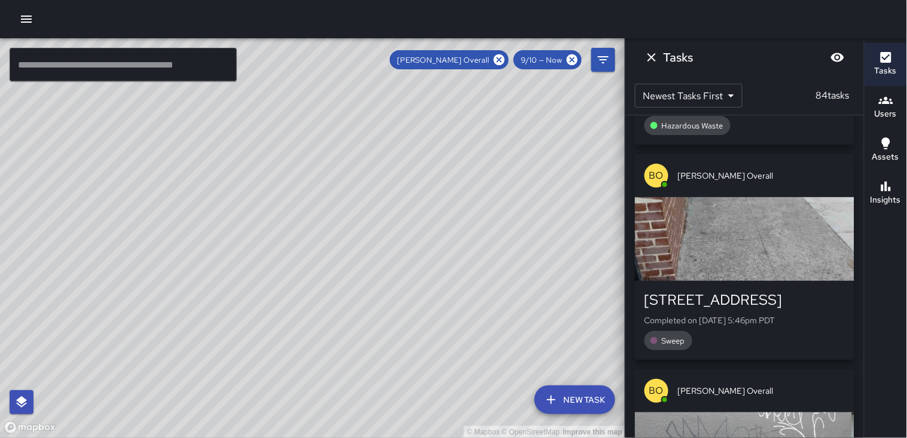
scroll to position [1196, 0]
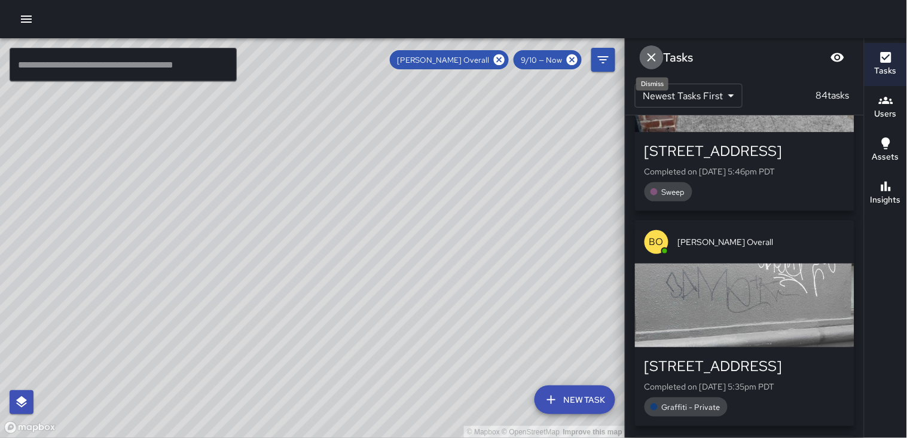
click at [648, 54] on icon "Dismiss" at bounding box center [651, 57] width 14 height 14
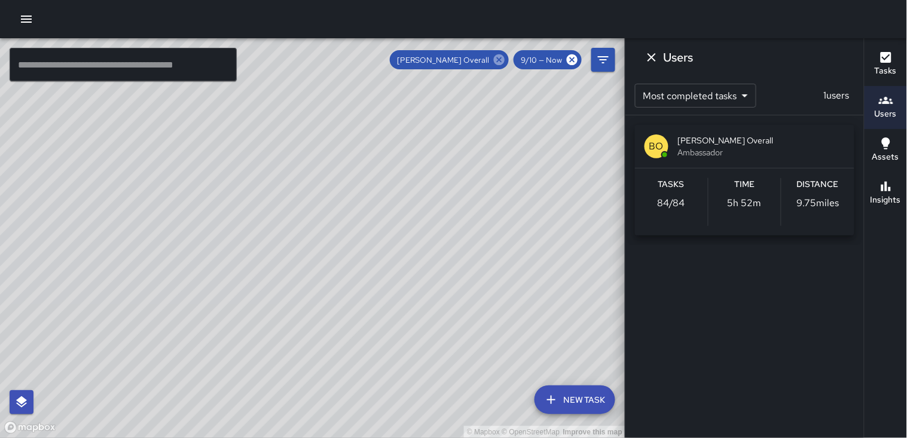
click at [494, 58] on icon at bounding box center [499, 59] width 13 height 13
click at [500, 63] on div "© Mapbox © OpenStreetMap Improve this map" at bounding box center [312, 238] width 625 height 400
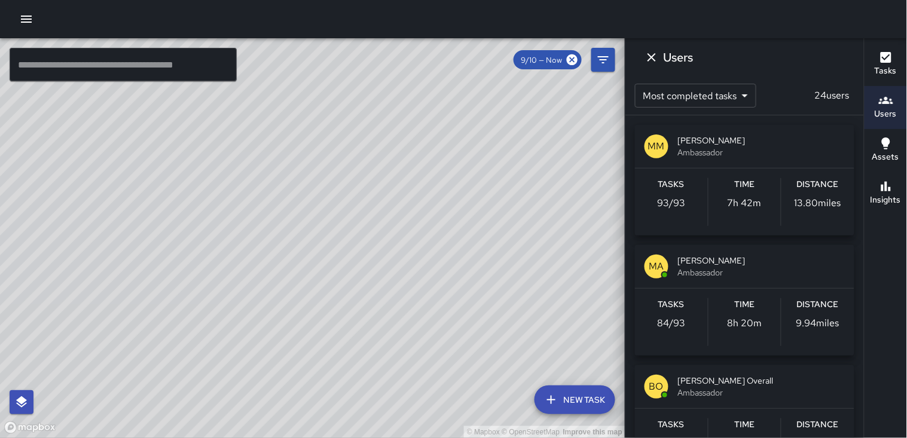
scroll to position [3526, 0]
click at [881, 244] on div "Tasks Users Assets Insights" at bounding box center [885, 238] width 43 height 400
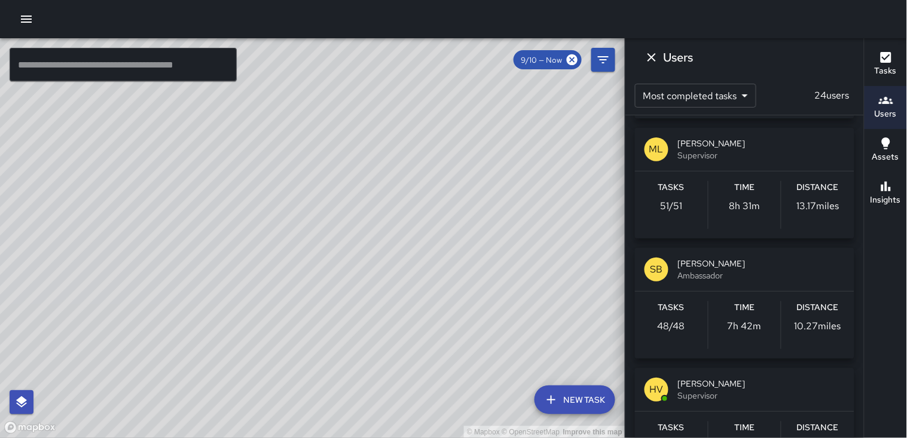
scroll to position [930, 0]
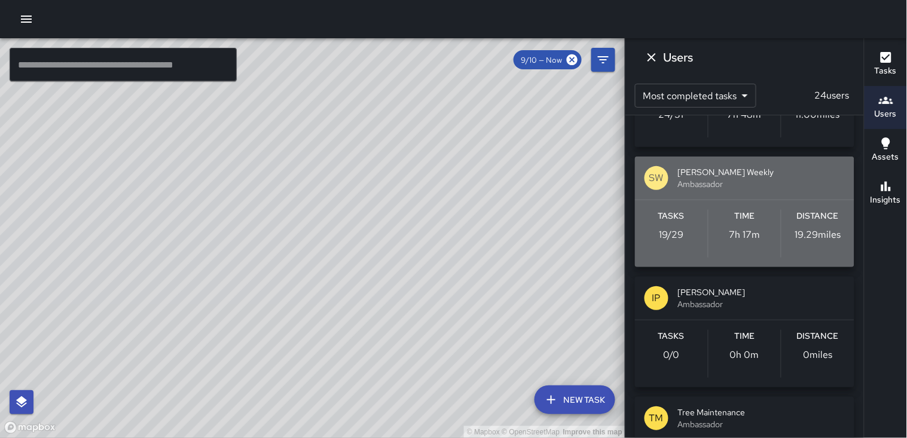
click at [814, 240] on p "19.29 miles" at bounding box center [818, 235] width 46 height 14
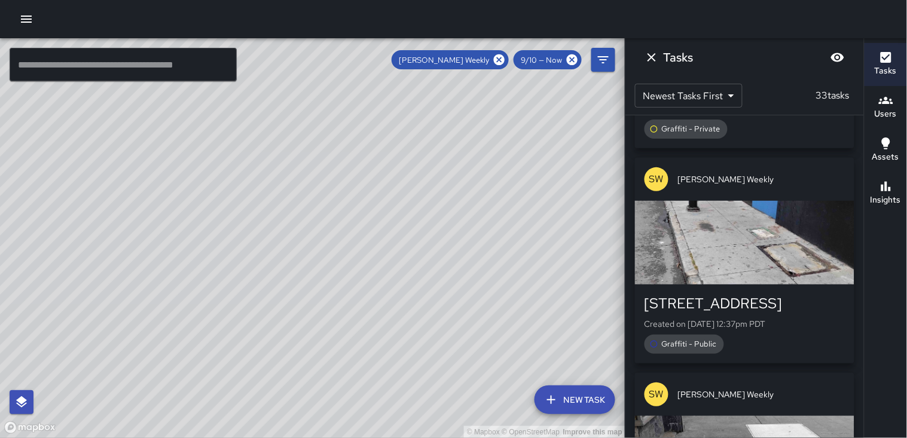
scroll to position [0, 0]
click at [795, 201] on div "button" at bounding box center [744, 243] width 219 height 84
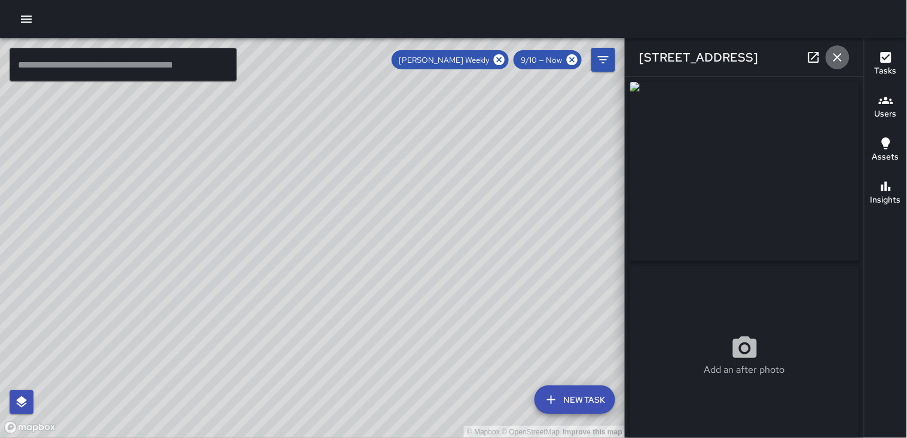
click at [839, 61] on icon "button" at bounding box center [837, 57] width 14 height 14
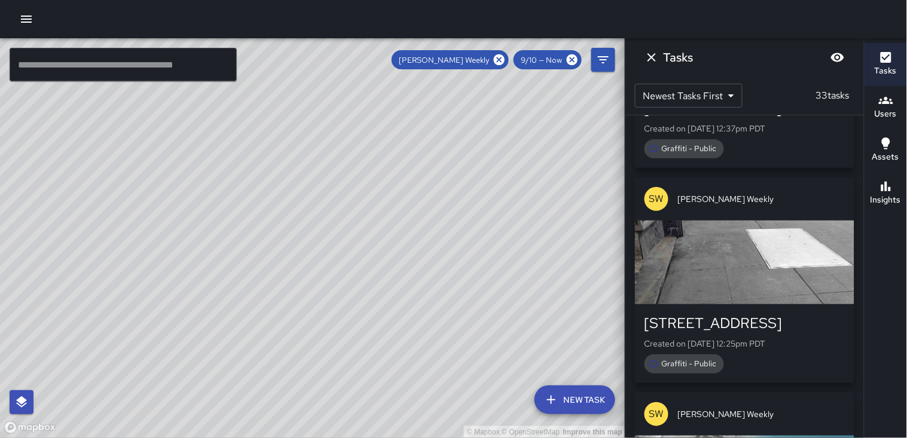
scroll to position [3940, 0]
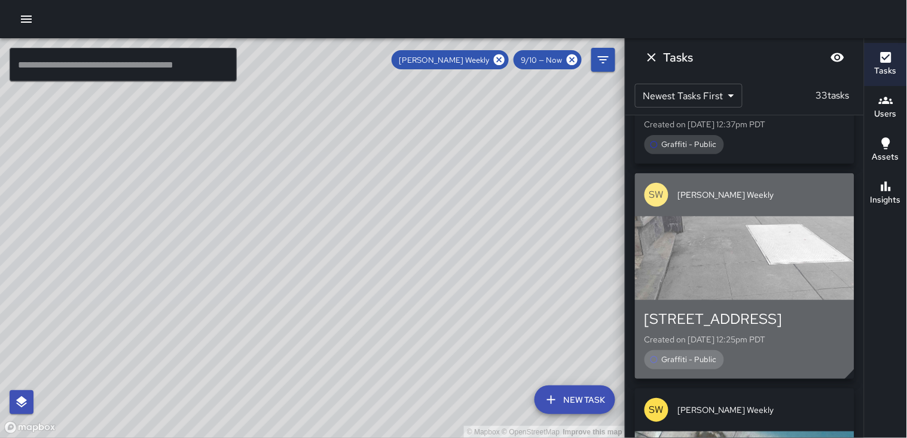
click at [733, 216] on div "button" at bounding box center [744, 258] width 219 height 84
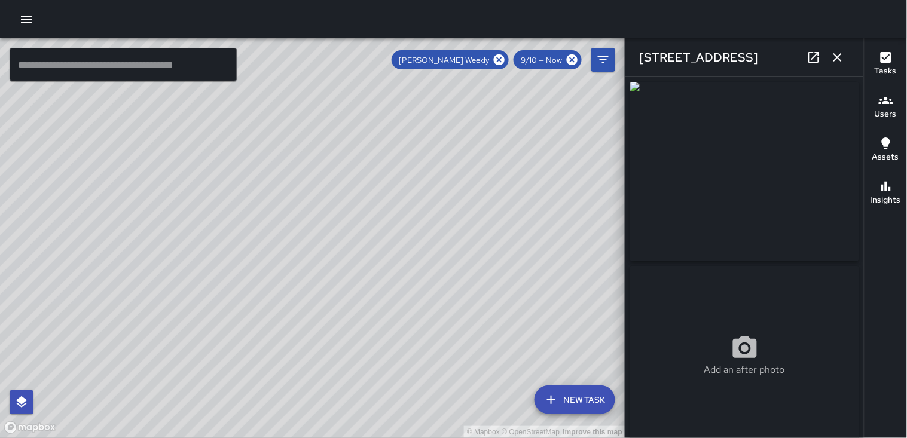
type input "**********"
click at [835, 57] on icon "button" at bounding box center [837, 57] width 14 height 14
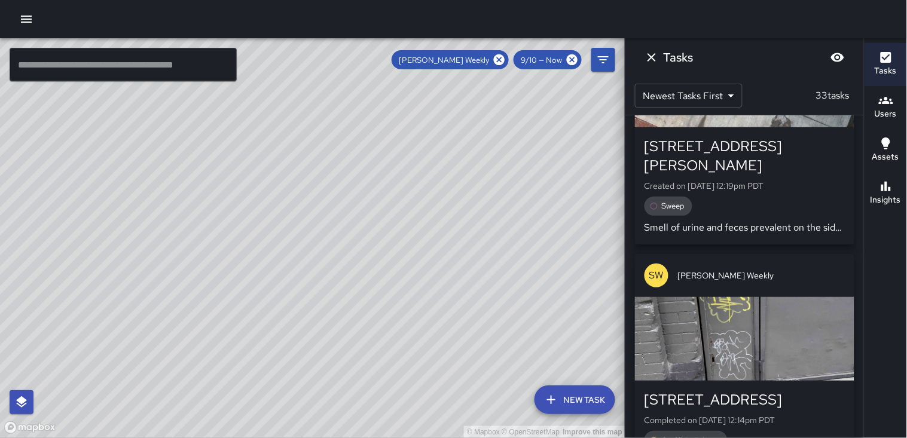
scroll to position [4339, 0]
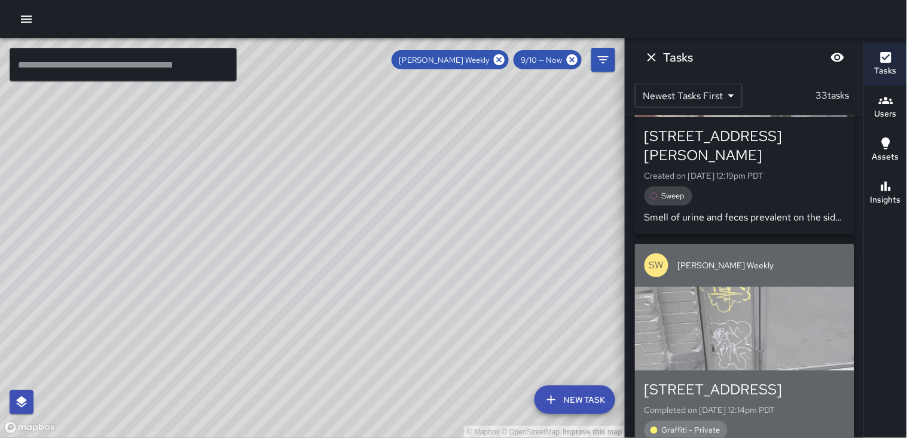
click at [723, 287] on div "button" at bounding box center [744, 329] width 219 height 84
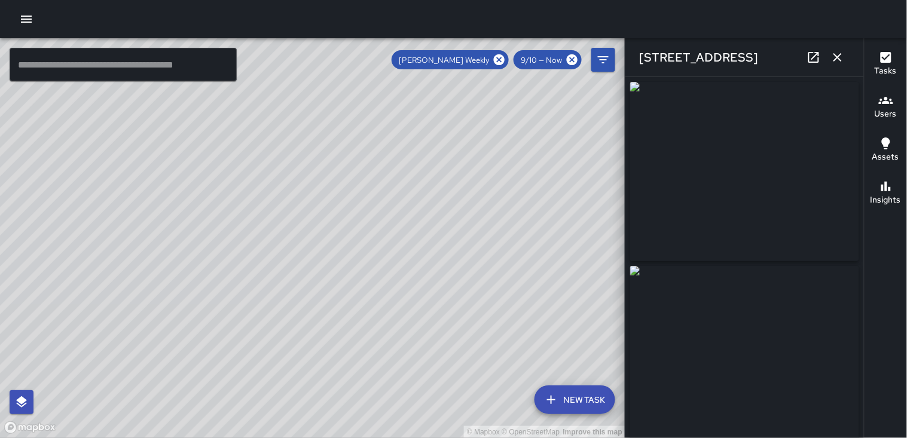
type input "**********"
click at [836, 54] on icon "button" at bounding box center [837, 57] width 14 height 14
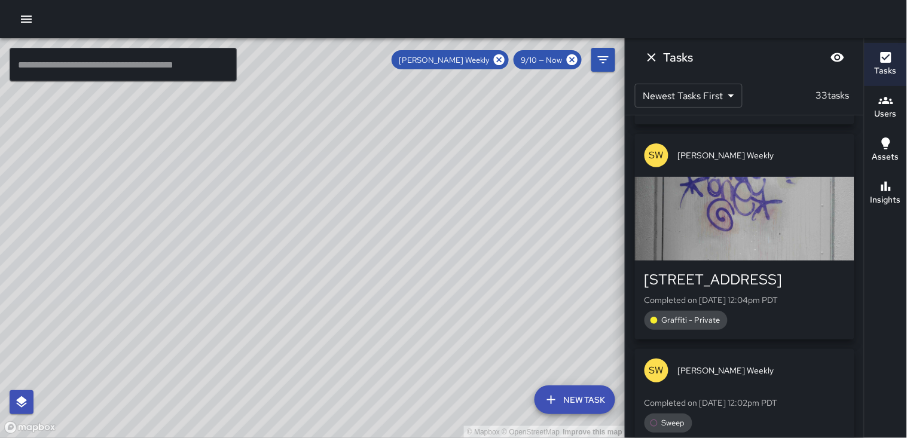
scroll to position [4671, 0]
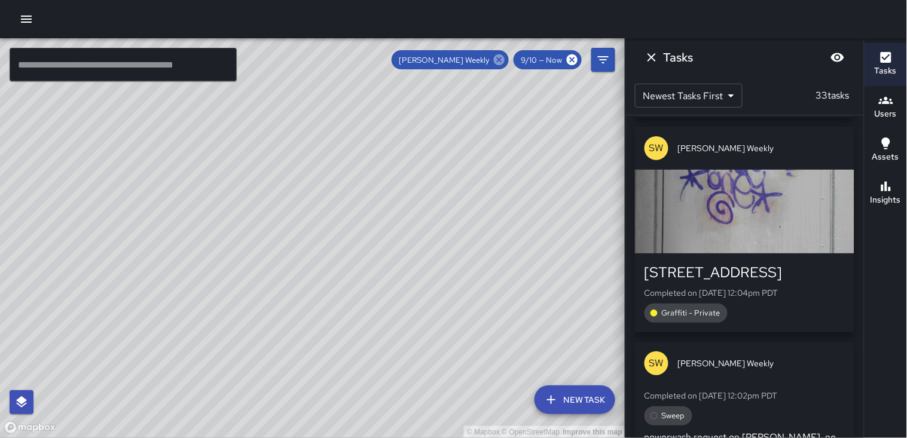
drag, startPoint x: 494, startPoint y: 58, endPoint x: 503, endPoint y: 60, distance: 9.9
click at [494, 60] on icon at bounding box center [499, 59] width 13 height 13
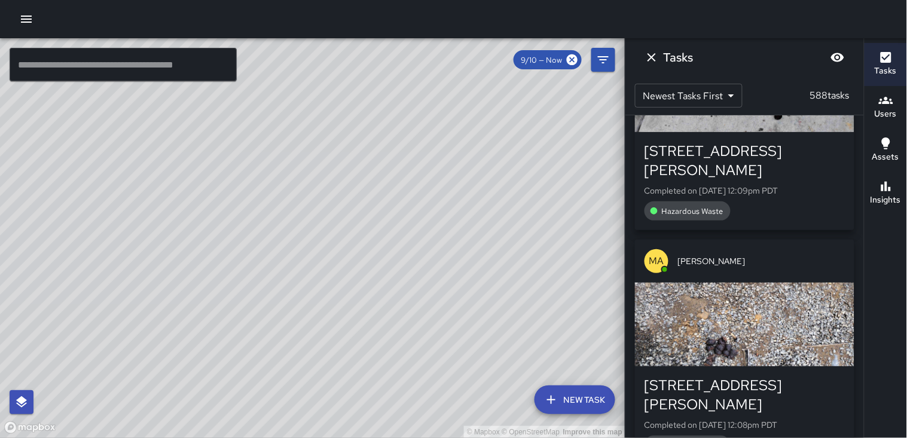
scroll to position [70474, 0]
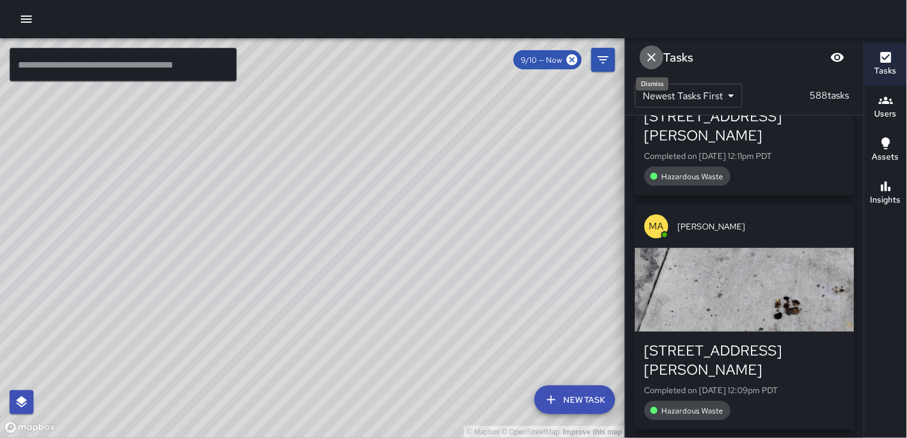
click at [650, 57] on icon "Dismiss" at bounding box center [651, 57] width 14 height 14
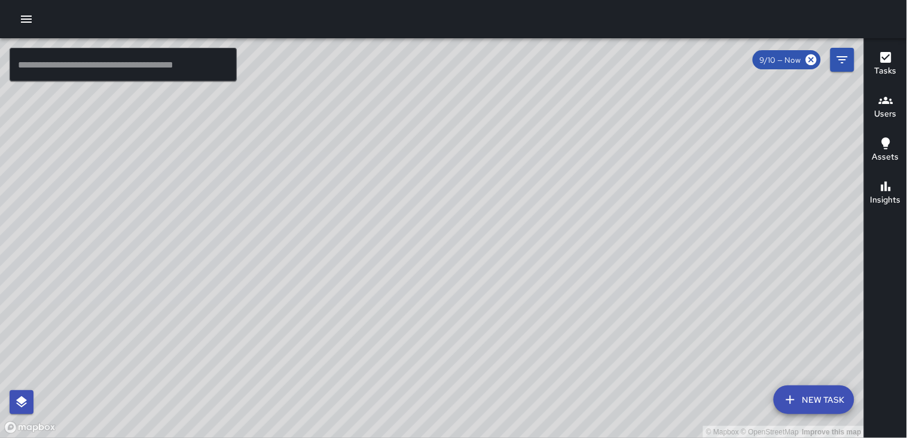
click at [889, 114] on h6 "Users" at bounding box center [886, 114] width 22 height 13
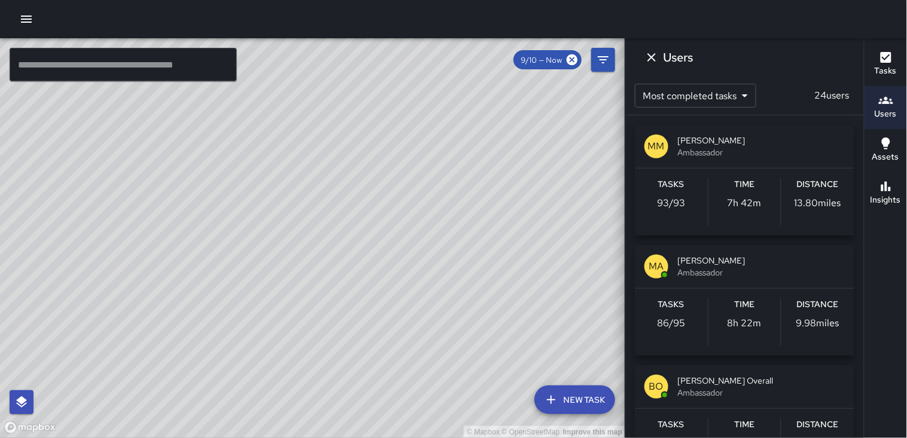
scroll to position [66, 0]
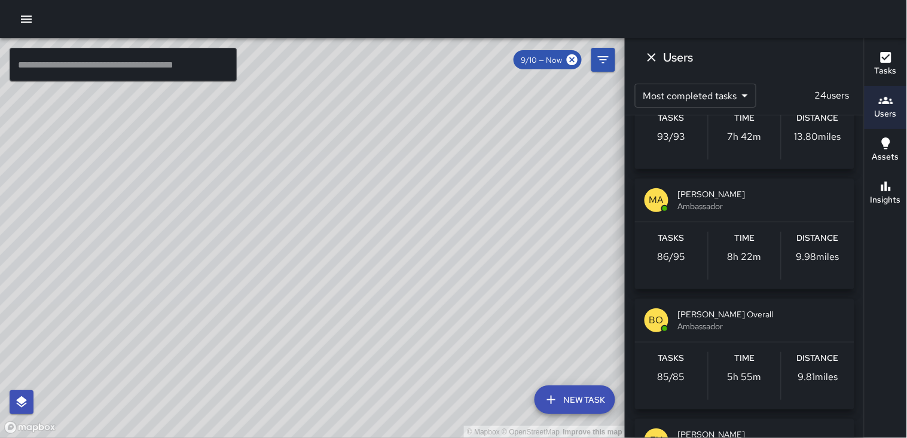
click at [839, 374] on div "Distance 9.81 miles" at bounding box center [817, 376] width 73 height 48
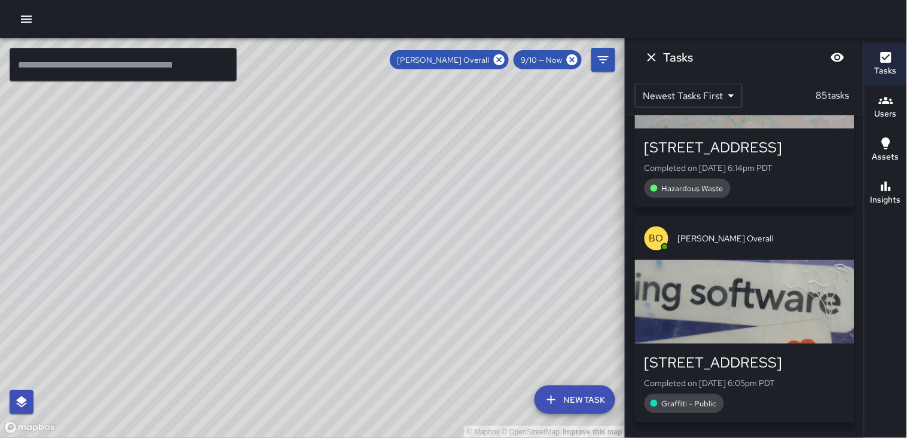
scroll to position [0, 0]
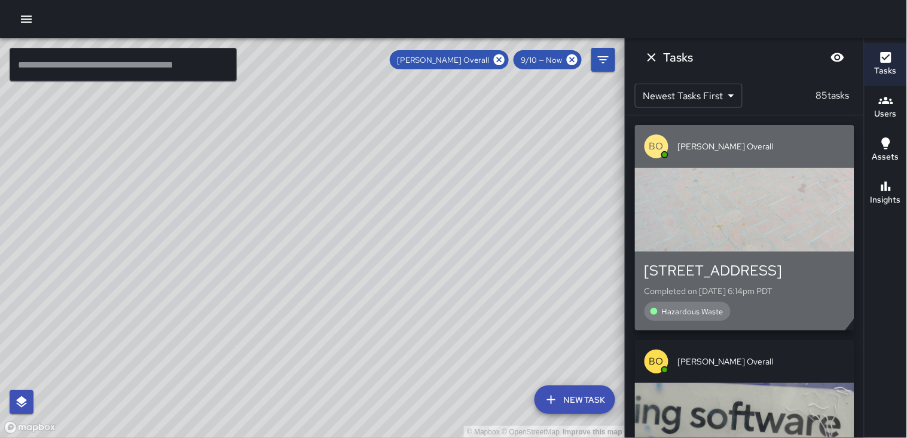
click at [696, 205] on div "button" at bounding box center [744, 210] width 219 height 84
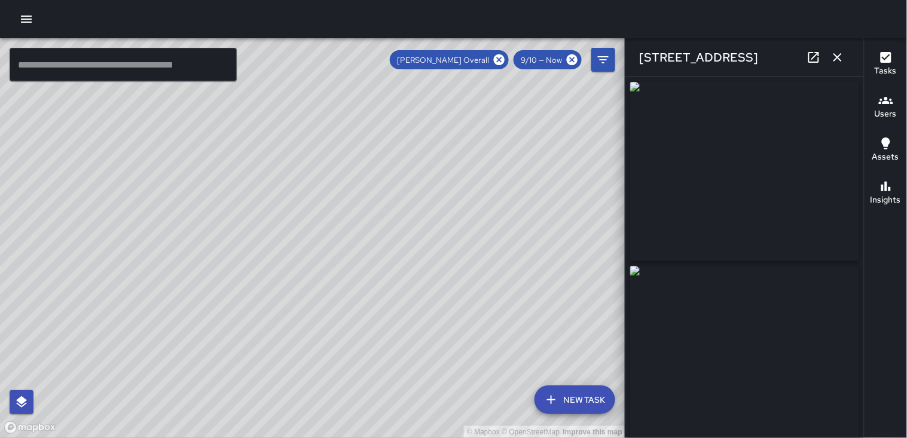
type input "**********"
drag, startPoint x: 699, startPoint y: 203, endPoint x: 769, endPoint y: 210, distance: 69.7
click at [769, 210] on img at bounding box center [744, 171] width 229 height 179
click at [724, 171] on img at bounding box center [744, 171] width 229 height 179
click at [838, 51] on icon "button" at bounding box center [837, 57] width 14 height 14
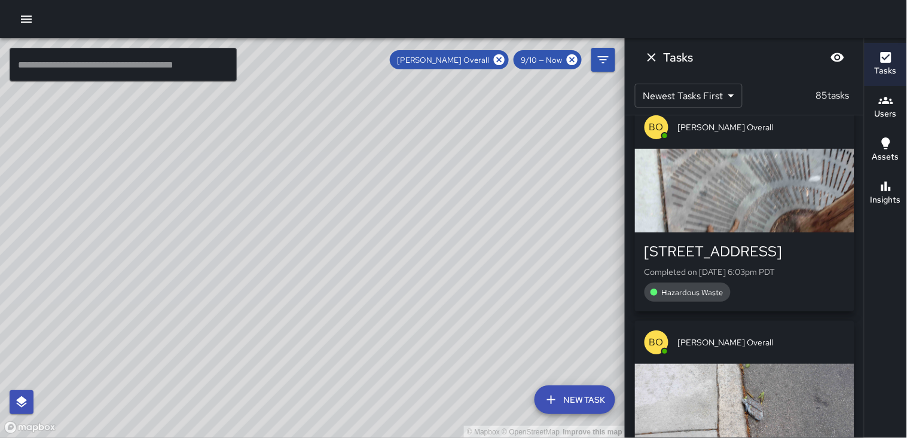
scroll to position [531, 0]
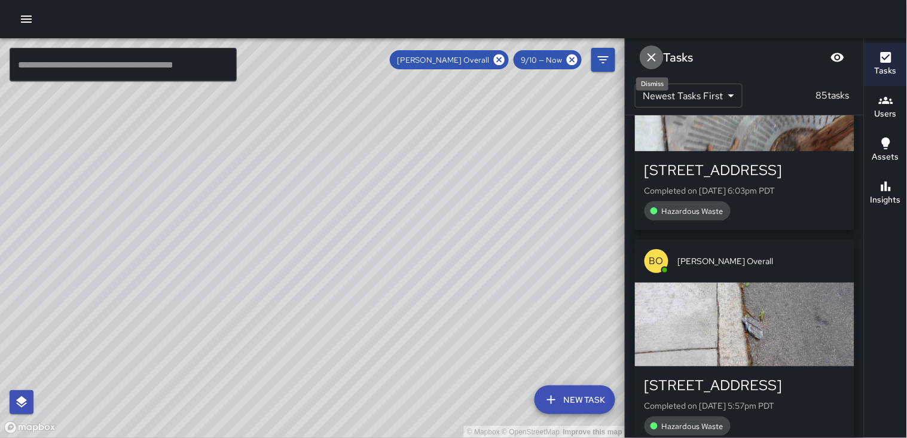
click at [650, 62] on icon "Dismiss" at bounding box center [651, 57] width 14 height 14
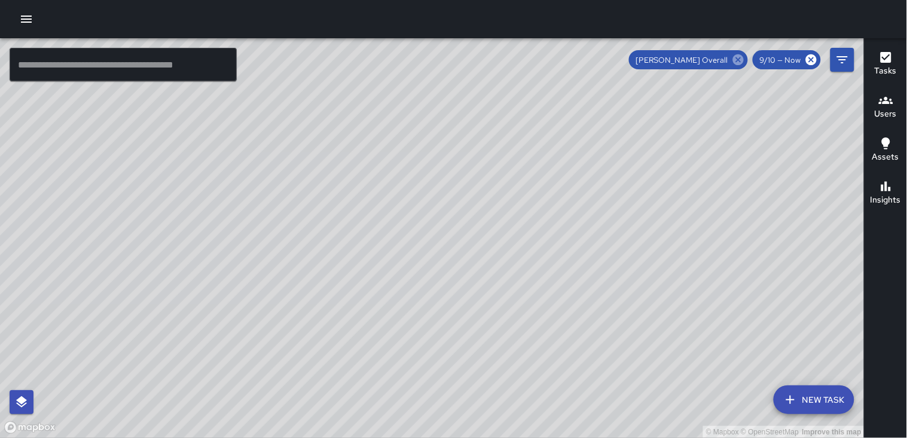
click at [742, 63] on icon at bounding box center [738, 59] width 11 height 11
click at [886, 117] on h6 "Users" at bounding box center [886, 114] width 22 height 13
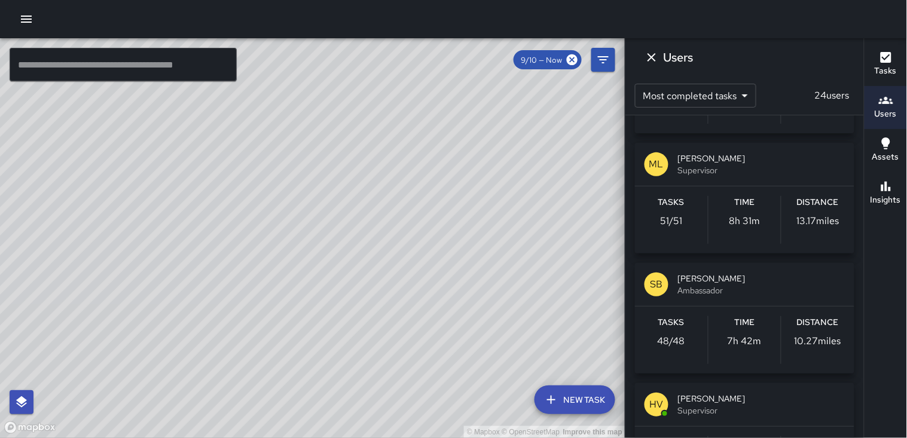
scroll to position [598, 0]
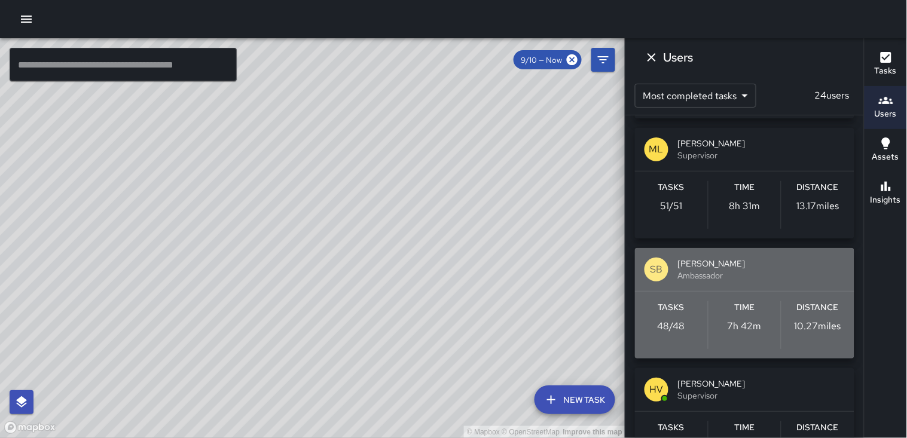
click at [809, 320] on p "10.27 miles" at bounding box center [817, 326] width 47 height 14
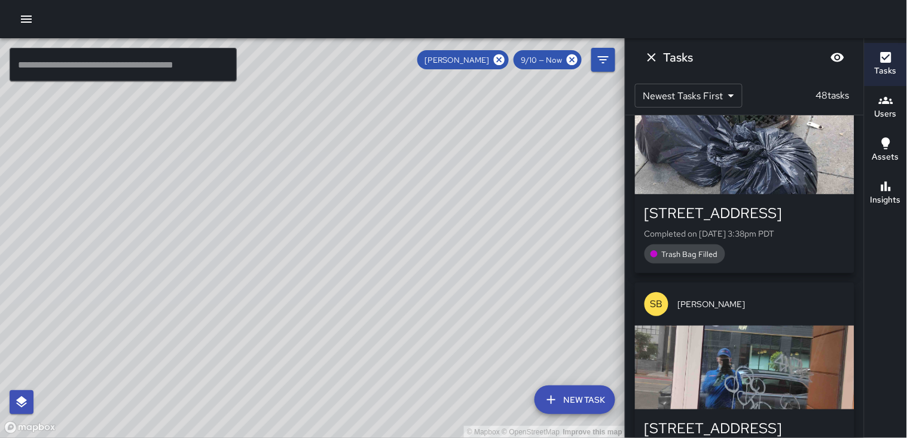
scroll to position [0, 0]
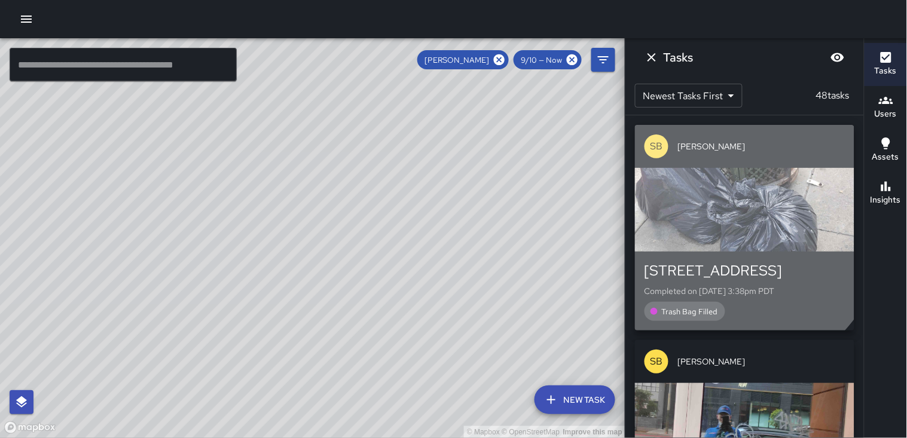
click at [714, 213] on div "button" at bounding box center [744, 210] width 219 height 84
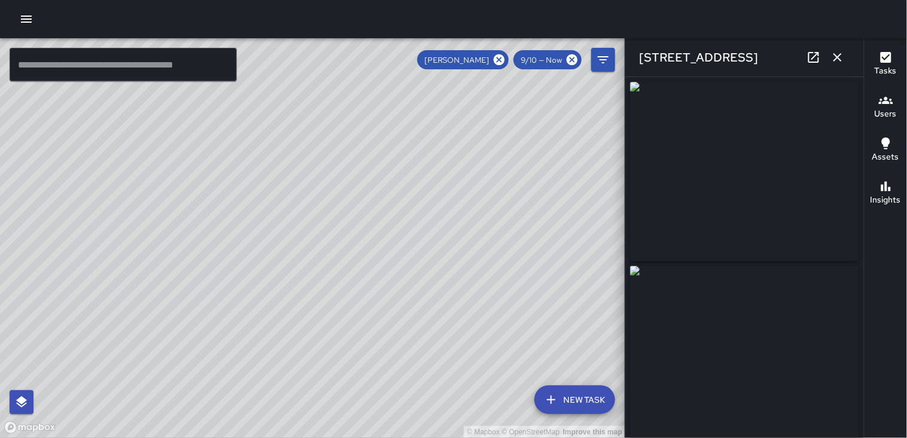
type input "**********"
drag, startPoint x: 714, startPoint y: 213, endPoint x: 875, endPoint y: 266, distance: 169.9
click at [877, 266] on div "Tasks Users Assets Insights" at bounding box center [885, 238] width 43 height 400
click at [769, 179] on img at bounding box center [744, 171] width 229 height 179
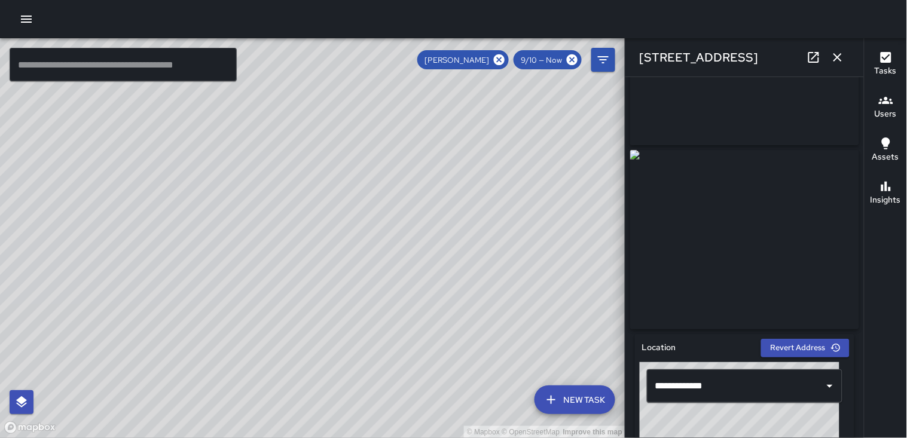
scroll to position [133, 0]
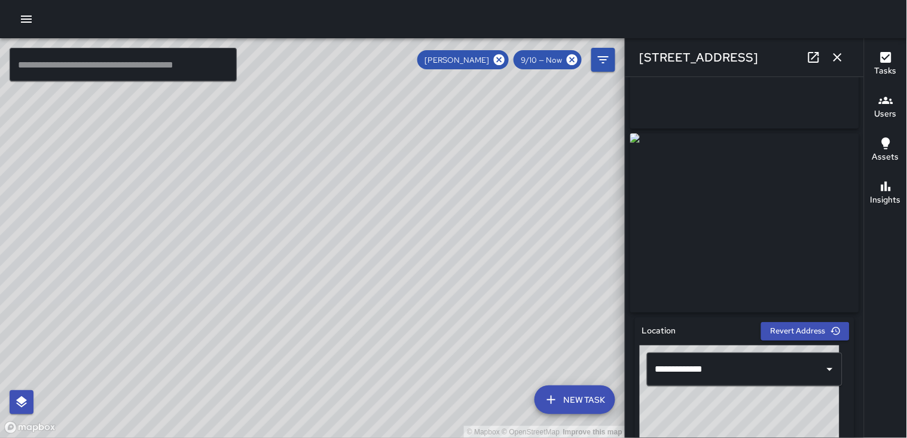
click at [840, 63] on icon "button" at bounding box center [837, 57] width 14 height 14
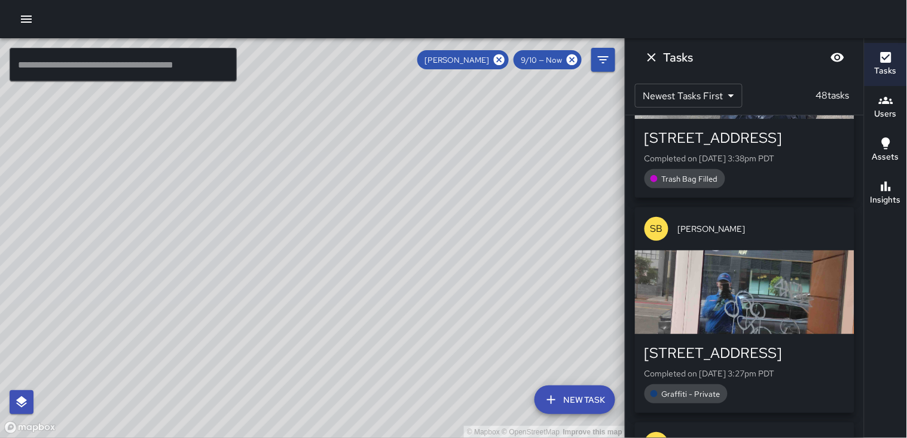
scroll to position [199, 0]
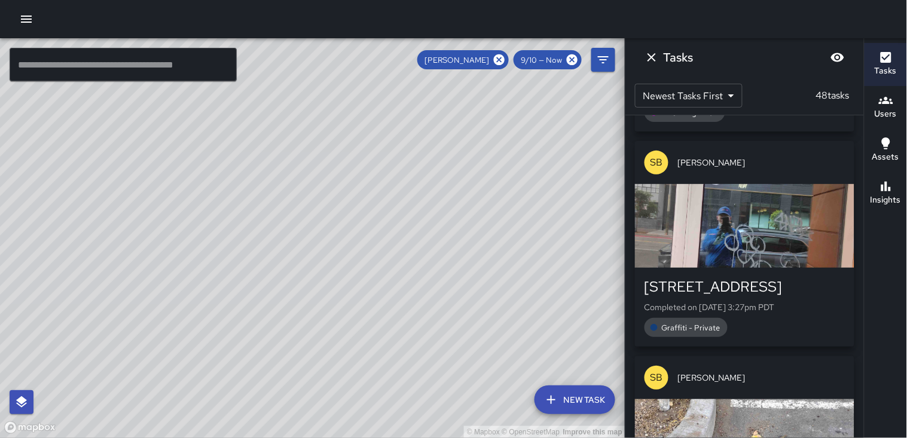
click at [757, 225] on div "button" at bounding box center [744, 226] width 219 height 84
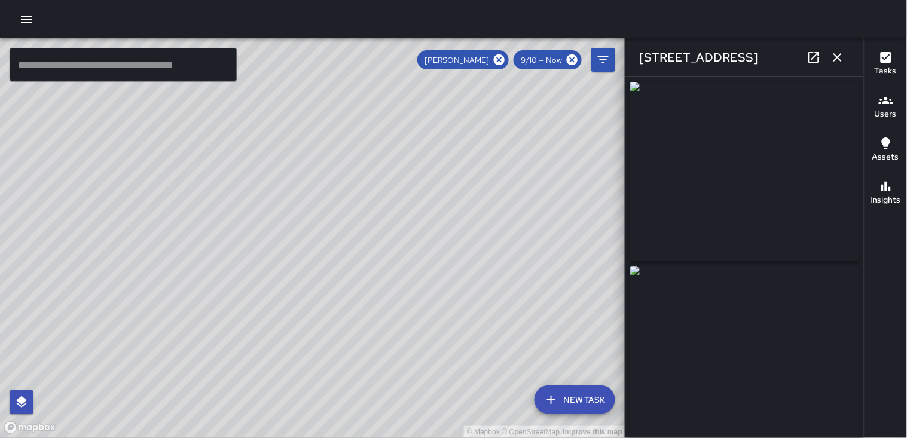
type input "**********"
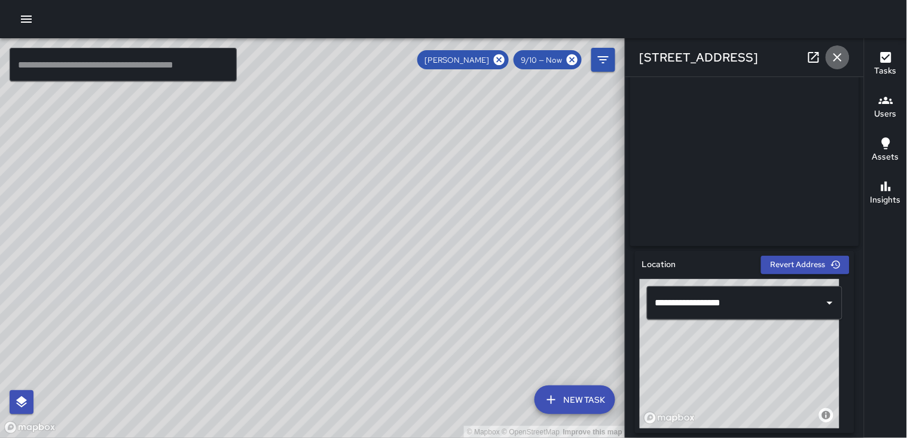
click at [835, 66] on button "button" at bounding box center [838, 57] width 24 height 24
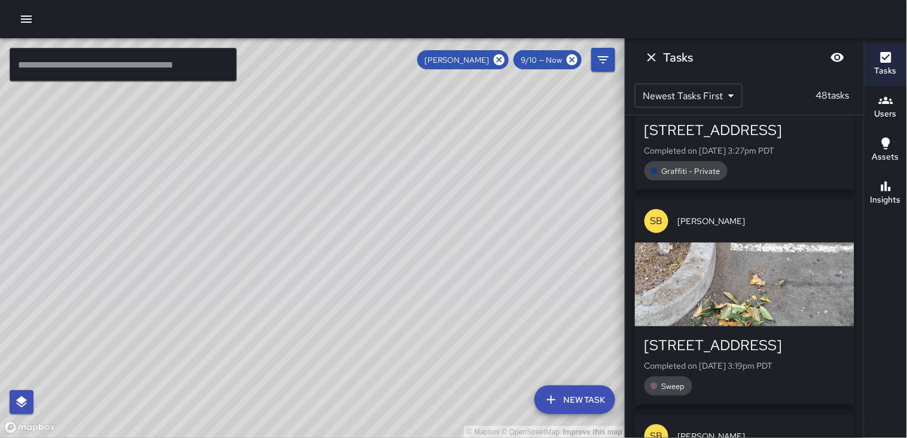
scroll to position [398, 0]
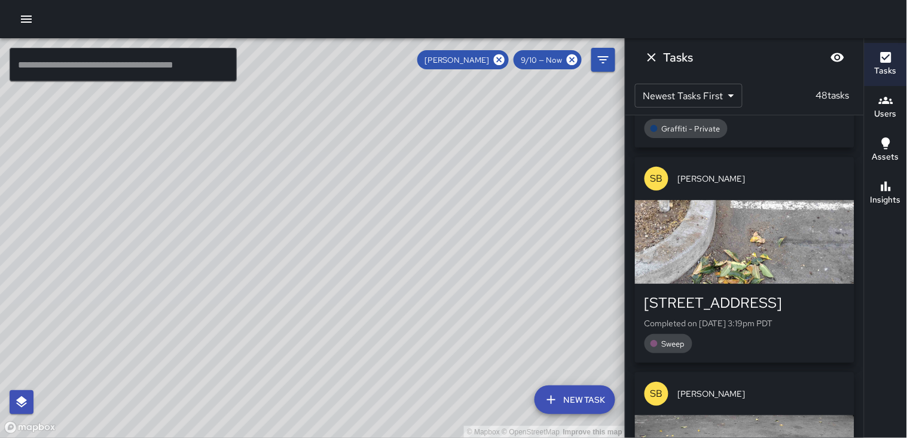
click at [713, 235] on div "button" at bounding box center [744, 242] width 219 height 84
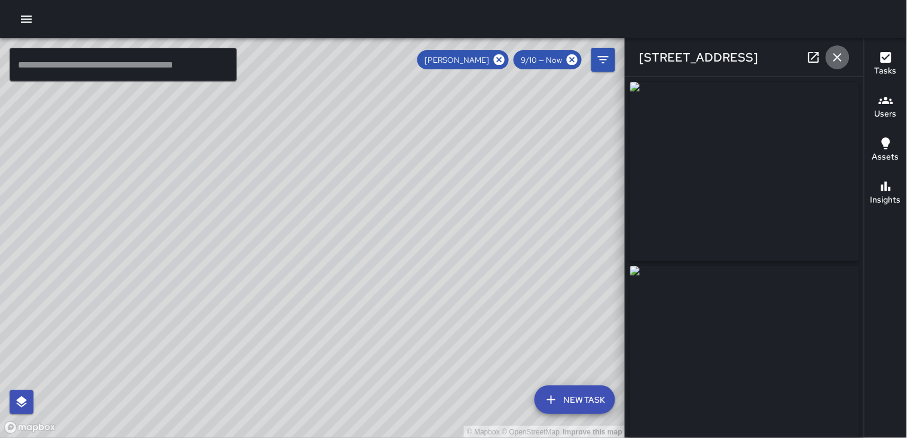
click at [837, 59] on icon "button" at bounding box center [837, 57] width 14 height 14
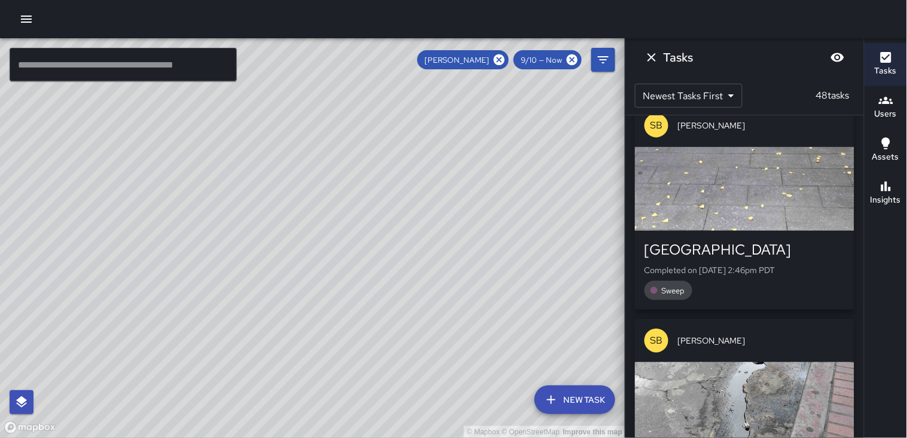
scroll to position [1461, 0]
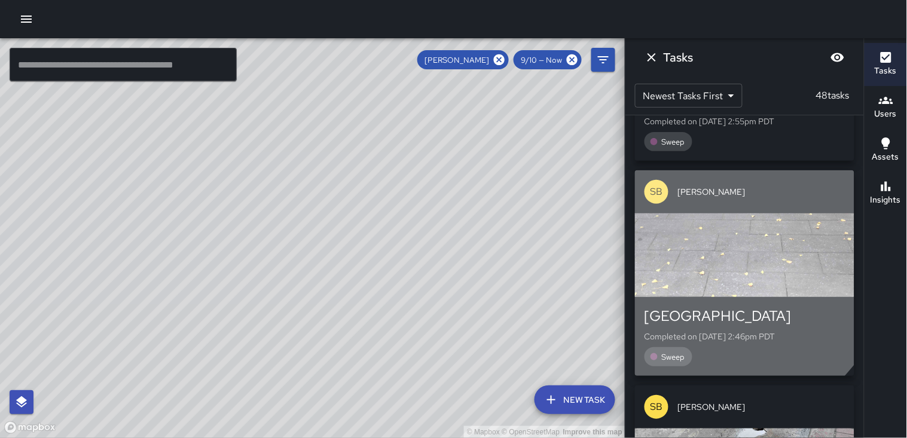
click at [708, 250] on div "button" at bounding box center [744, 255] width 219 height 84
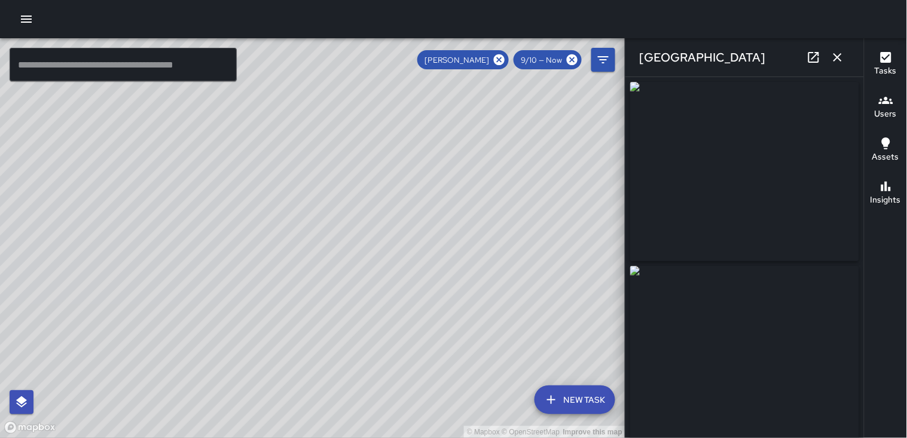
drag, startPoint x: 768, startPoint y: 182, endPoint x: 762, endPoint y: 184, distance: 6.1
click at [832, 60] on icon "button" at bounding box center [837, 57] width 14 height 14
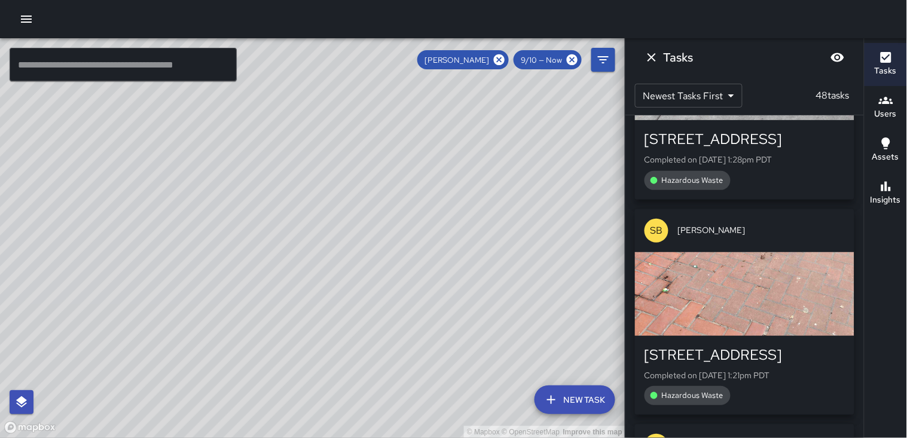
scroll to position [3188, 0]
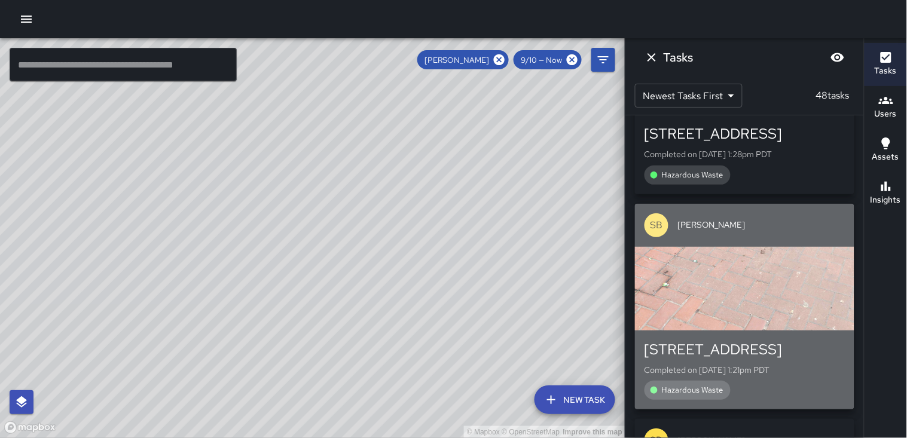
click at [770, 271] on div "button" at bounding box center [744, 289] width 219 height 84
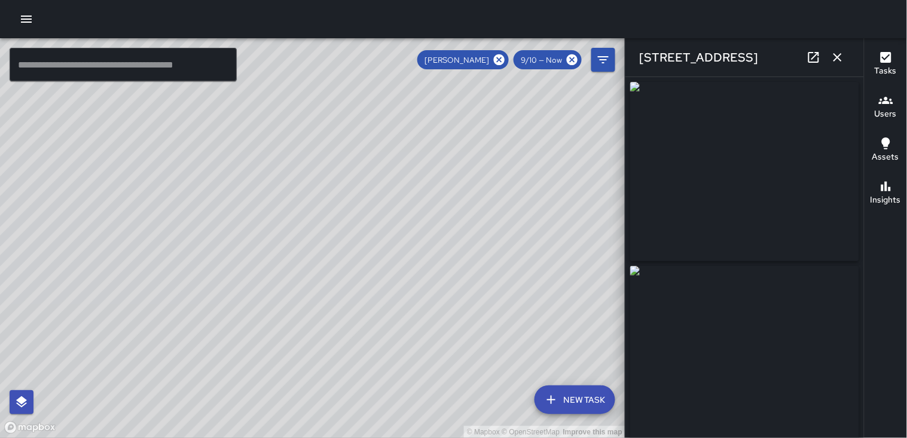
type input "**********"
click at [839, 62] on icon "button" at bounding box center [837, 57] width 14 height 14
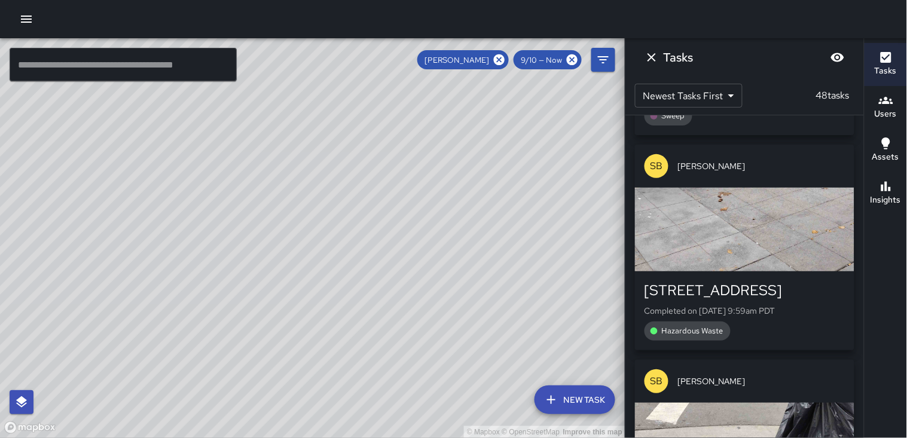
scroll to position [5911, 0]
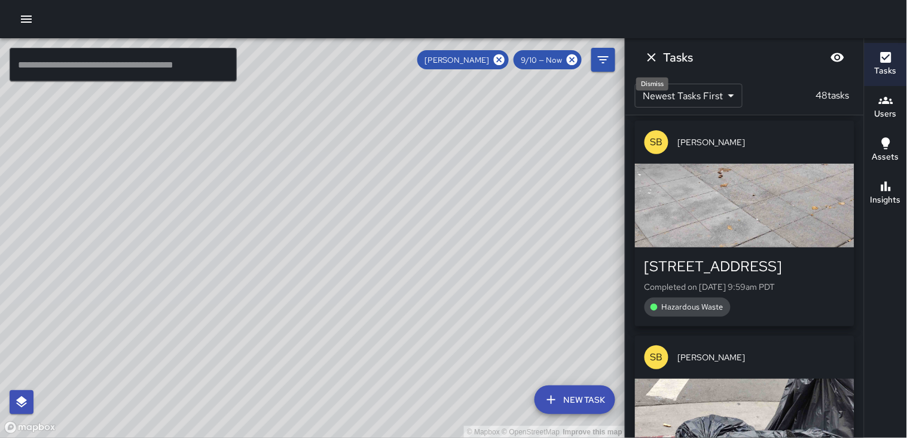
click at [649, 52] on icon "Dismiss" at bounding box center [651, 57] width 14 height 14
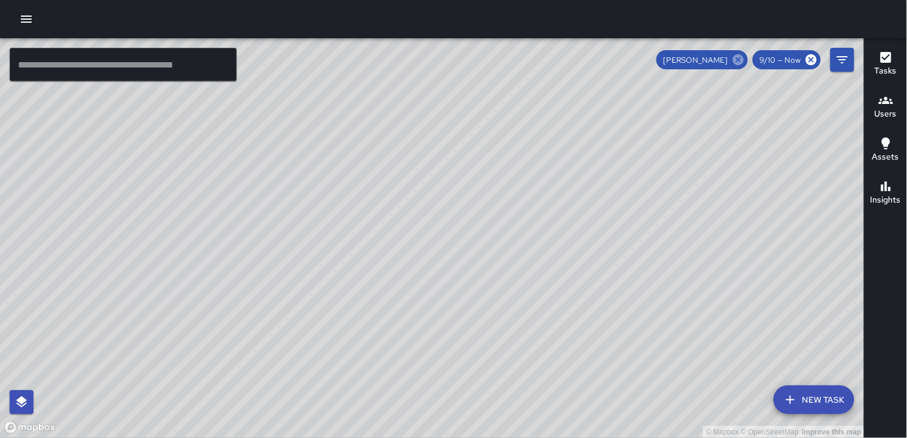
click at [739, 58] on icon at bounding box center [738, 59] width 11 height 11
click at [885, 115] on h6 "Users" at bounding box center [886, 114] width 22 height 13
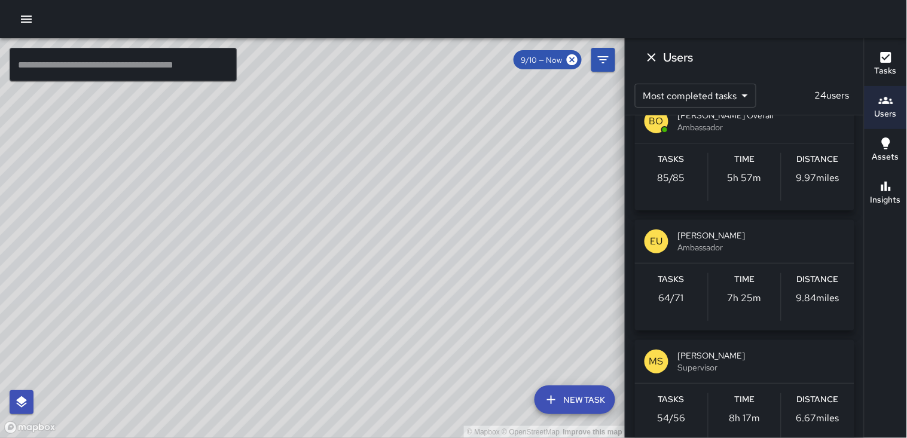
scroll to position [332, 0]
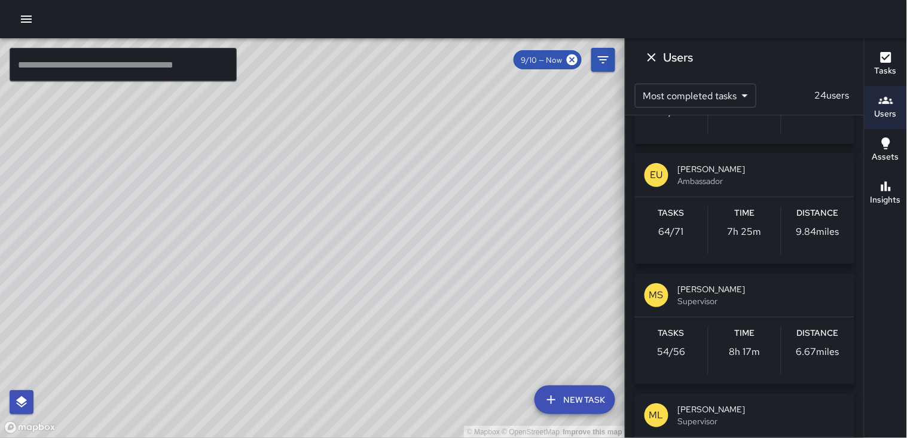
click at [807, 332] on h6 "Distance" at bounding box center [818, 333] width 42 height 13
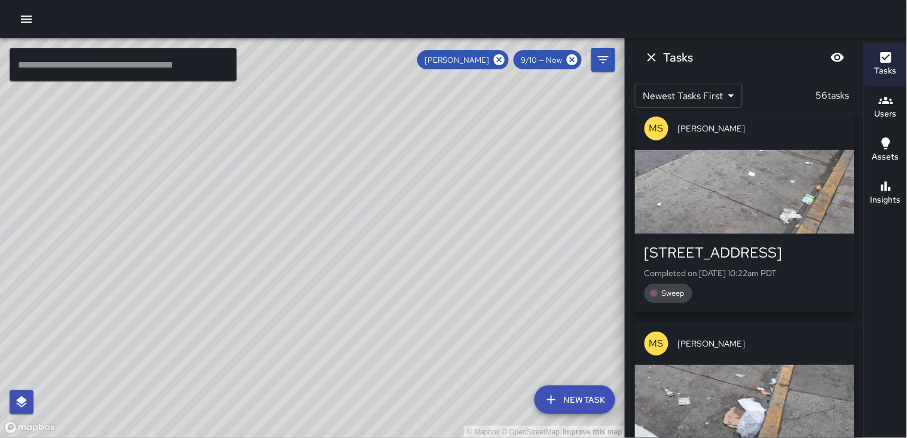
scroll to position [4228, 0]
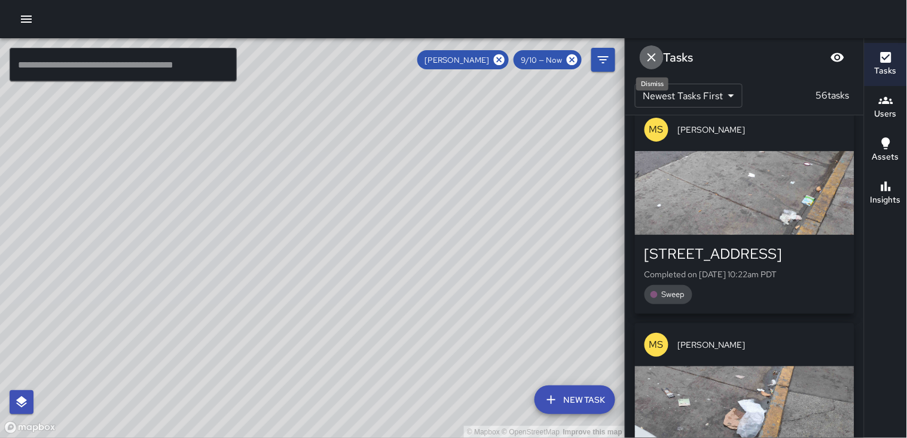
click at [644, 63] on icon "Dismiss" at bounding box center [651, 57] width 14 height 14
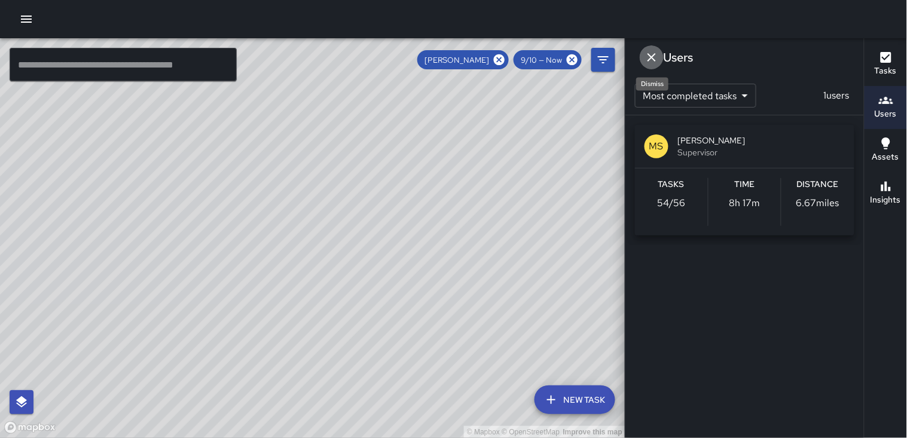
click at [652, 60] on icon "Dismiss" at bounding box center [651, 57] width 14 height 14
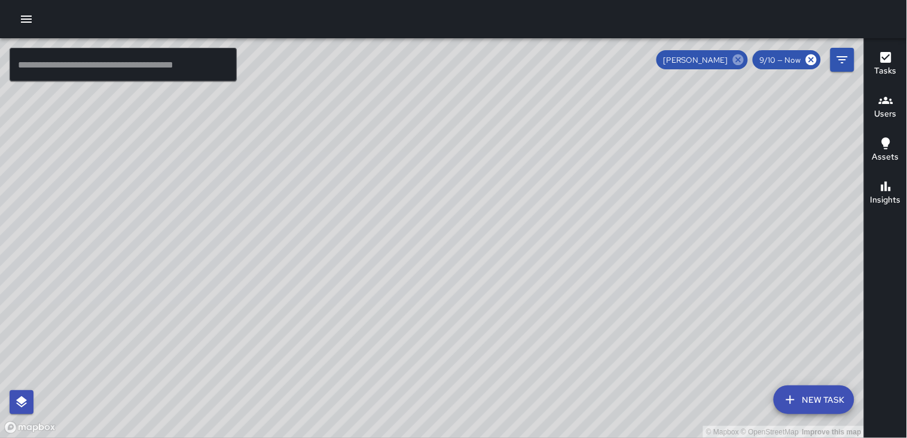
click at [742, 60] on icon at bounding box center [738, 59] width 11 height 11
click at [741, 60] on div "© Mapbox © OpenStreetMap Improve this map" at bounding box center [432, 238] width 864 height 400
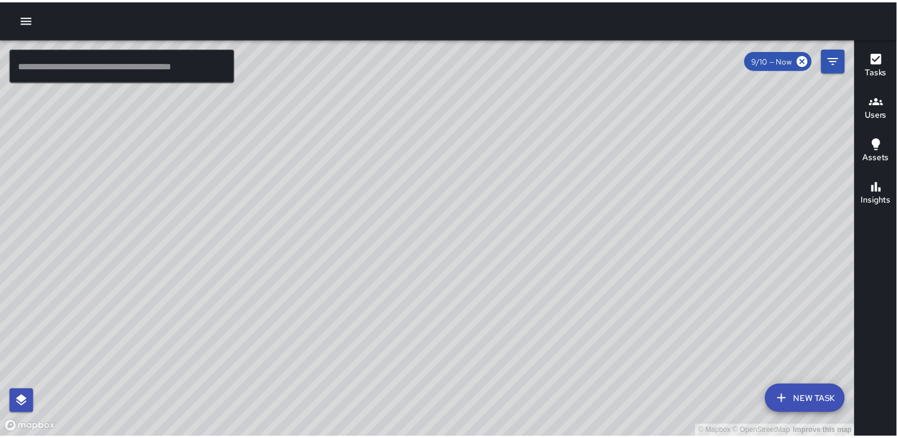
scroll to position [92104, 0]
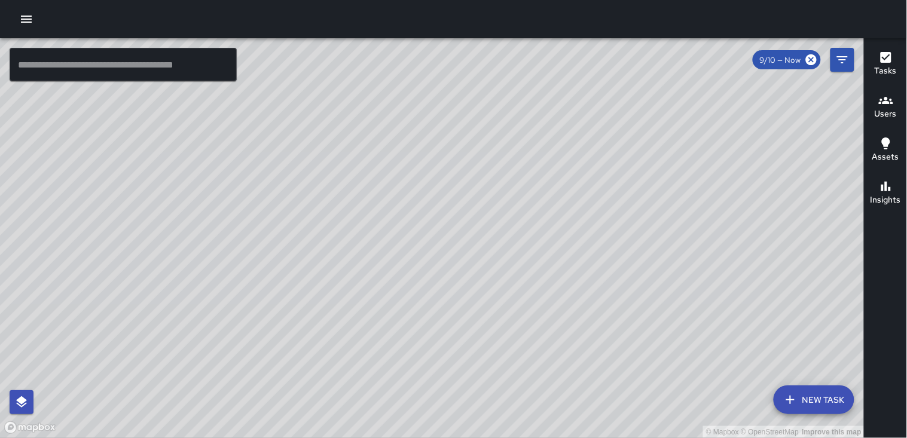
click at [30, 16] on icon "button" at bounding box center [26, 19] width 11 height 7
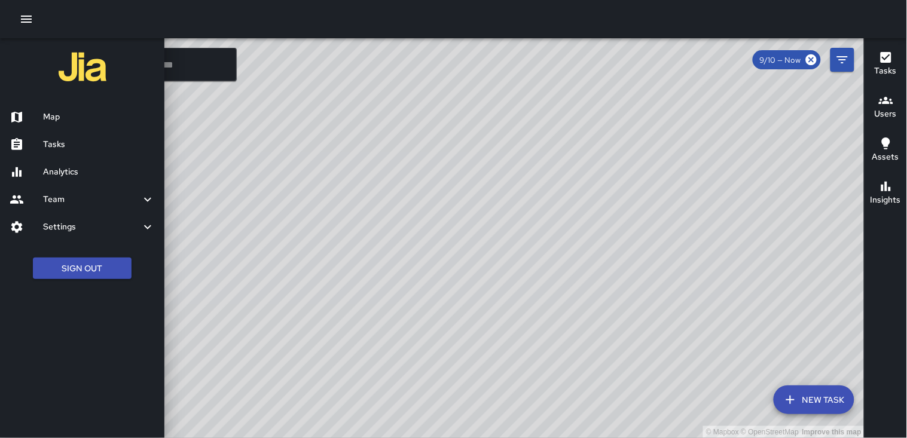
click at [80, 146] on h6 "Tasks" at bounding box center [99, 144] width 112 height 13
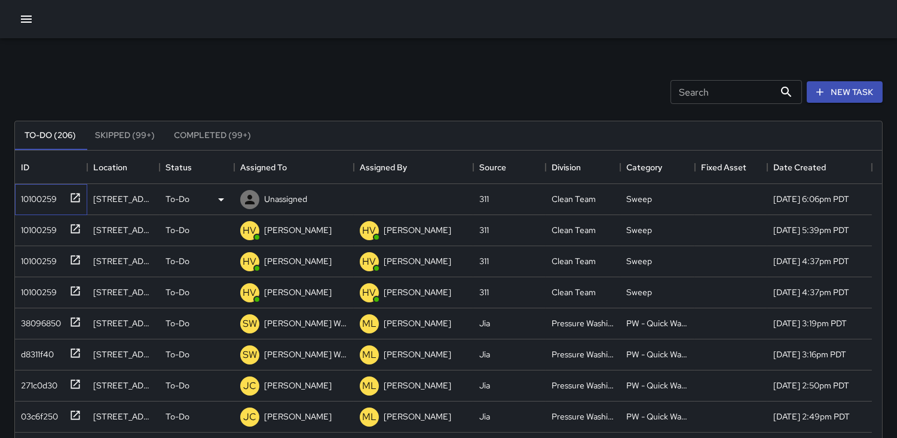
click at [44, 193] on div "10100259" at bounding box center [36, 196] width 41 height 17
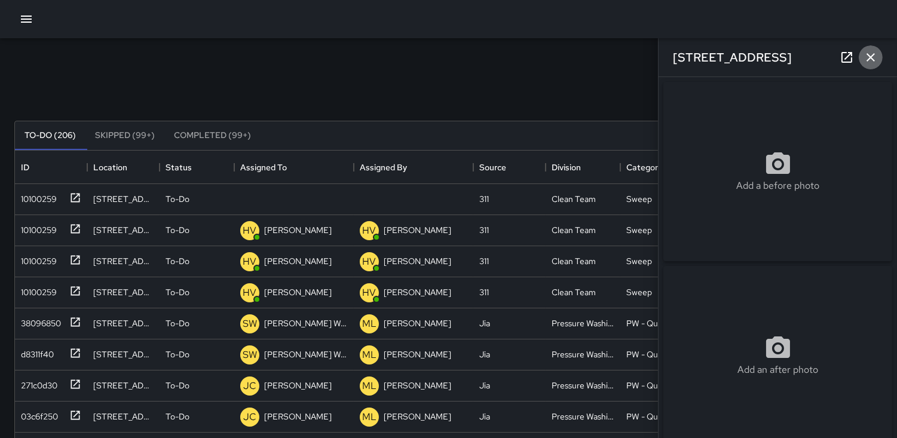
click at [866, 59] on icon "button" at bounding box center [871, 57] width 14 height 14
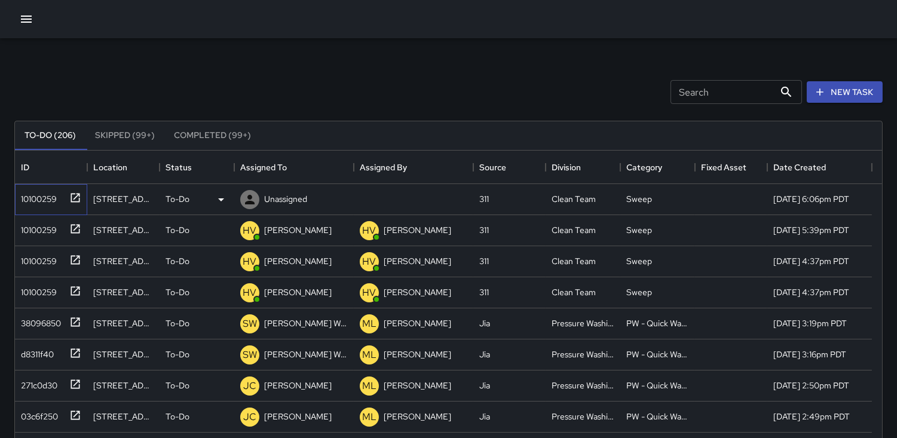
drag, startPoint x: 33, startPoint y: 200, endPoint x: 45, endPoint y: 198, distance: 12.7
click at [33, 200] on div "10100259" at bounding box center [36, 196] width 41 height 17
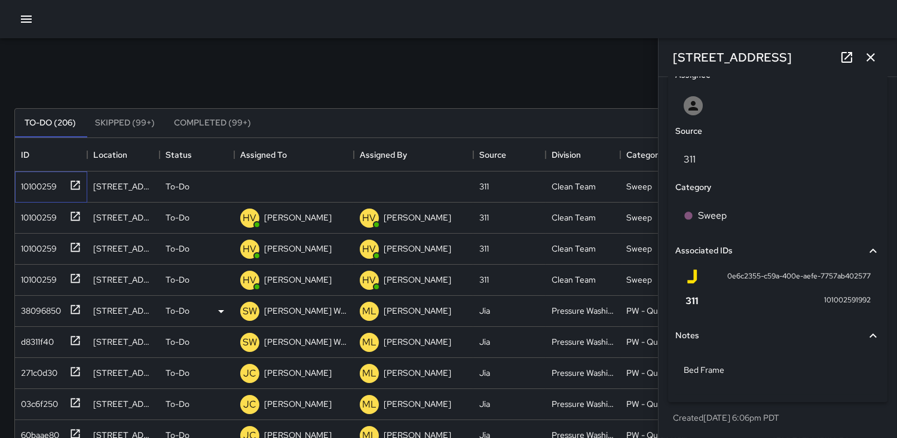
scroll to position [2, 0]
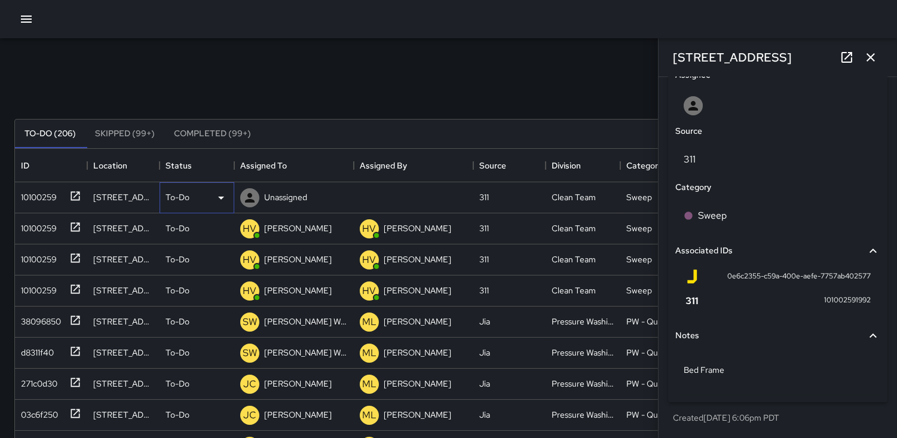
click at [224, 199] on icon at bounding box center [221, 198] width 14 height 14
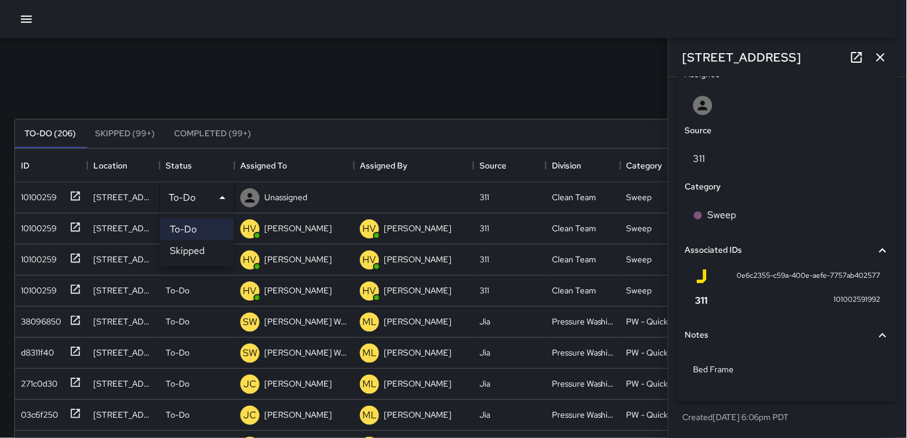
click at [209, 246] on li "Skipped" at bounding box center [197, 251] width 74 height 22
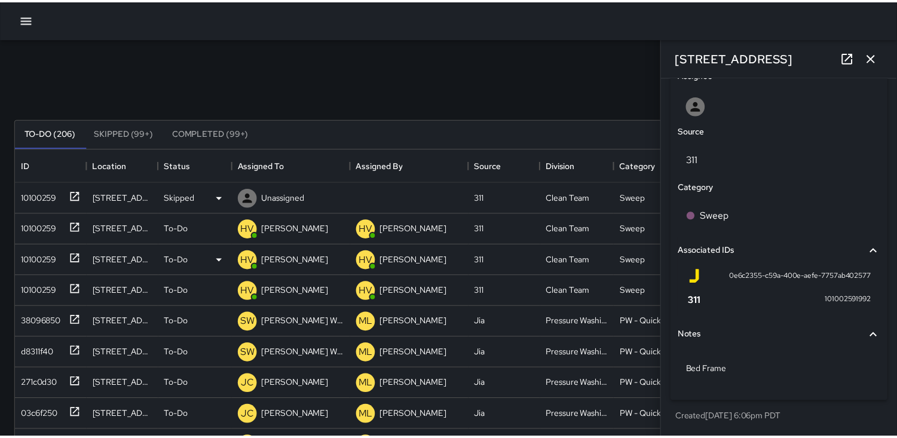
scroll to position [10, 10]
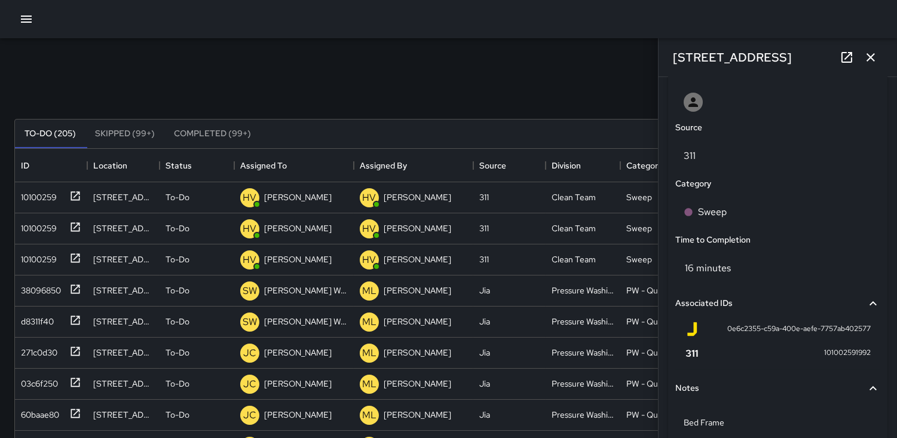
click at [869, 57] on icon "button" at bounding box center [871, 57] width 14 height 14
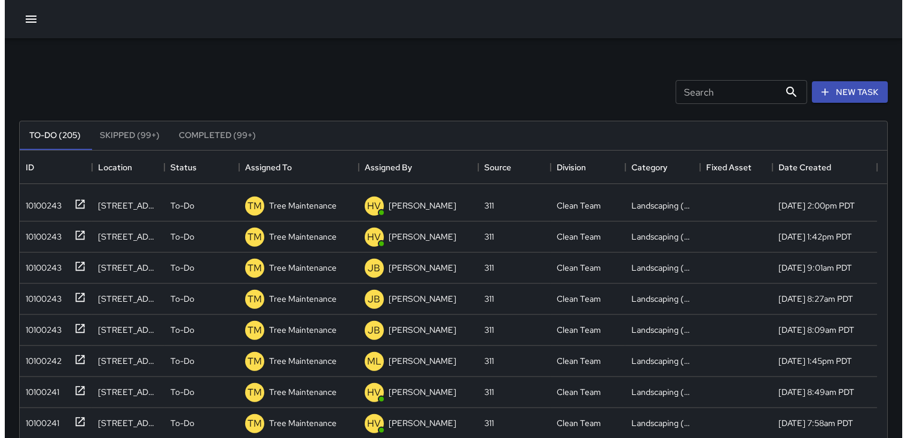
scroll to position [2635, 0]
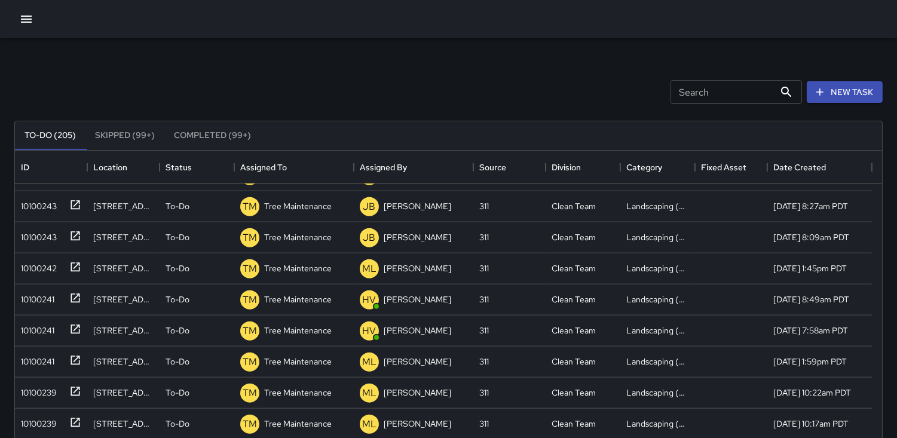
click at [413, 30] on div at bounding box center [448, 19] width 897 height 38
click at [6, 13] on div at bounding box center [448, 19] width 897 height 38
click at [422, 62] on div "Search Search New Task" at bounding box center [448, 92] width 873 height 62
click at [3, 16] on div at bounding box center [448, 19] width 897 height 38
click at [0, 1] on div at bounding box center [448, 19] width 897 height 38
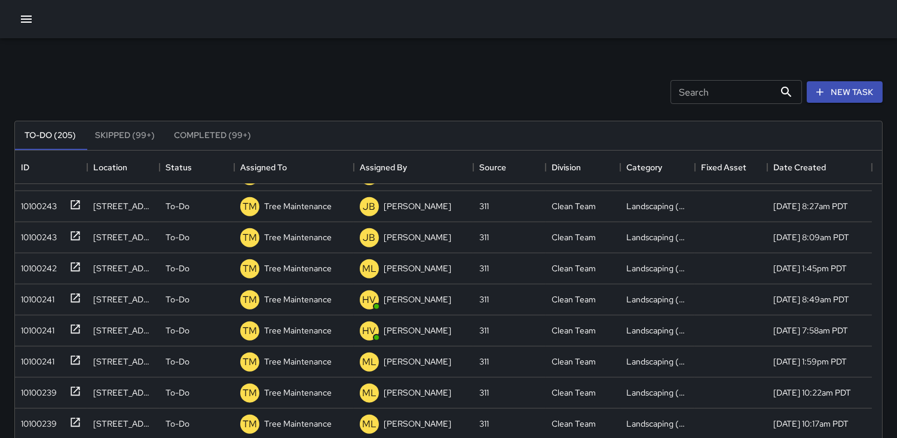
click at [127, 91] on div "Search Search New Task" at bounding box center [448, 92] width 873 height 62
click at [27, 17] on icon "button" at bounding box center [26, 19] width 14 height 14
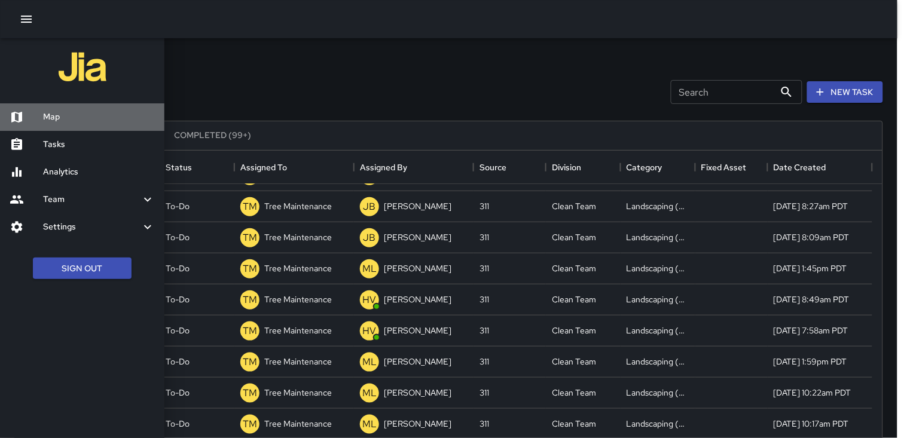
click at [60, 114] on h6 "Map" at bounding box center [99, 117] width 112 height 13
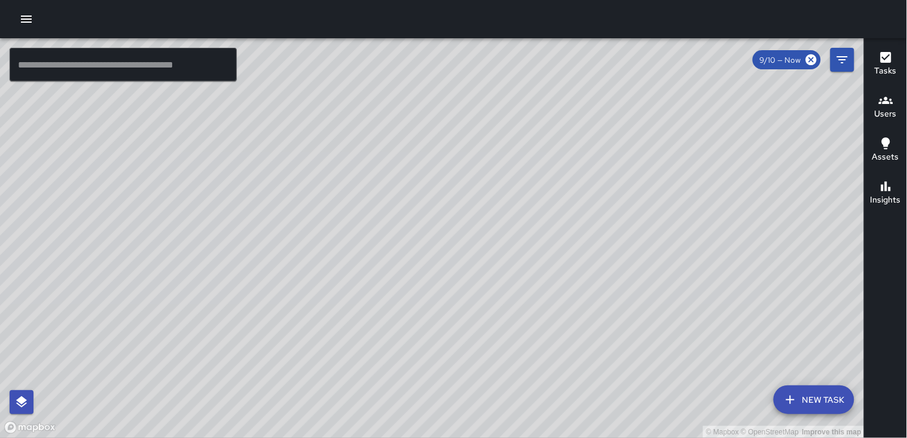
click at [885, 288] on div "Tasks Users Assets Insights" at bounding box center [885, 238] width 43 height 400
click at [888, 262] on div "Tasks Users Assets Insights" at bounding box center [885, 238] width 43 height 400
drag, startPoint x: 566, startPoint y: 272, endPoint x: 405, endPoint y: 262, distance: 161.1
click at [405, 262] on div "© Mapbox © OpenStreetMap Improve this map" at bounding box center [432, 238] width 864 height 400
click at [882, 276] on div "Tasks Users Assets Insights" at bounding box center [885, 238] width 43 height 400
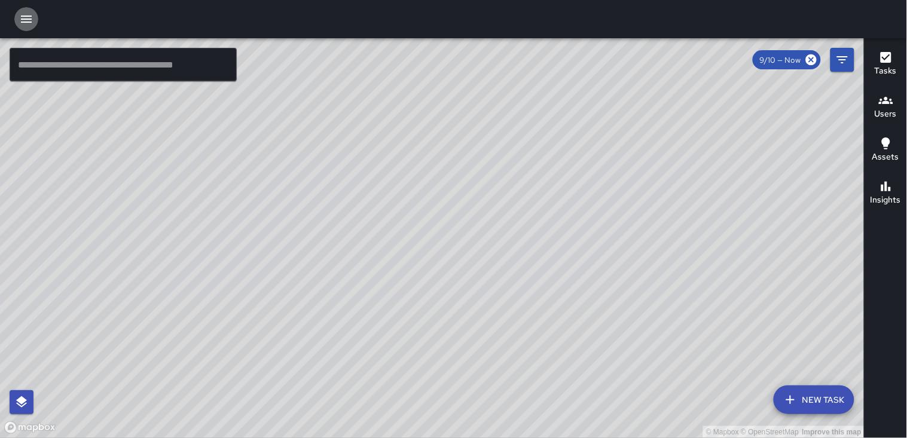
click at [26, 20] on icon "button" at bounding box center [26, 19] width 14 height 14
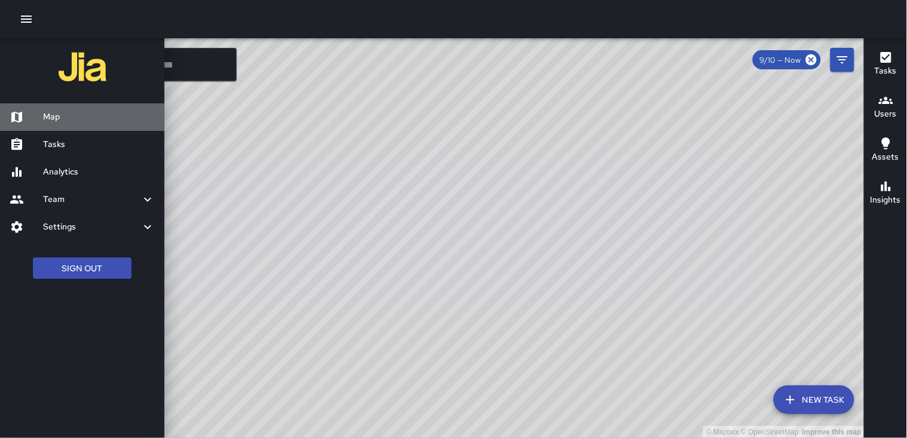
click at [52, 115] on h6 "Map" at bounding box center [99, 117] width 112 height 13
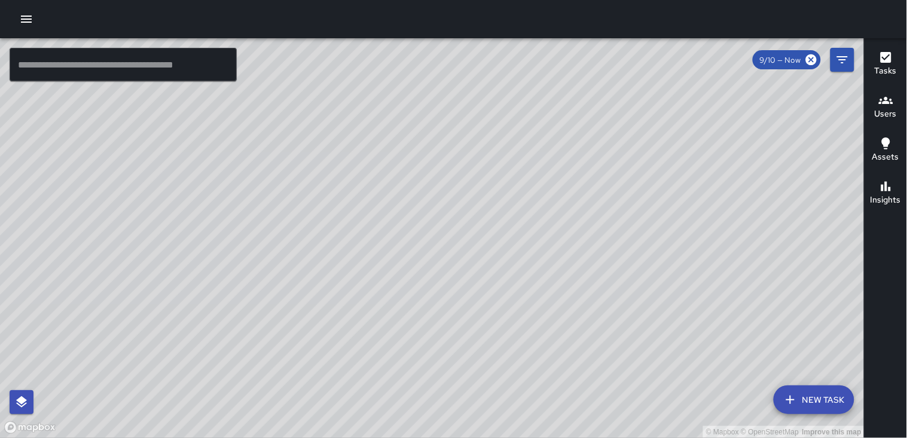
click at [25, 21] on icon "button" at bounding box center [26, 19] width 14 height 14
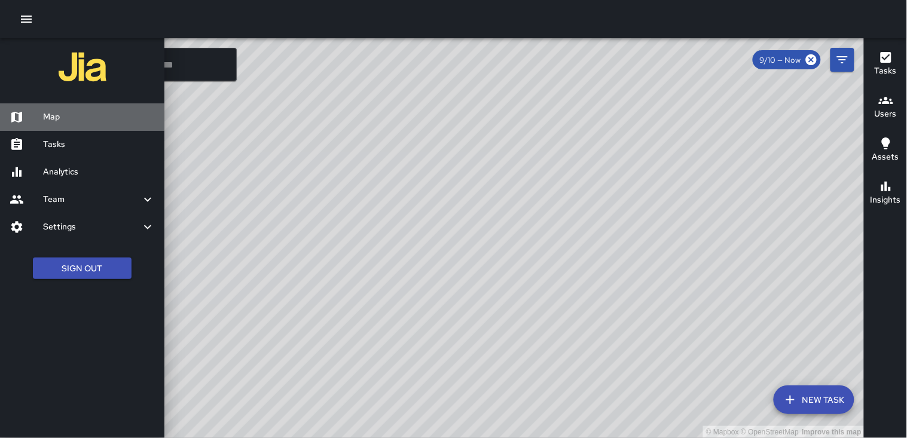
click at [50, 112] on h6 "Map" at bounding box center [99, 117] width 112 height 13
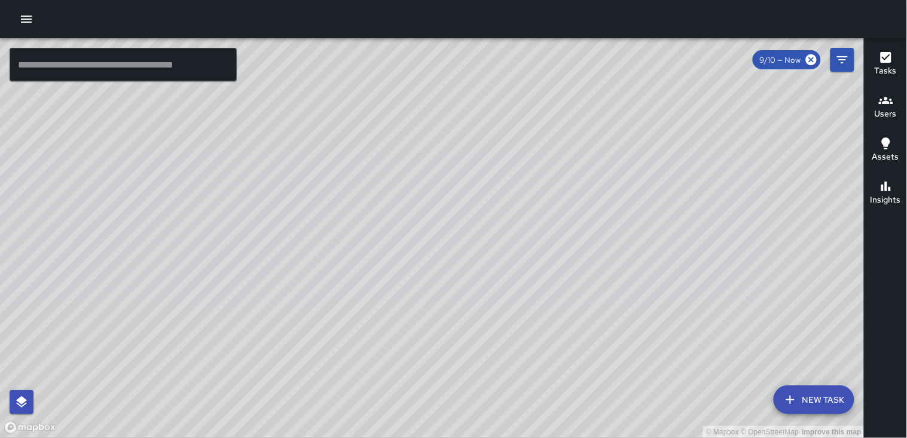
click at [26, 19] on icon "button" at bounding box center [26, 19] width 11 height 7
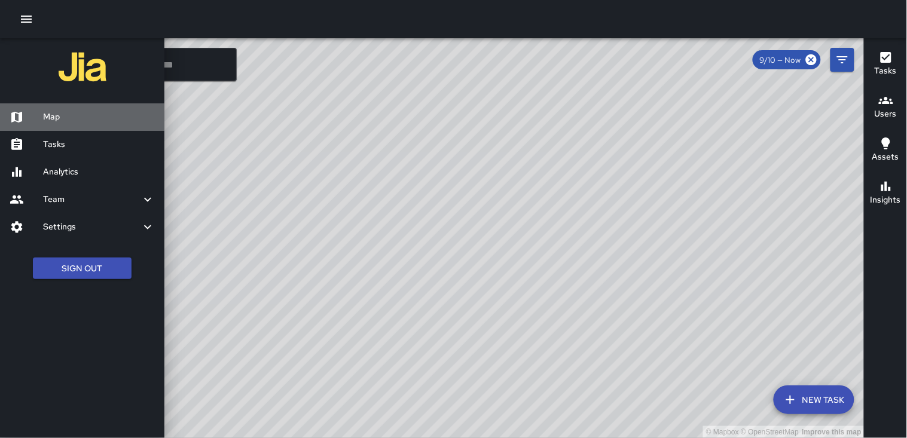
click at [59, 116] on h6 "Map" at bounding box center [99, 117] width 112 height 13
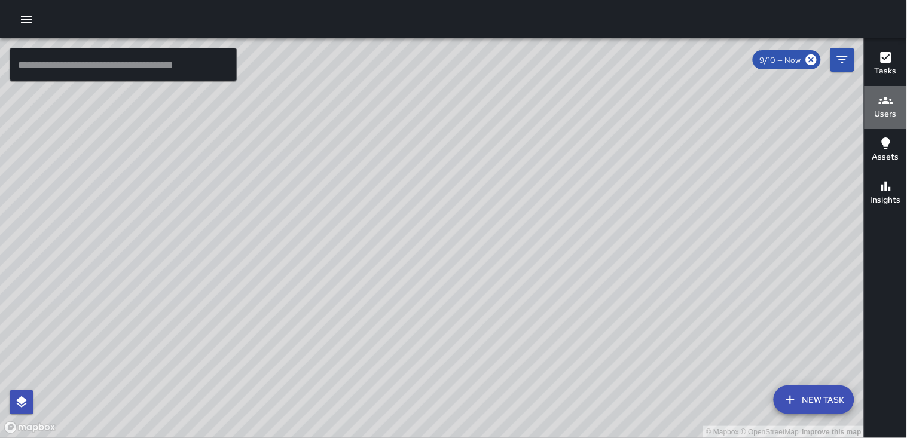
click at [881, 100] on icon "button" at bounding box center [886, 100] width 14 height 14
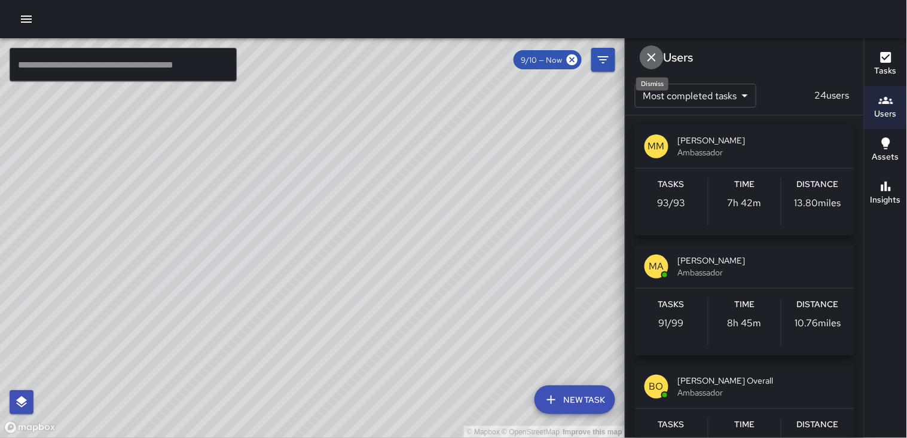
click at [646, 63] on icon "Dismiss" at bounding box center [651, 57] width 14 height 14
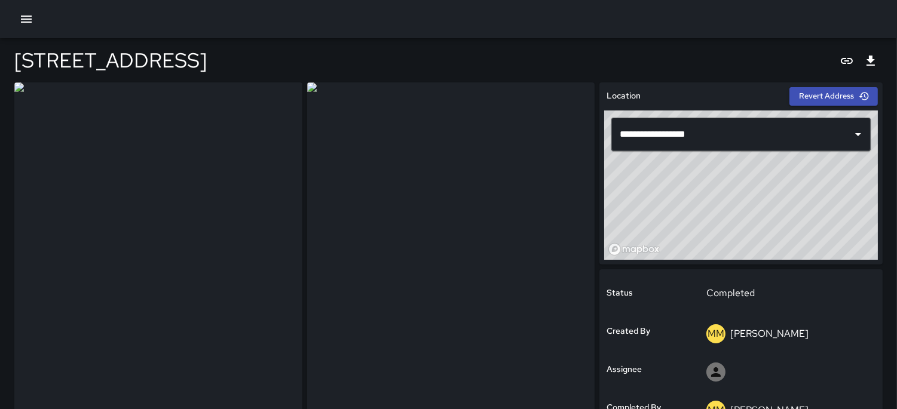
type input "**********"
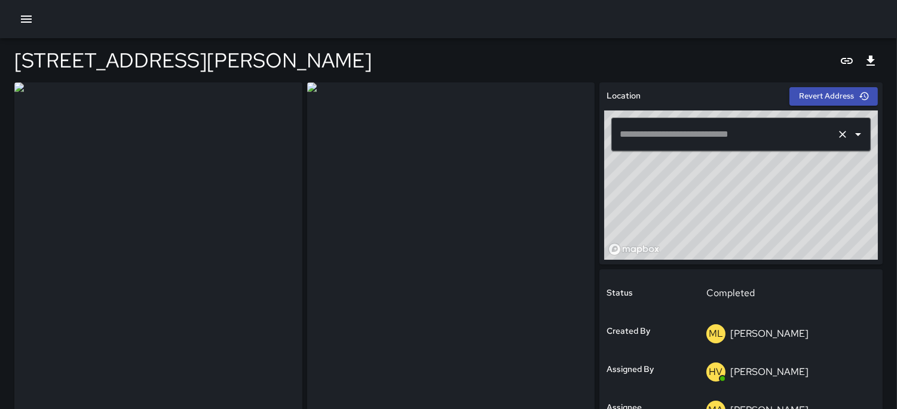
type input "**********"
